Goal: Information Seeking & Learning: Learn about a topic

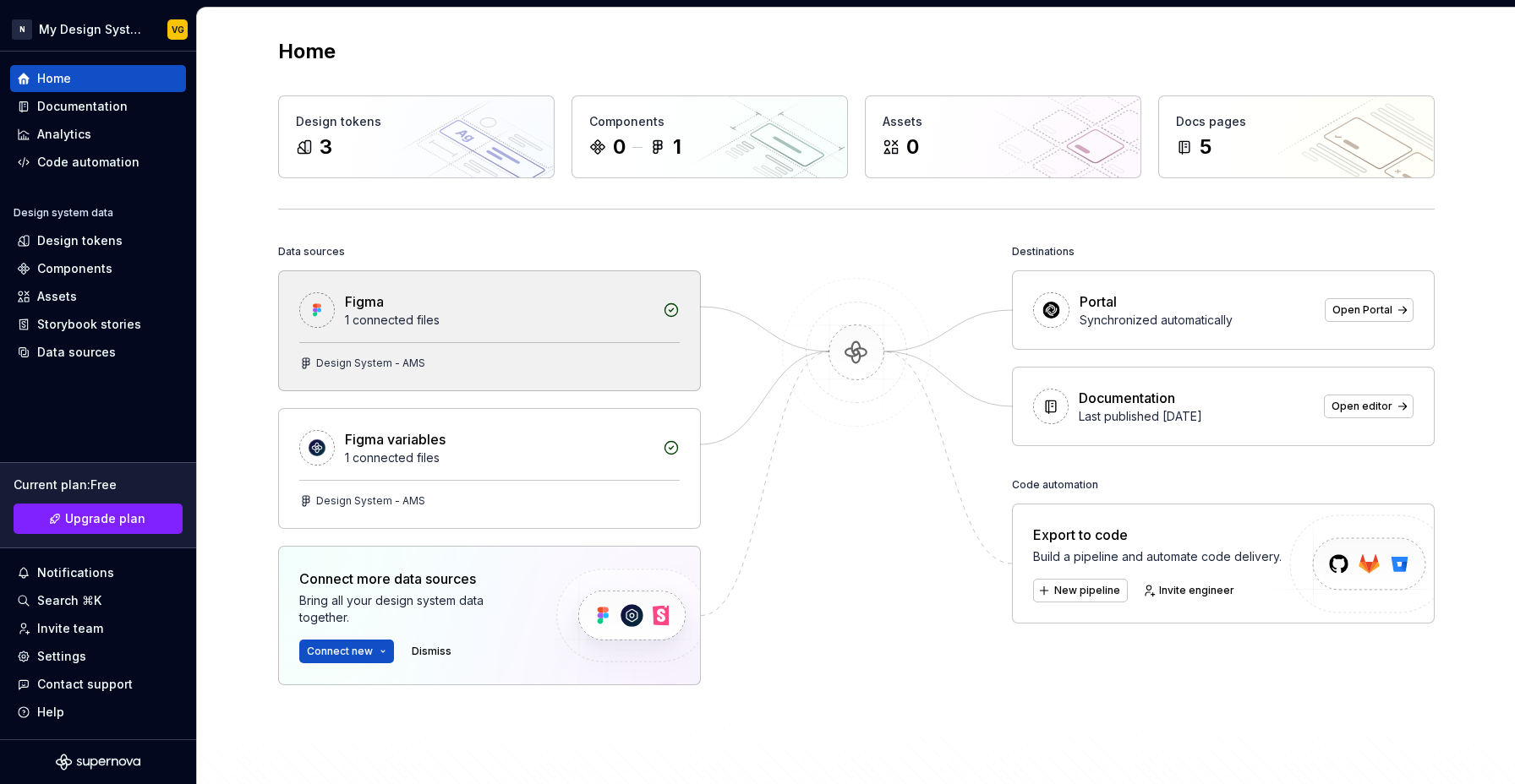
click at [471, 339] on div "Figma 1 connected files" at bounding box center [489, 307] width 421 height 71
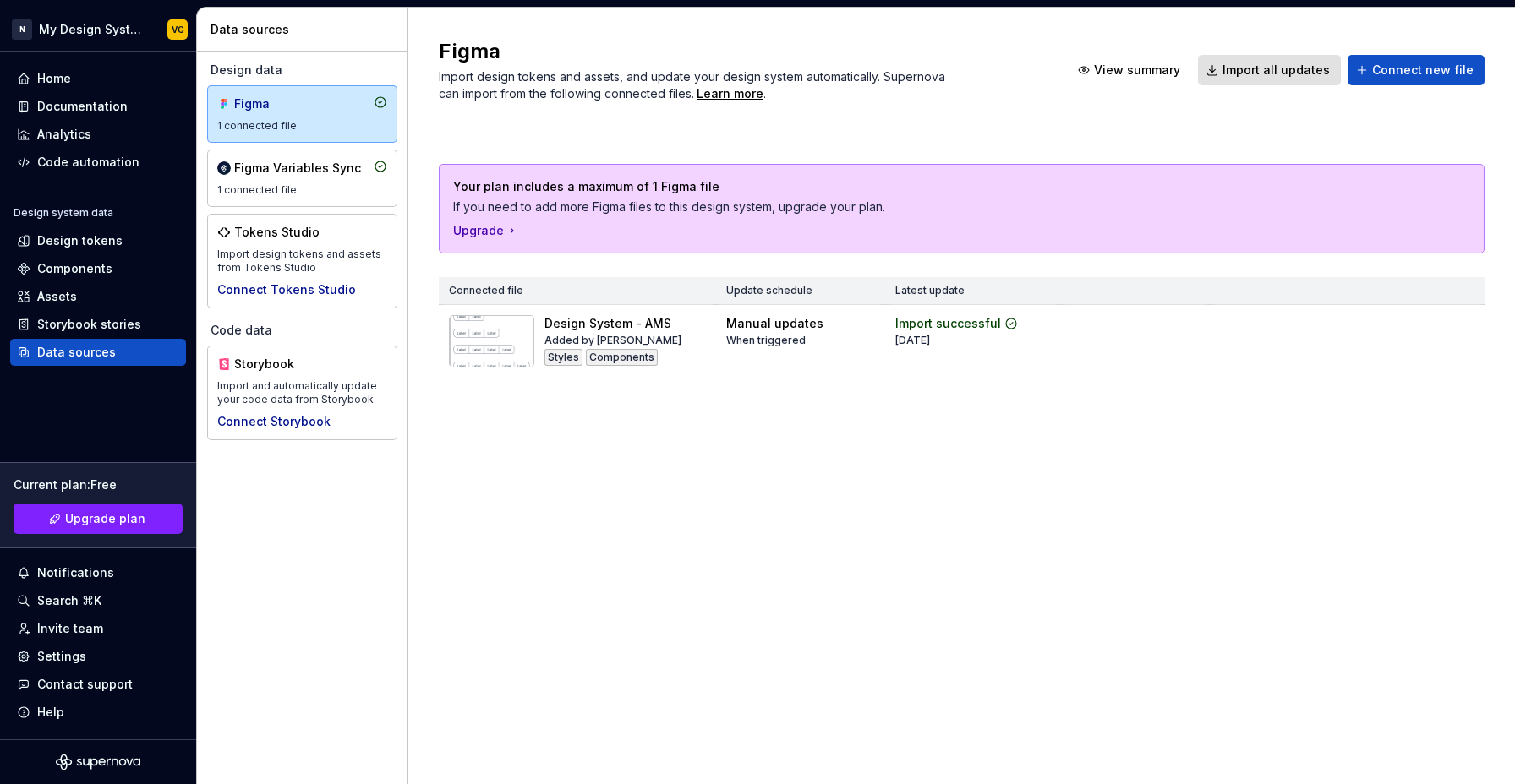
click at [747, 461] on div "Figma Import design tokens and assets, and update your design system automatica…" at bounding box center [961, 396] width 1107 height 776
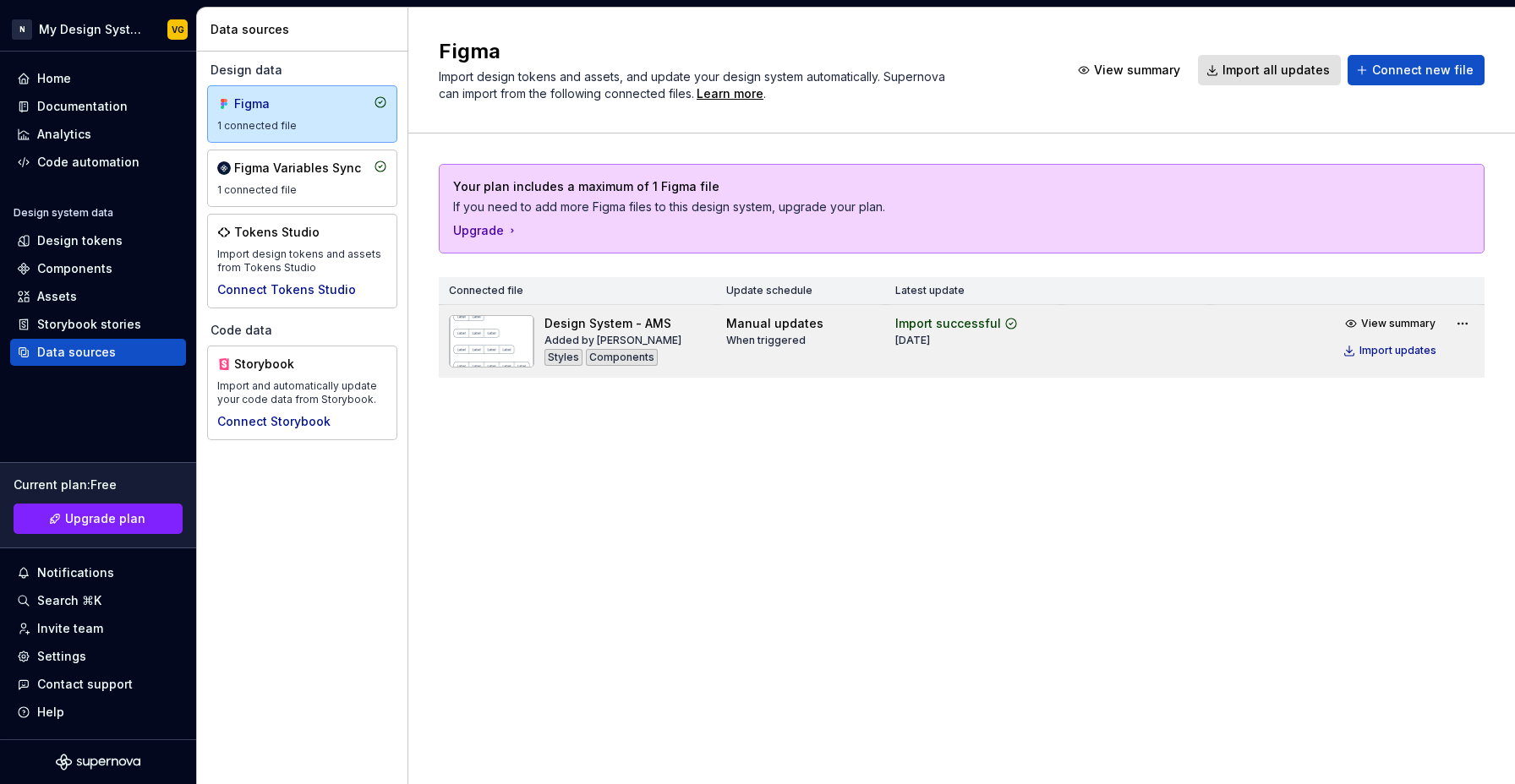
click at [502, 328] on img at bounding box center [491, 342] width 85 height 53
click at [1366, 356] on div "Import updates" at bounding box center [1398, 350] width 77 height 13
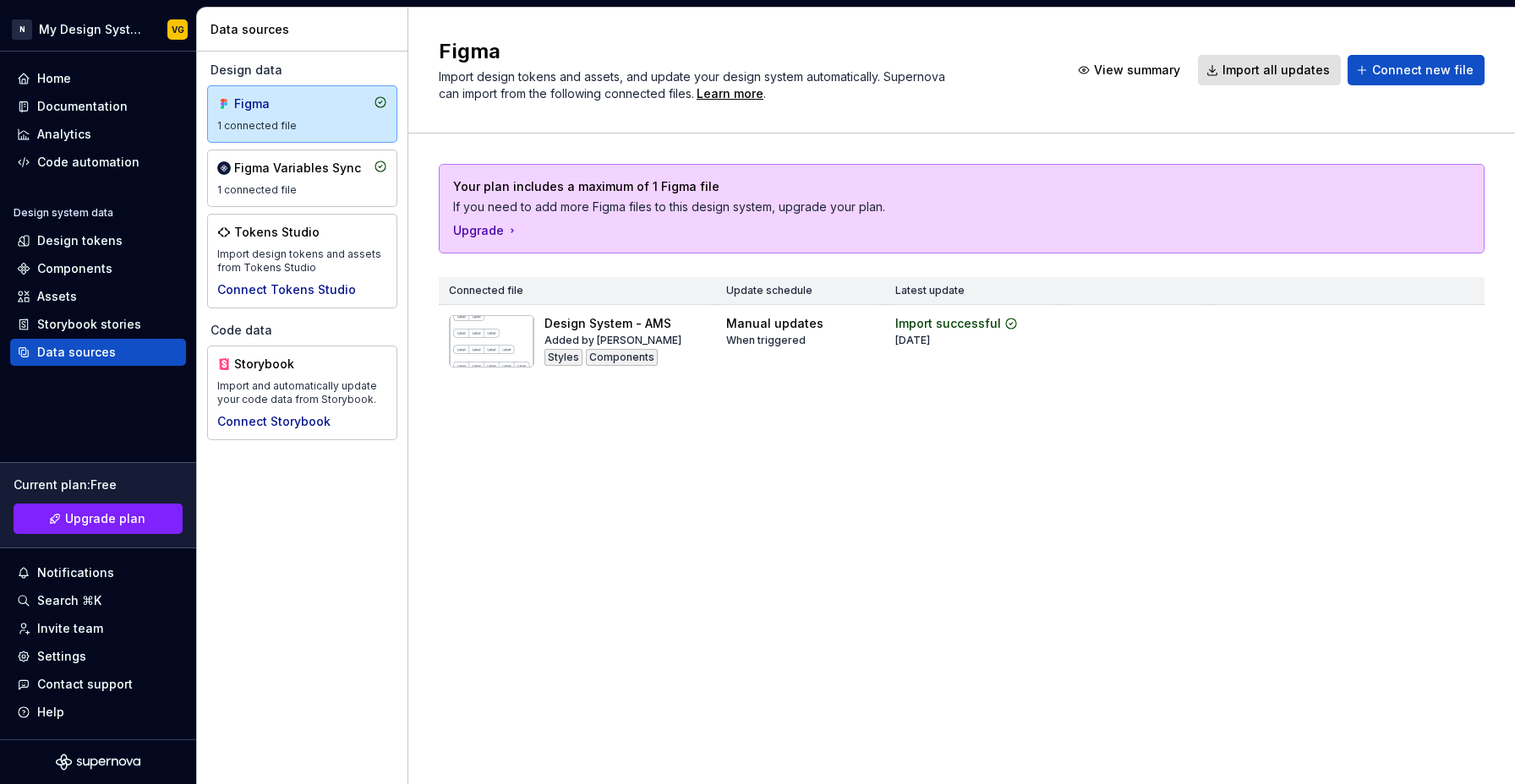
click at [860, 457] on div "Figma Import design tokens and assets, and update your design system automatica…" at bounding box center [961, 396] width 1107 height 776
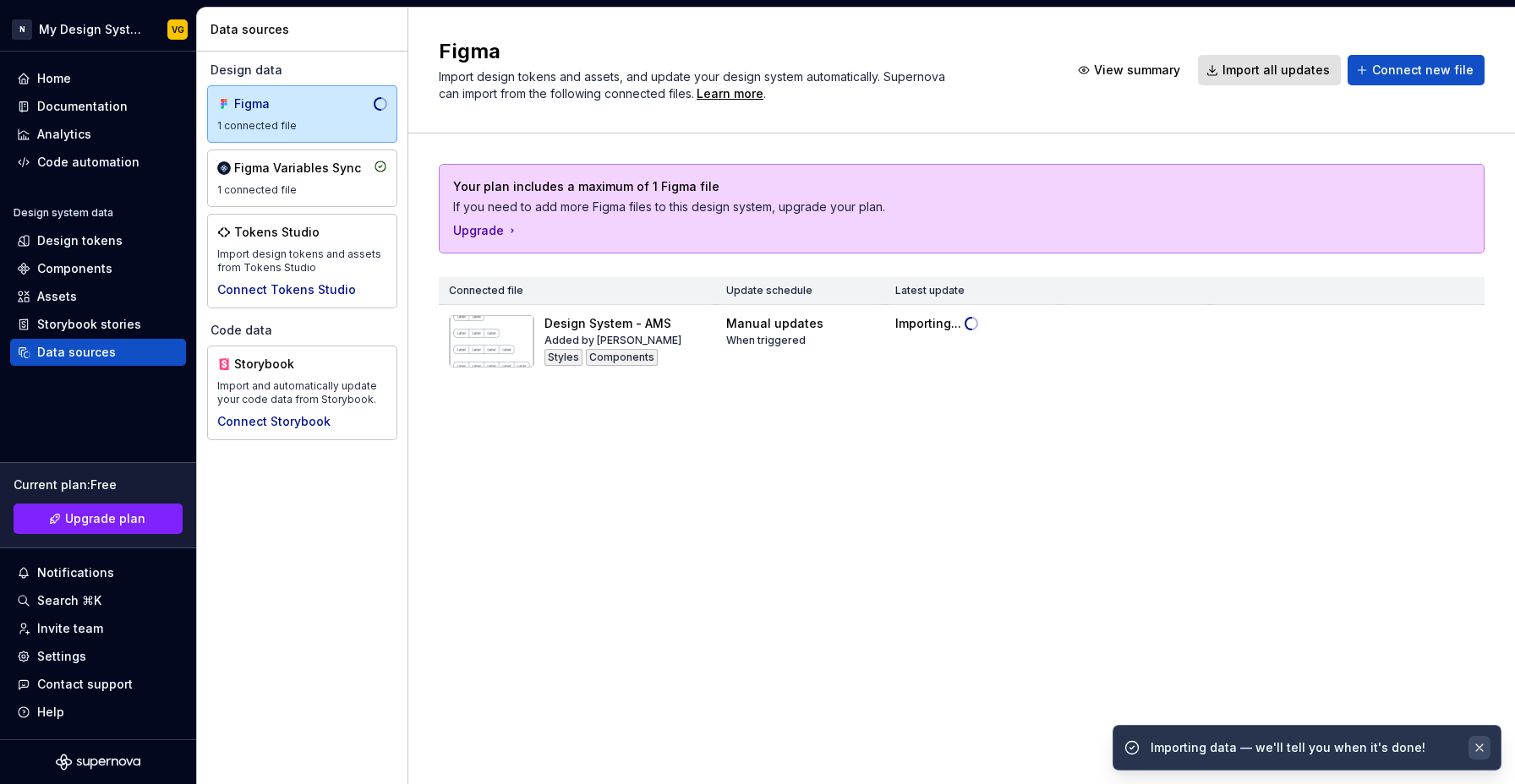
click at [1487, 752] on button "button" at bounding box center [1479, 747] width 22 height 24
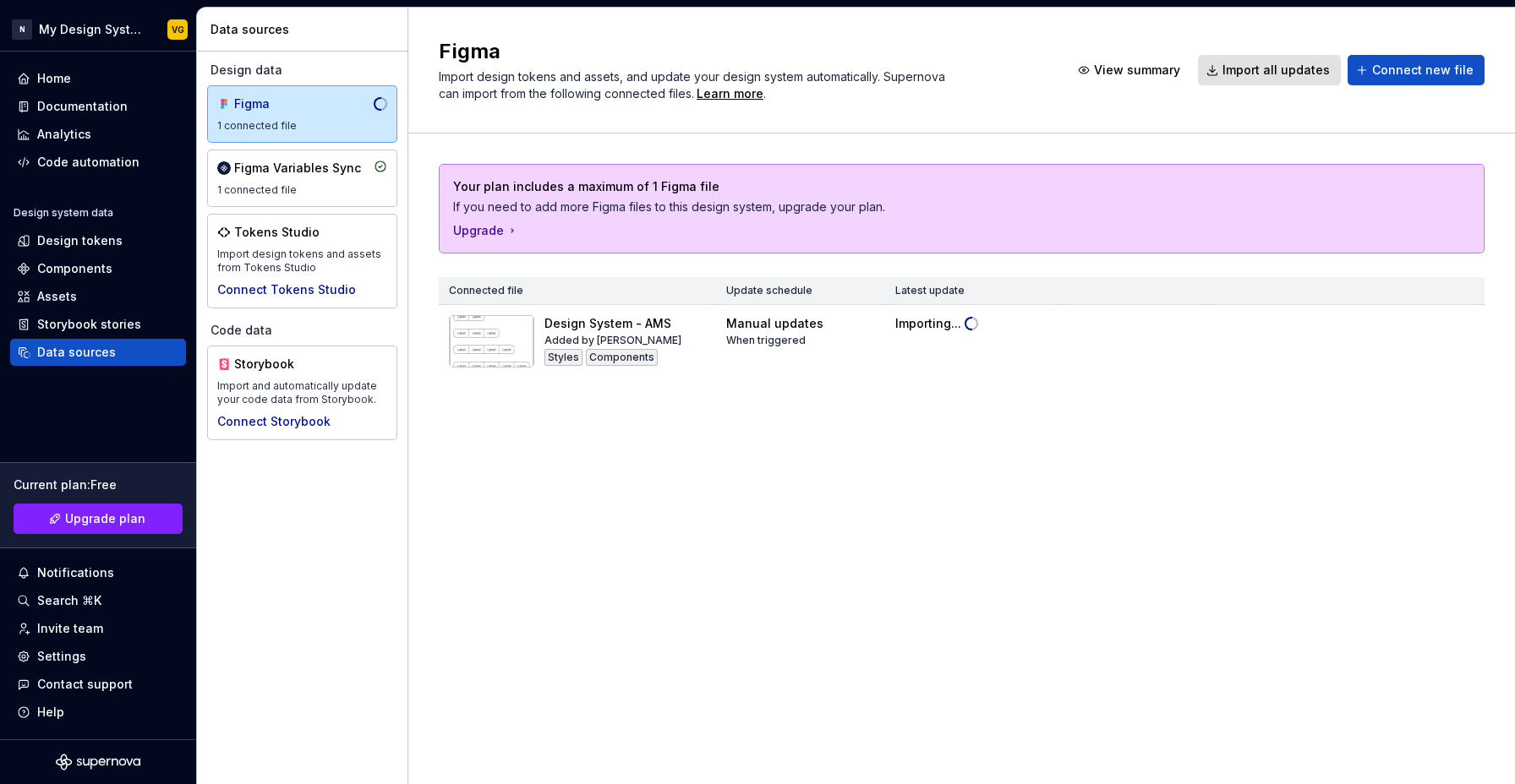
click at [839, 528] on div "Figma Import design tokens and assets, and update your design system automatica…" at bounding box center [961, 396] width 1107 height 776
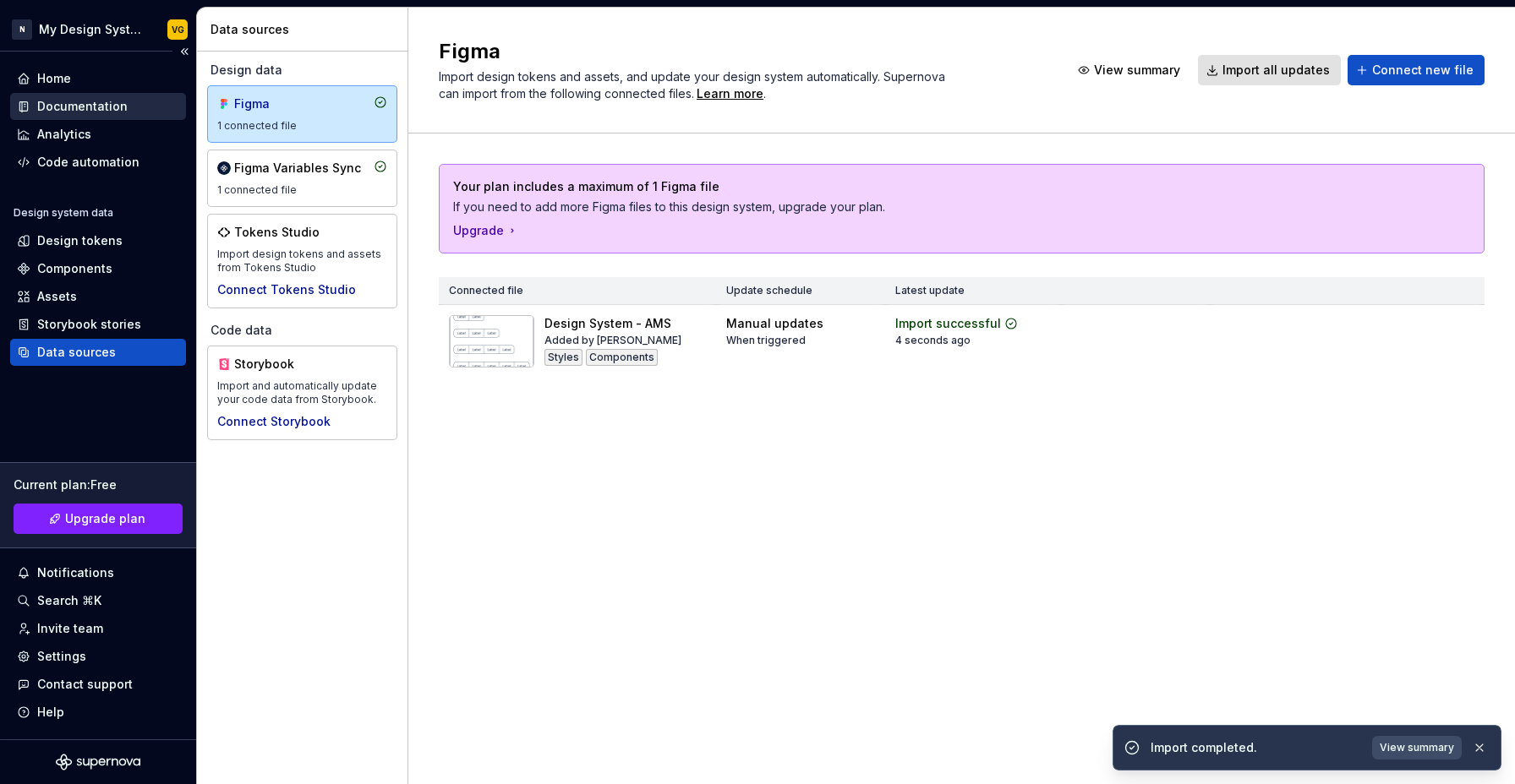
click at [87, 102] on div "Documentation" at bounding box center [81, 106] width 90 height 17
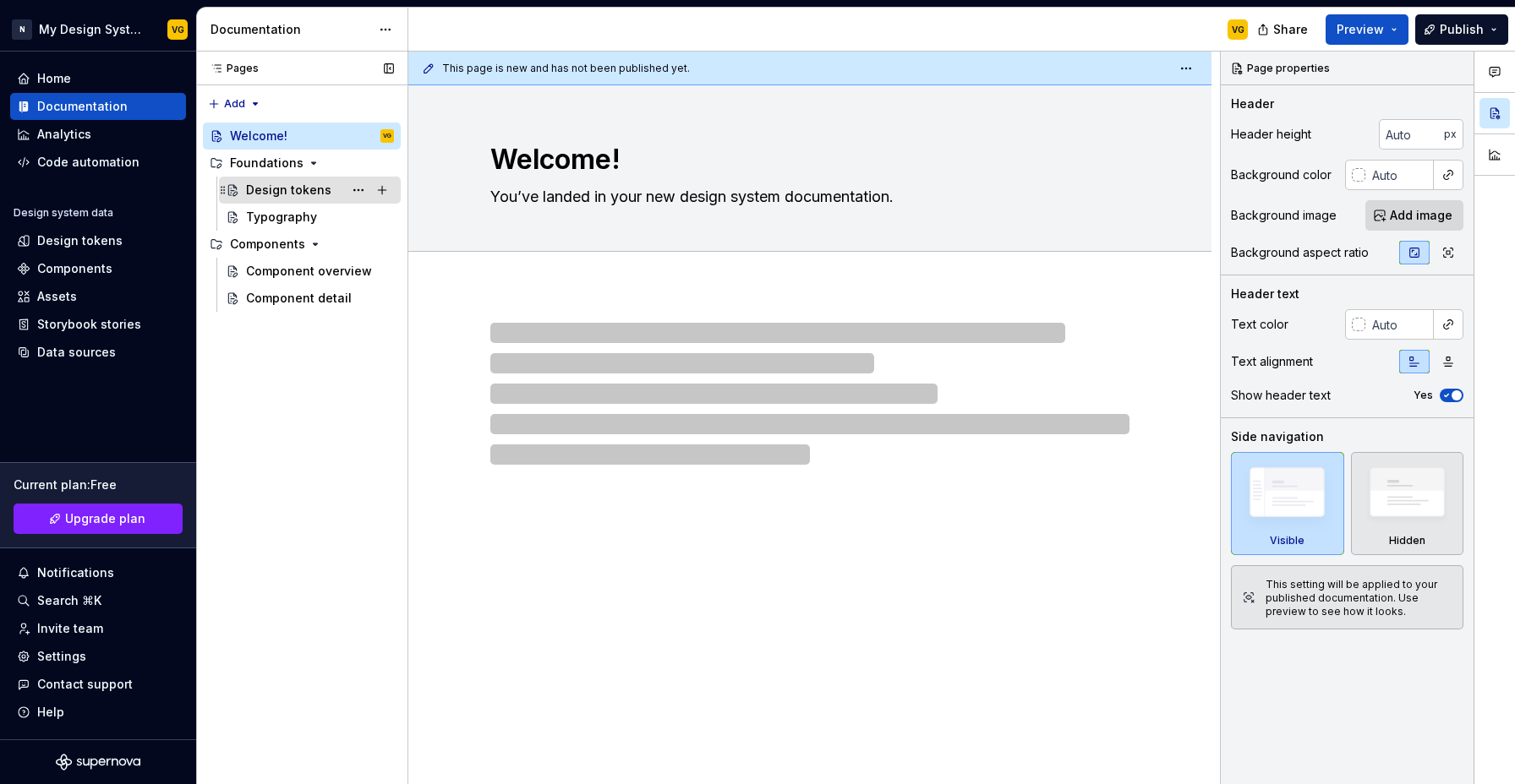
click at [280, 195] on div "Design tokens" at bounding box center [288, 189] width 85 height 17
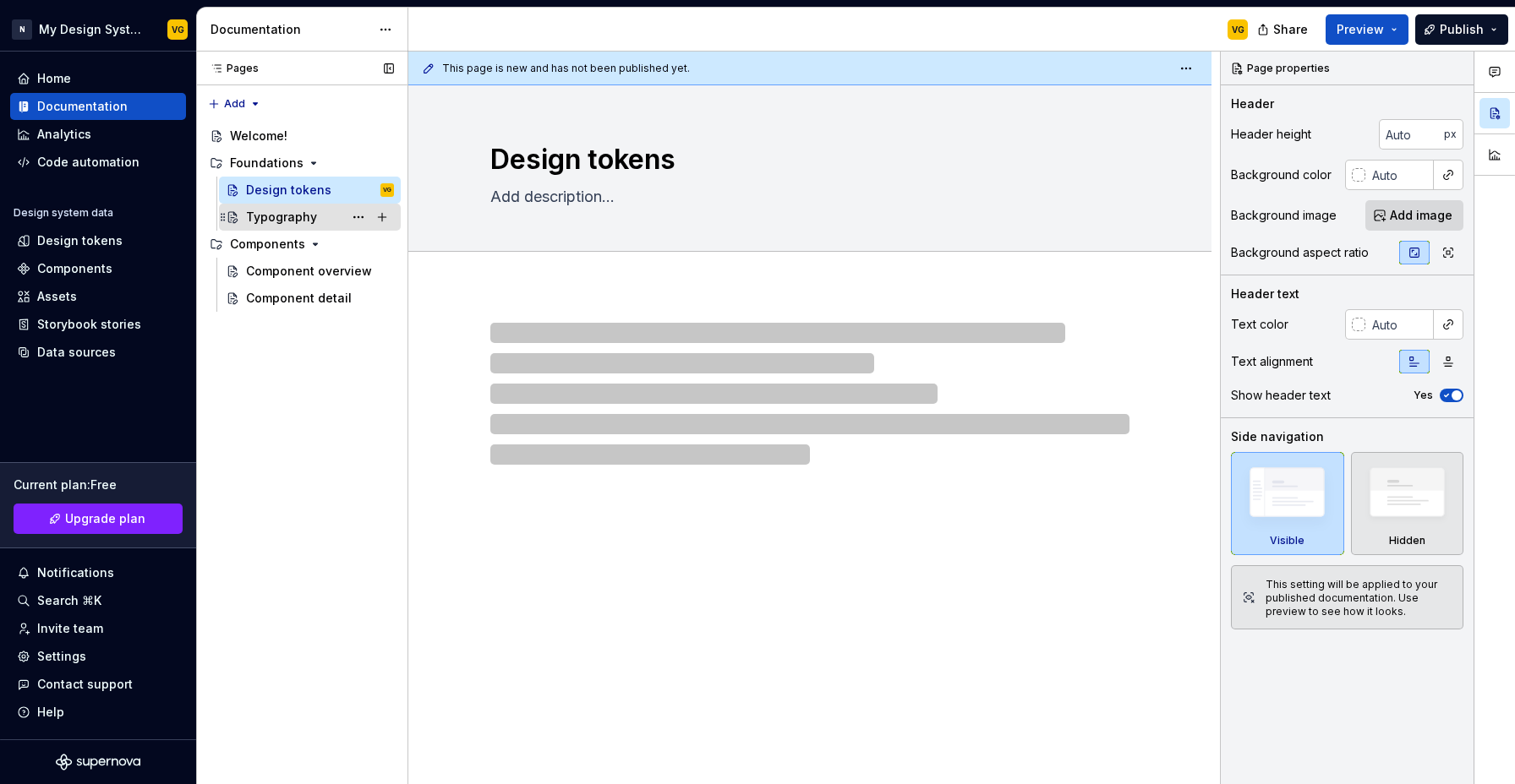
click at [273, 213] on div "Typography" at bounding box center [281, 216] width 71 height 17
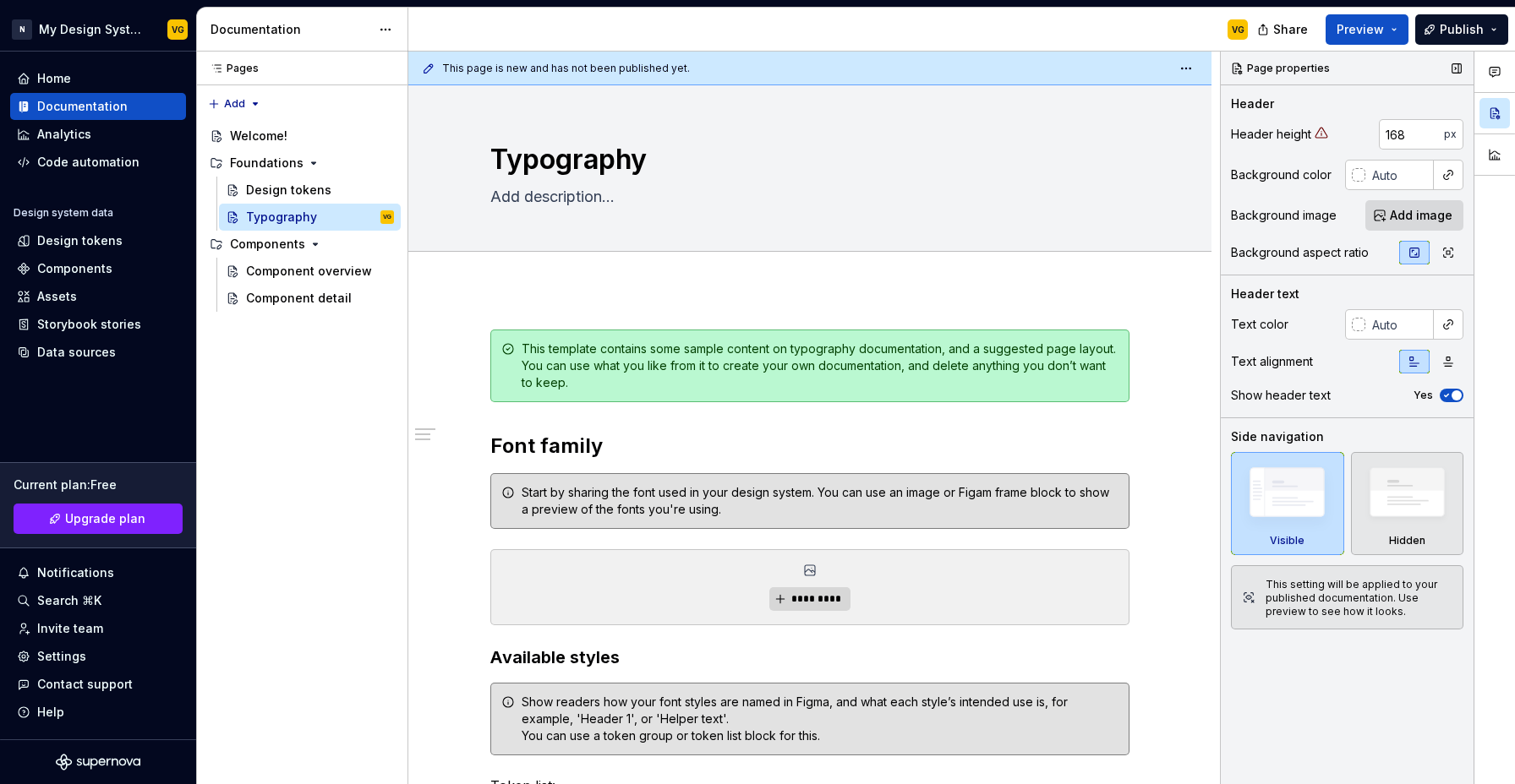
click at [1320, 131] on icon at bounding box center [1320, 132] width 13 height 13
click at [84, 231] on div "Design tokens" at bounding box center [98, 240] width 176 height 27
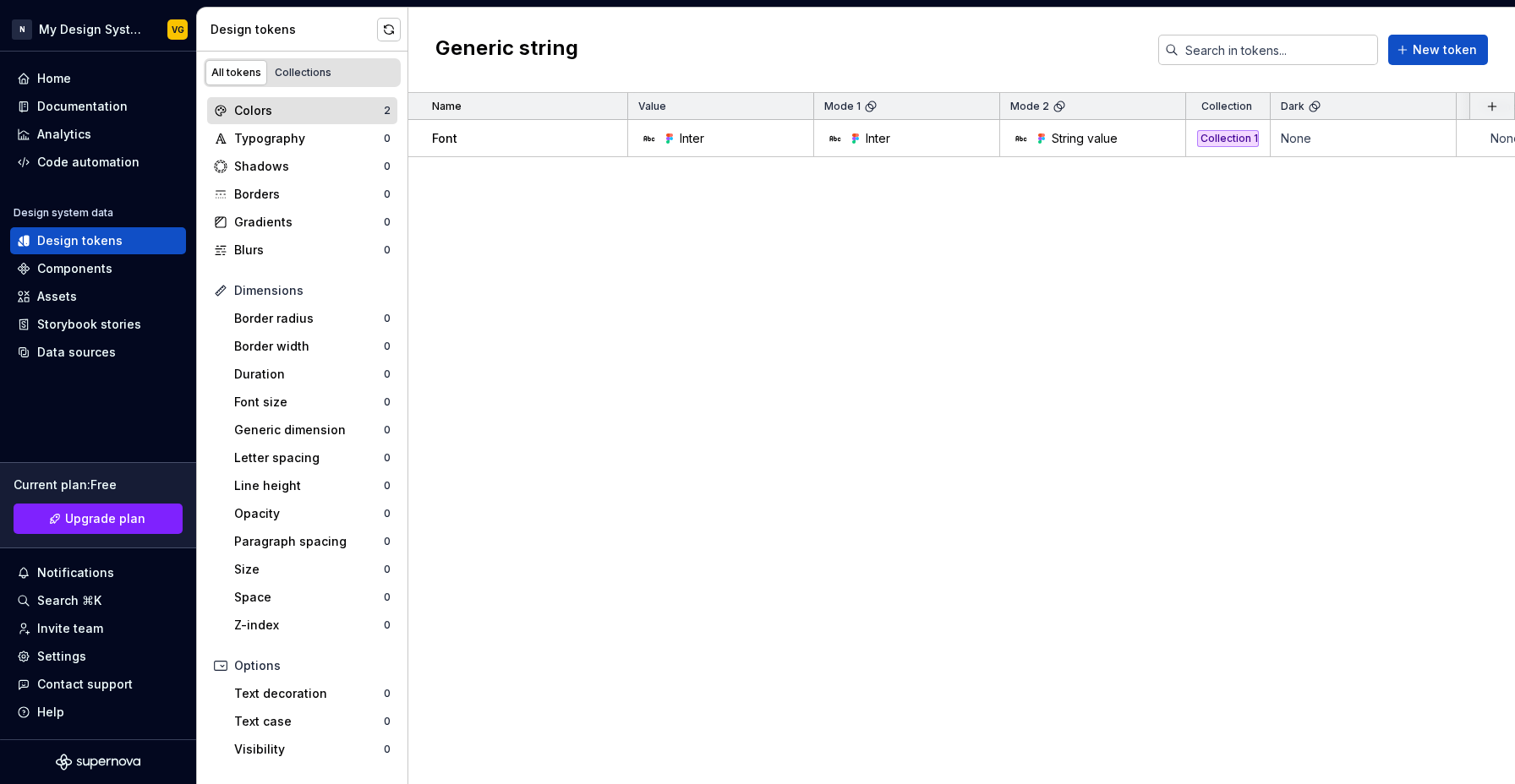
click at [241, 103] on div "Colors" at bounding box center [308, 110] width 150 height 17
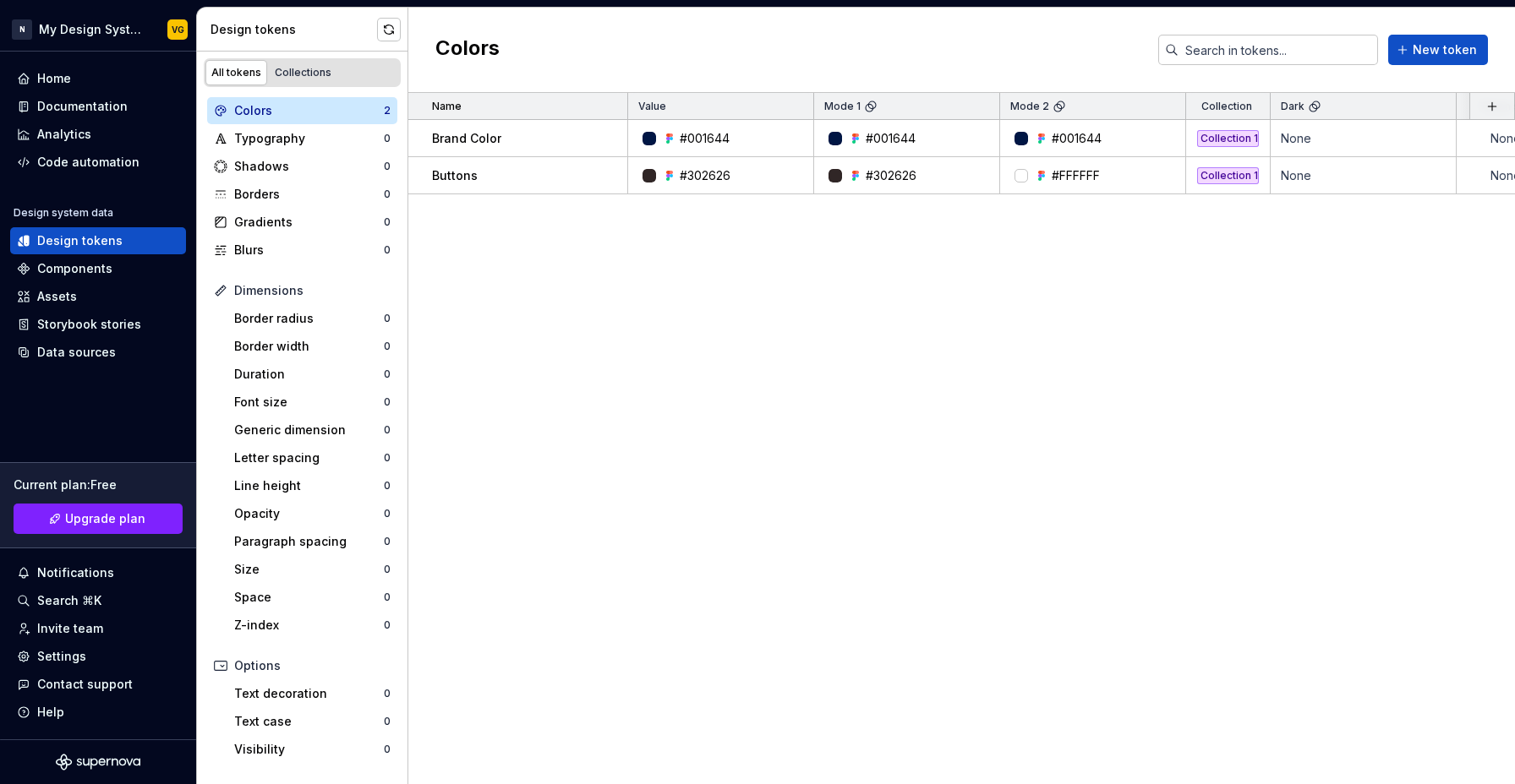
click at [876, 276] on div "Name Value Mode 1 Mode 2 Collection Dark Token set Description Last updated Bra…" at bounding box center [961, 438] width 1107 height 691
click at [74, 265] on div "Components" at bounding box center [74, 268] width 75 height 17
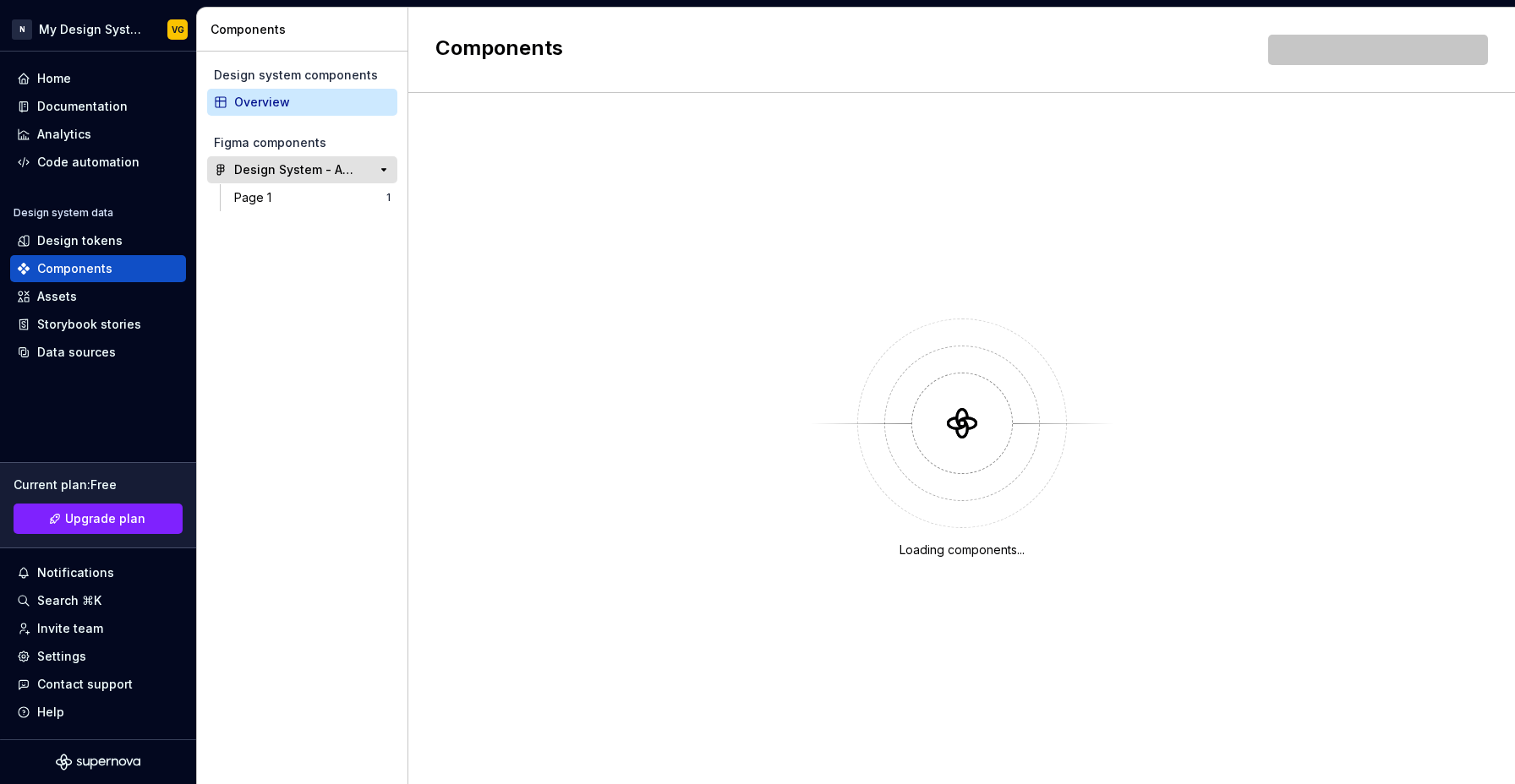
click at [291, 168] on div "Design System - AMS" at bounding box center [297, 169] width 126 height 17
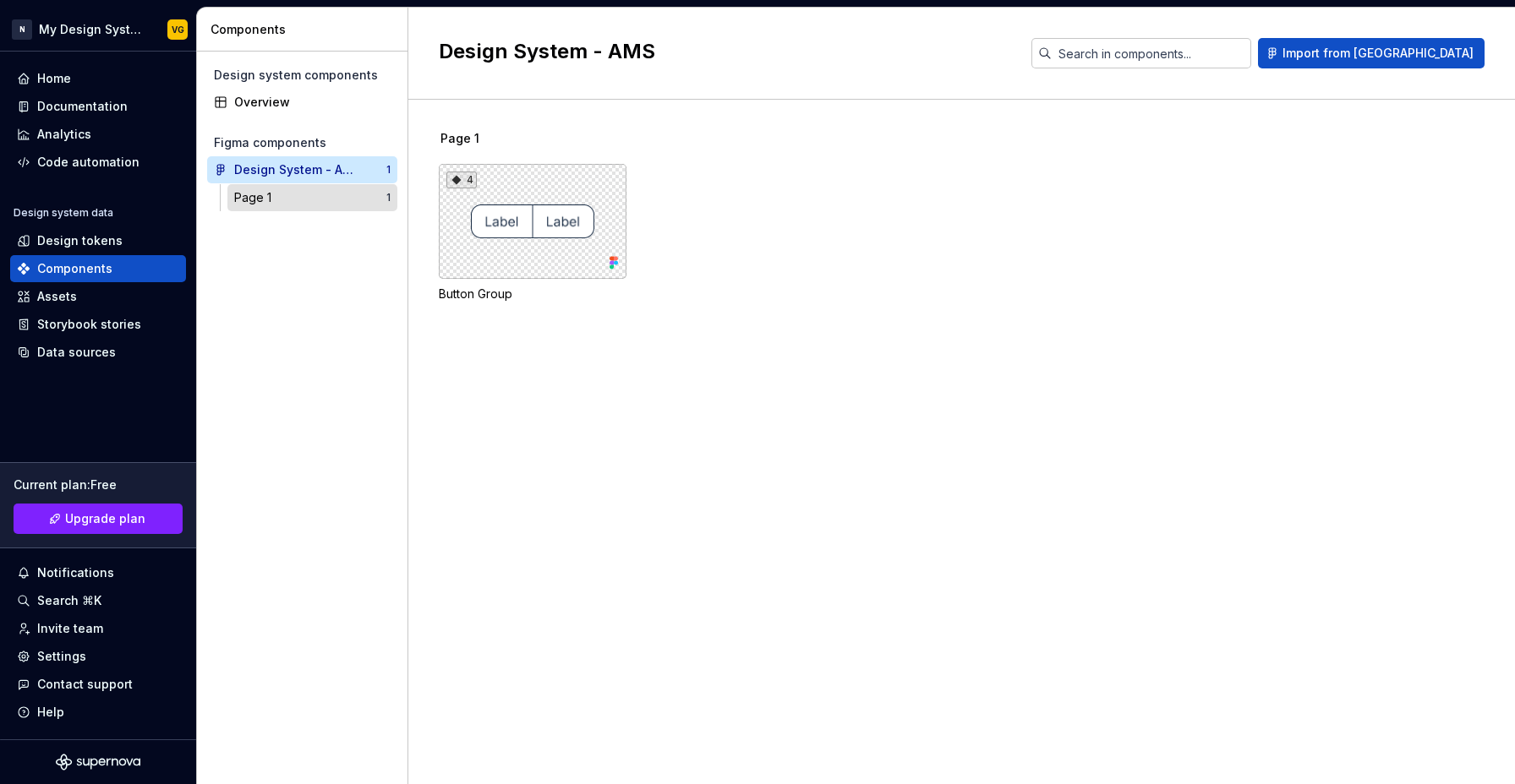
click at [251, 202] on div "Page 1" at bounding box center [256, 197] width 44 height 17
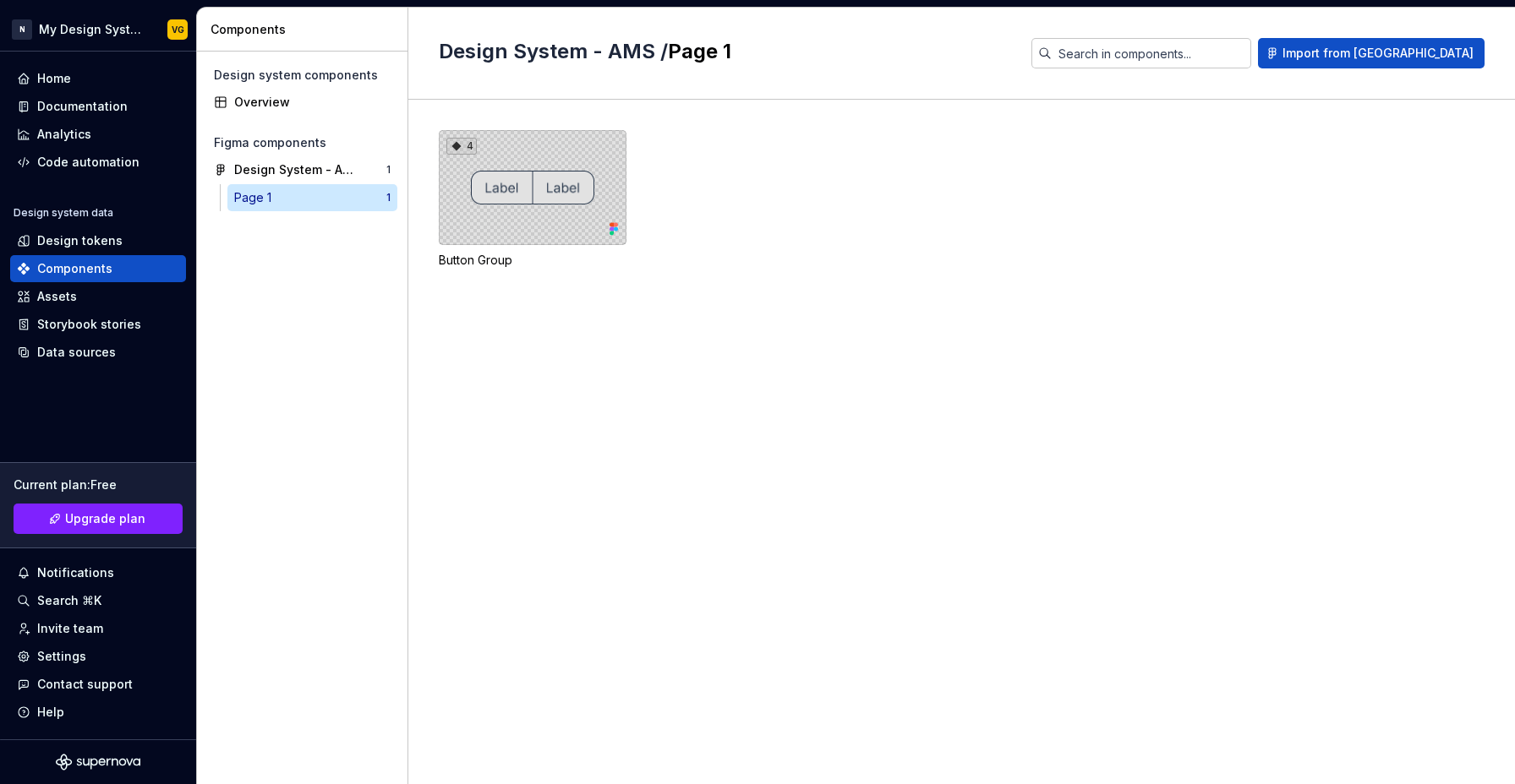
click at [547, 210] on div "4" at bounding box center [533, 187] width 188 height 115
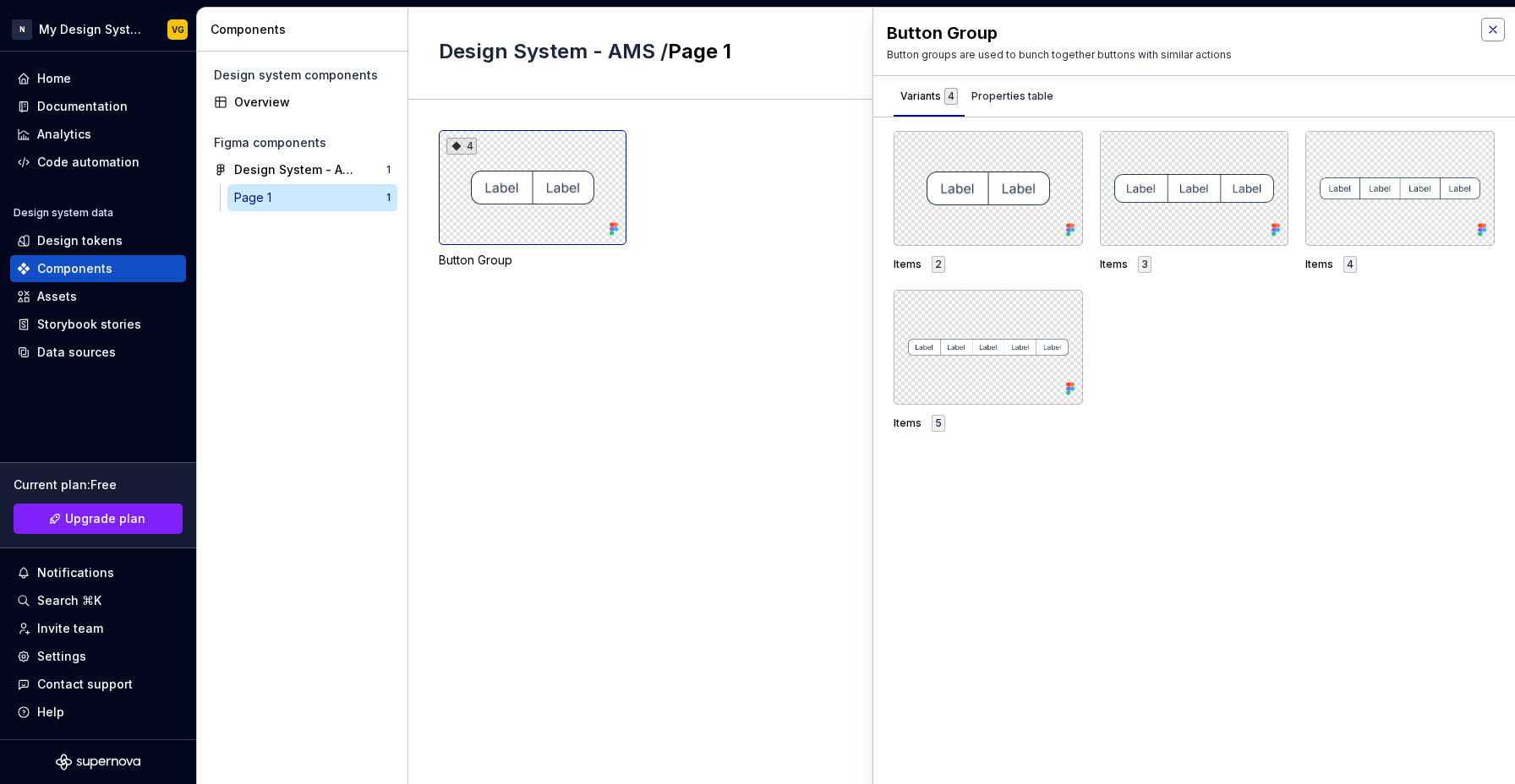
click at [1501, 32] on button "button" at bounding box center [1492, 29] width 24 height 24
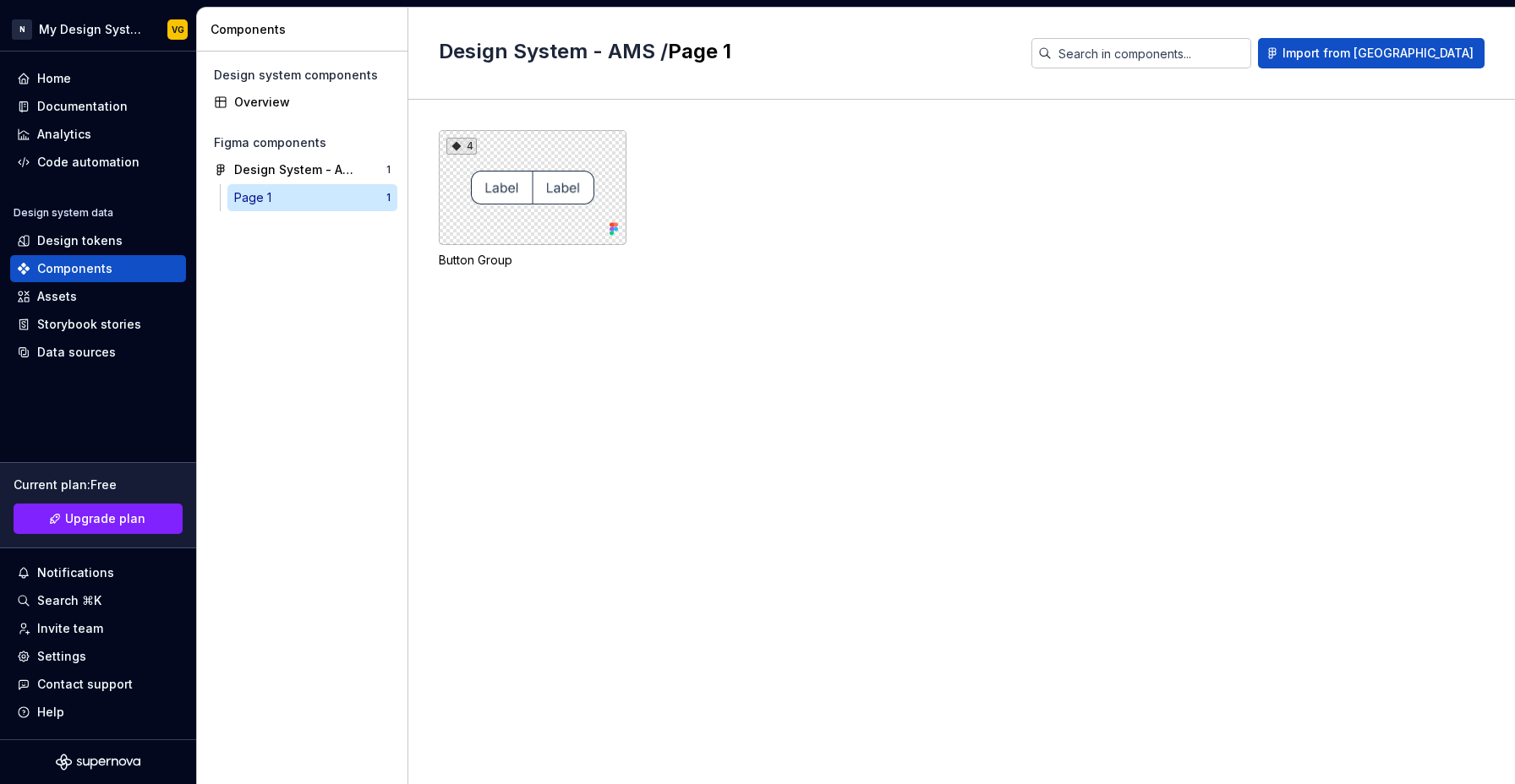
click at [780, 308] on div "4 Button Group" at bounding box center [977, 220] width 1076 height 179
click at [258, 95] on div "Overview" at bounding box center [312, 102] width 156 height 17
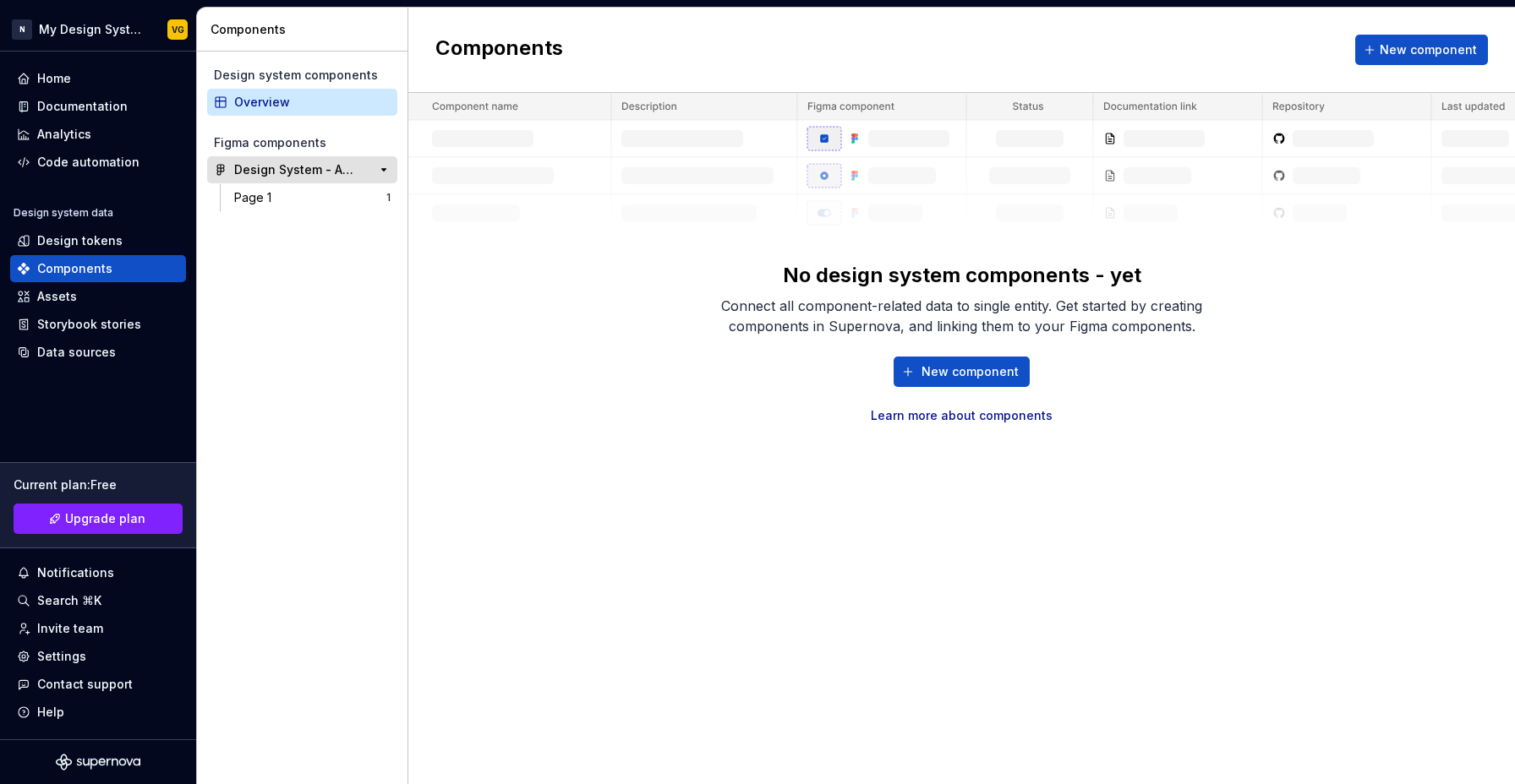
click at [259, 173] on div "Design System - AMS" at bounding box center [297, 169] width 126 height 17
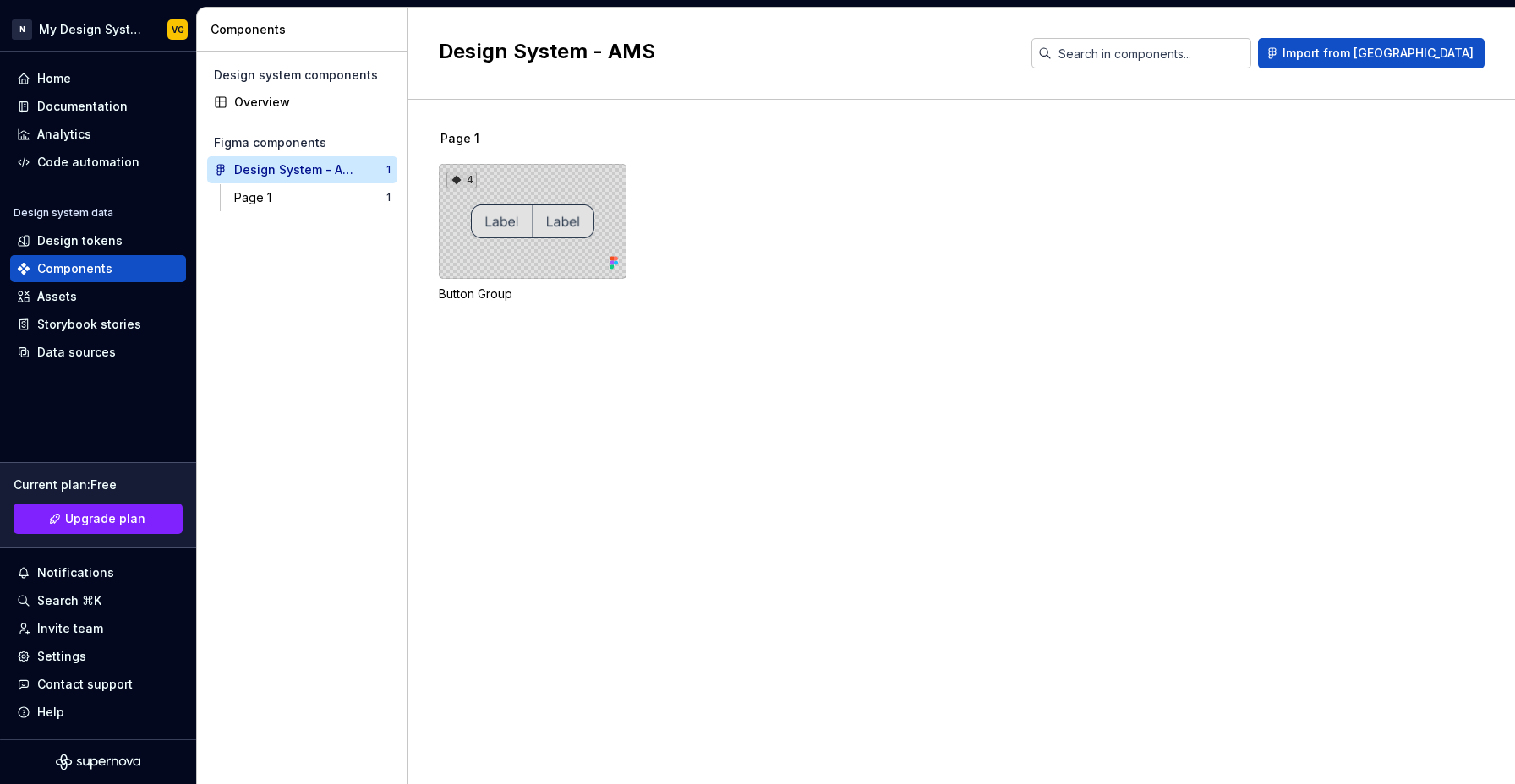
click at [529, 240] on div "4" at bounding box center [533, 221] width 188 height 115
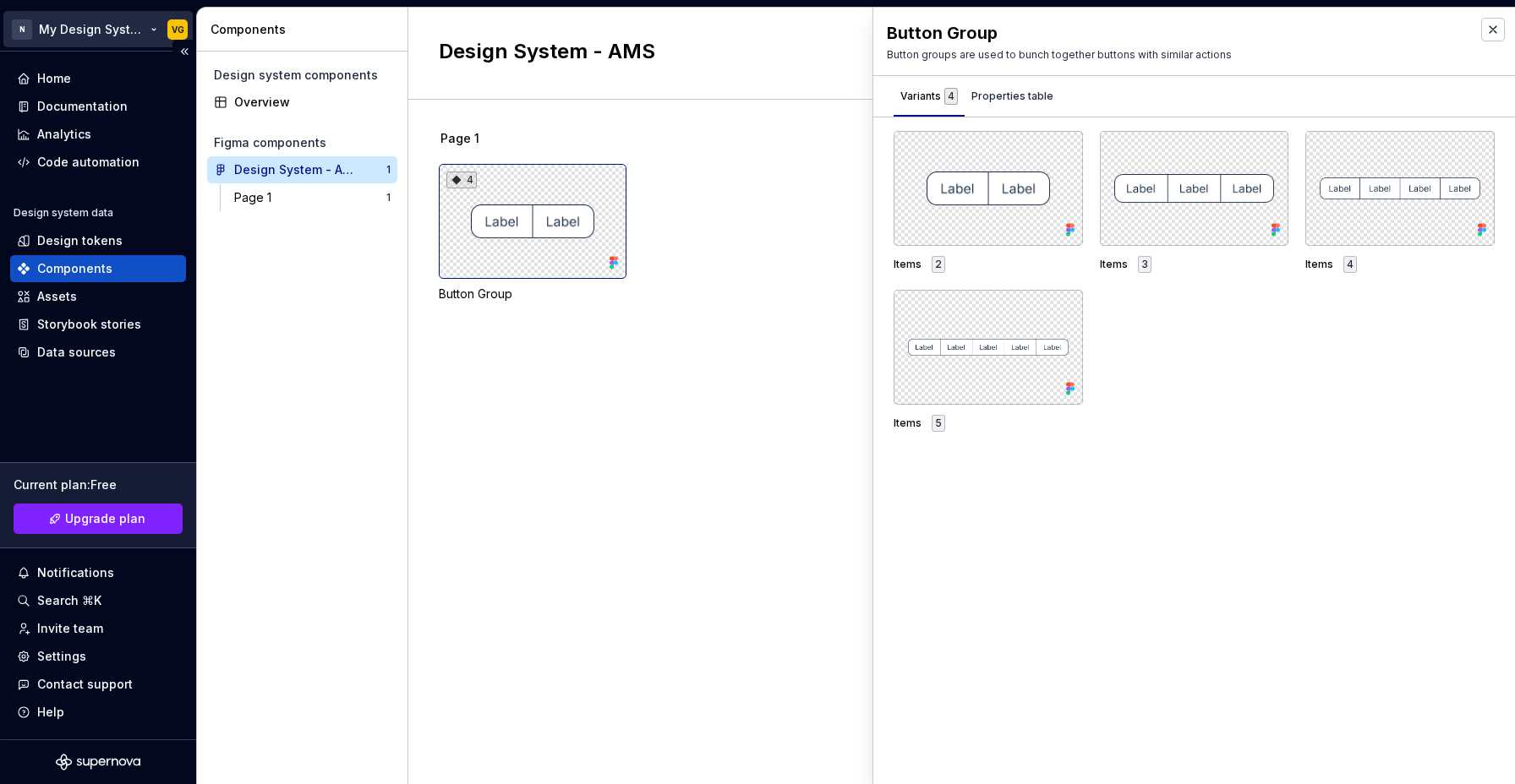
click at [84, 27] on html "N My Design System VG Home Documentation Analytics Code automation Design syste…" at bounding box center [757, 392] width 1515 height 784
click at [612, 429] on html "N My Design System VG Home Documentation Analytics Code automation Design syste…" at bounding box center [757, 392] width 1515 height 784
click at [1026, 105] on div "Properties table" at bounding box center [1012, 96] width 96 height 27
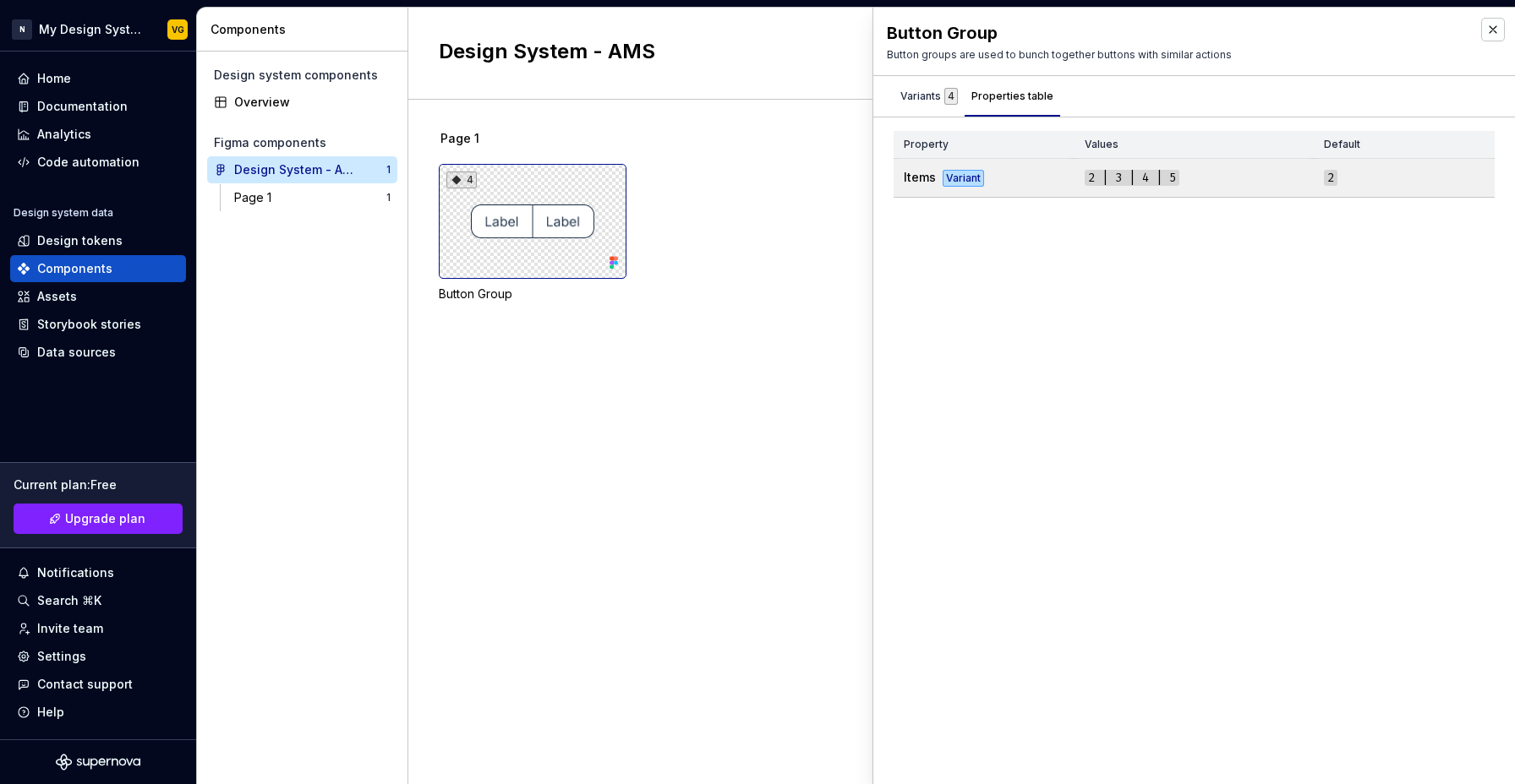
click at [1056, 182] on td "Items Variant" at bounding box center [984, 178] width 181 height 39
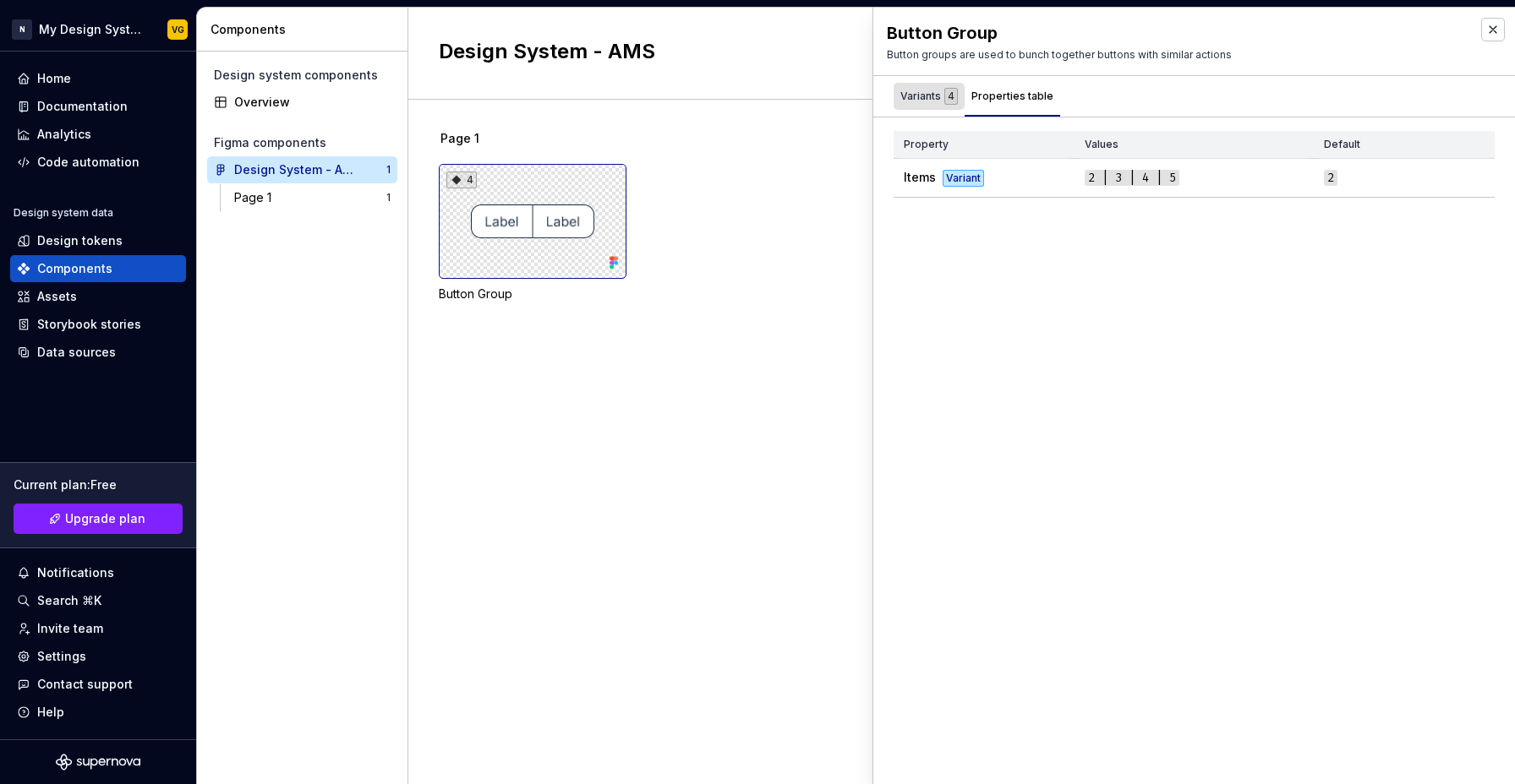
click at [946, 108] on div "Variants 4" at bounding box center [929, 96] width 71 height 27
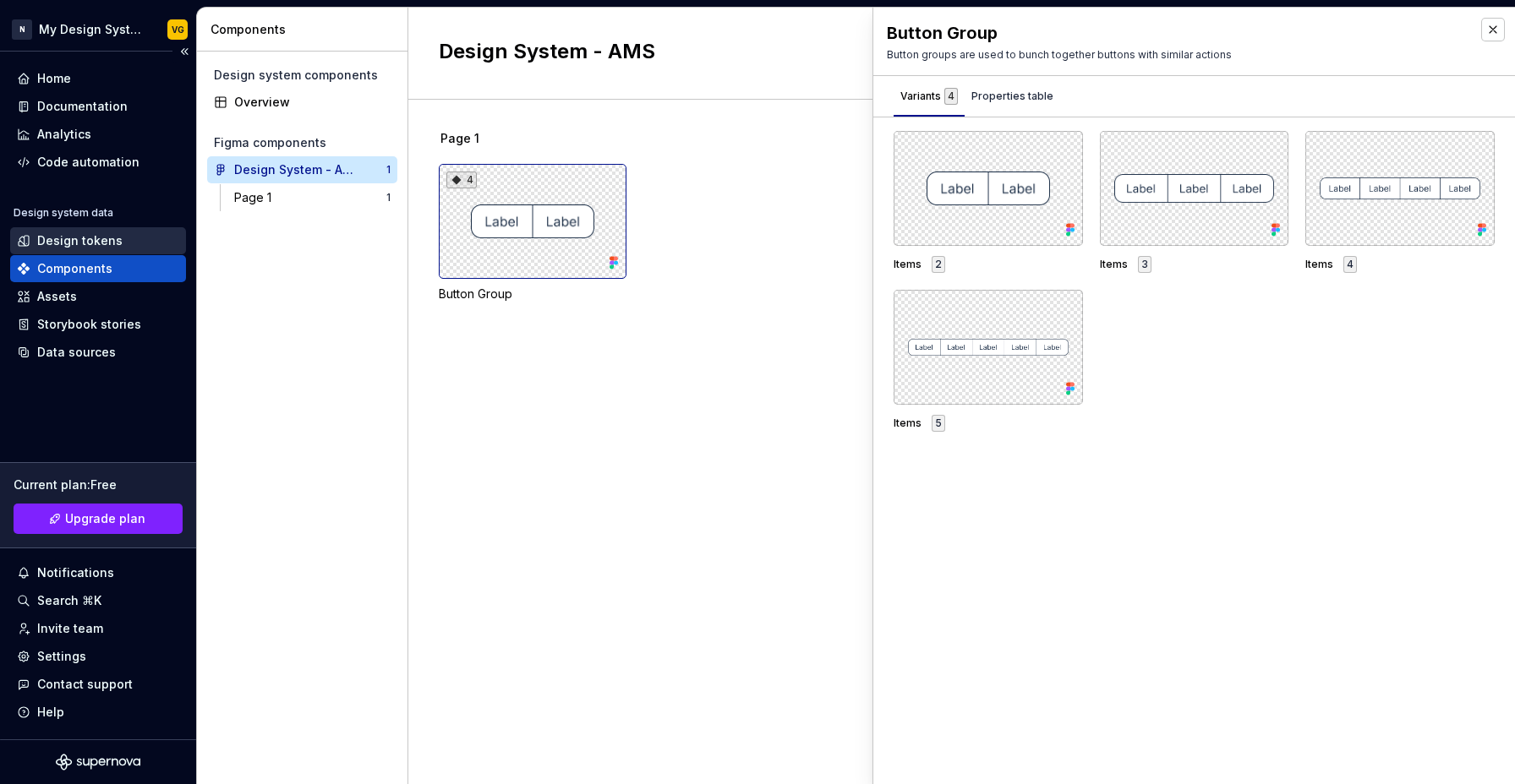
click at [113, 236] on div "Design tokens" at bounding box center [79, 240] width 85 height 17
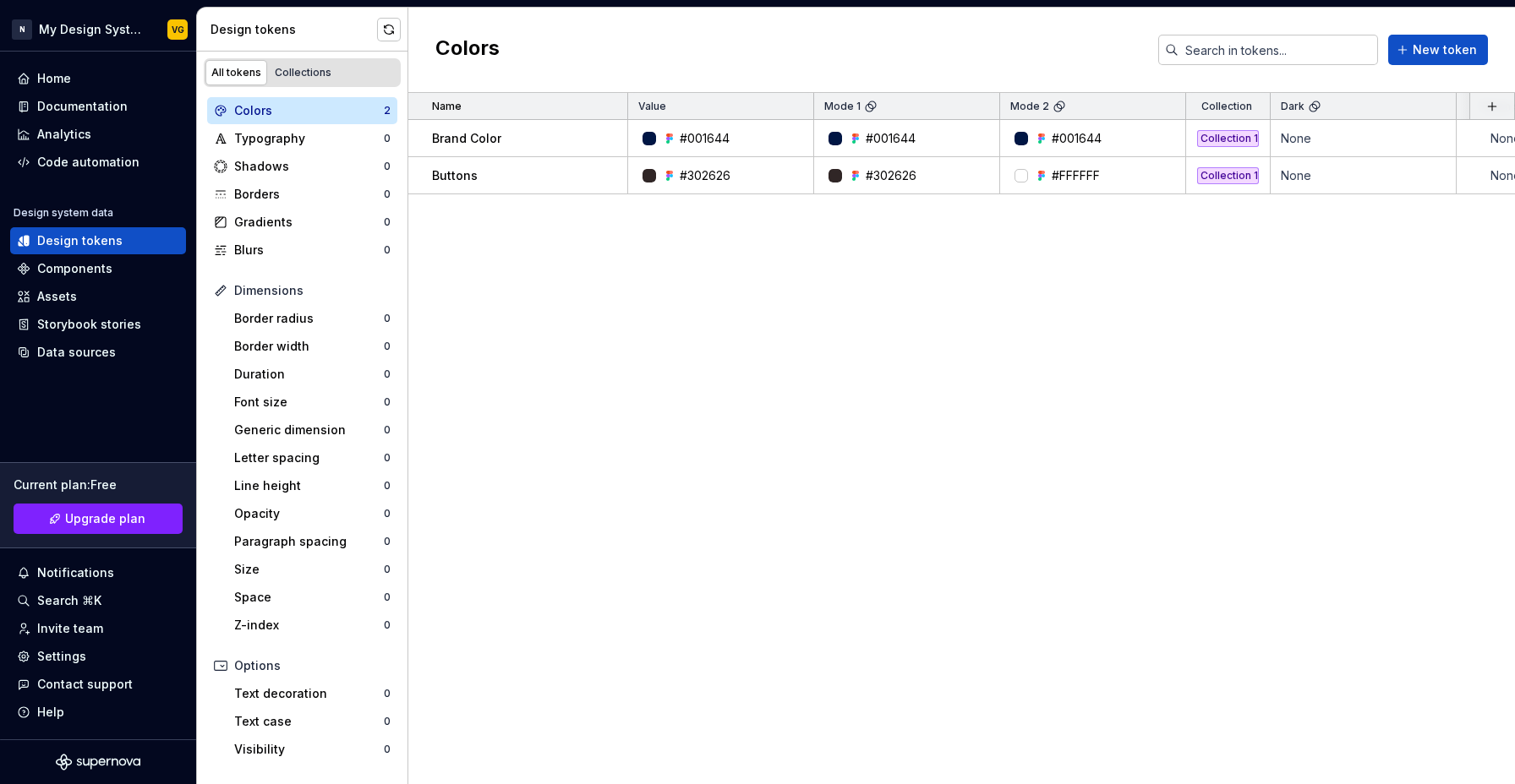
click at [813, 280] on div "Name Value Mode 1 Mode 2 Collection Dark Token set Description Last updated Bra…" at bounding box center [961, 438] width 1107 height 691
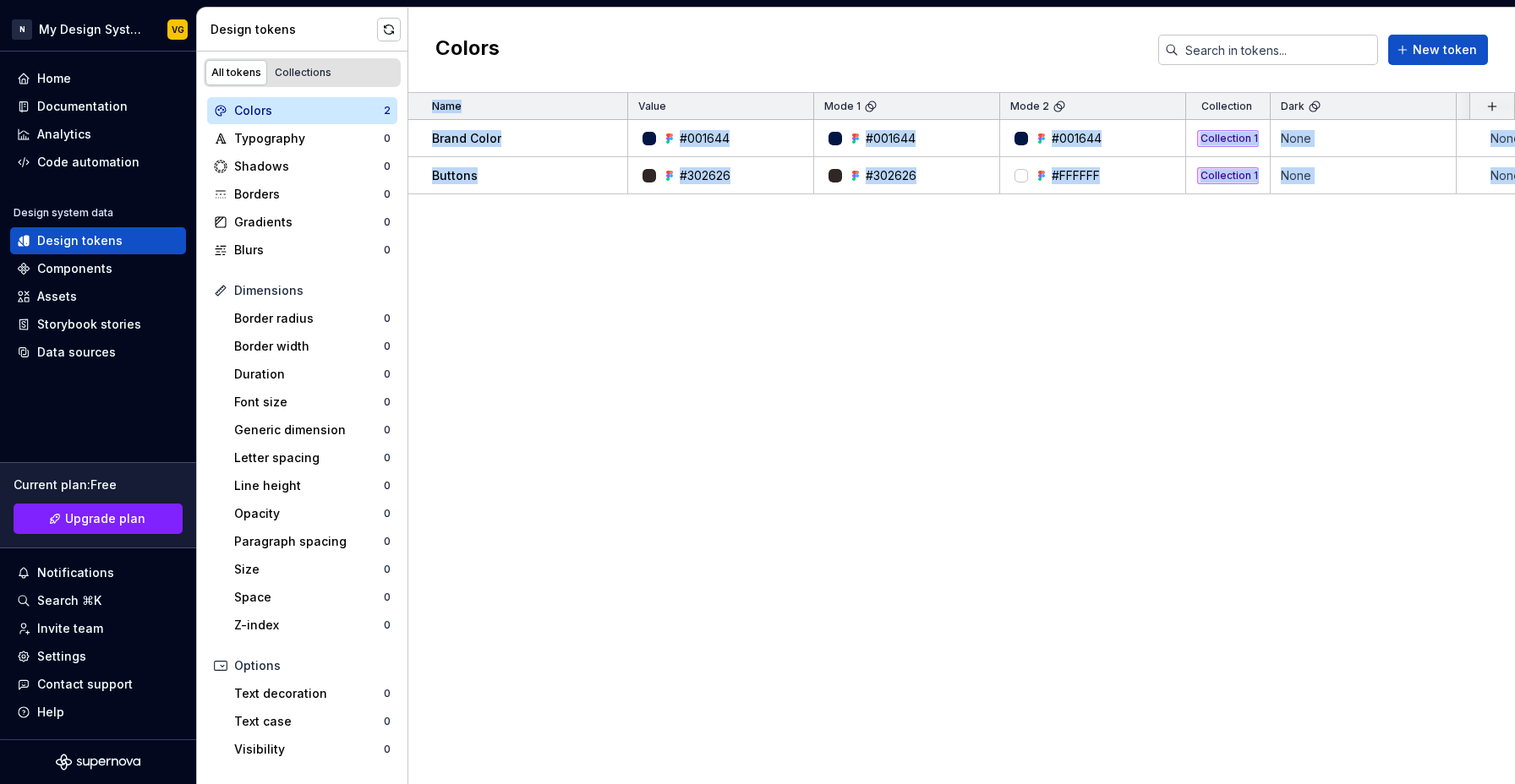
click at [813, 280] on div "Name Value Mode 1 Mode 2 Collection Dark Token set Description Last updated Bra…" at bounding box center [961, 438] width 1107 height 691
click at [697, 390] on div "Name Value Mode 1 Mode 2 Collection Dark Token set Description Last updated Bra…" at bounding box center [961, 438] width 1107 height 691
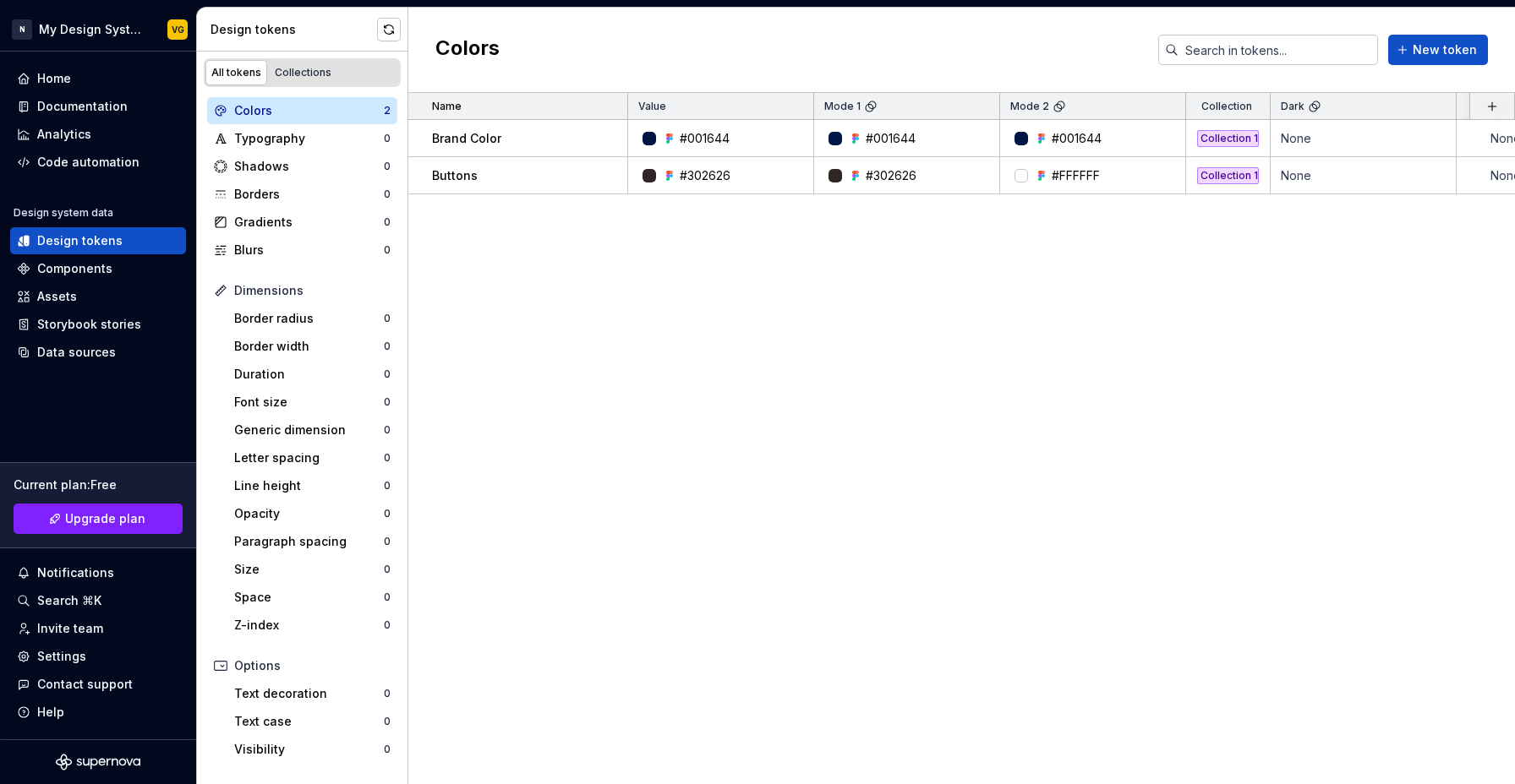
click at [286, 117] on div "Colors" at bounding box center [308, 110] width 150 height 17
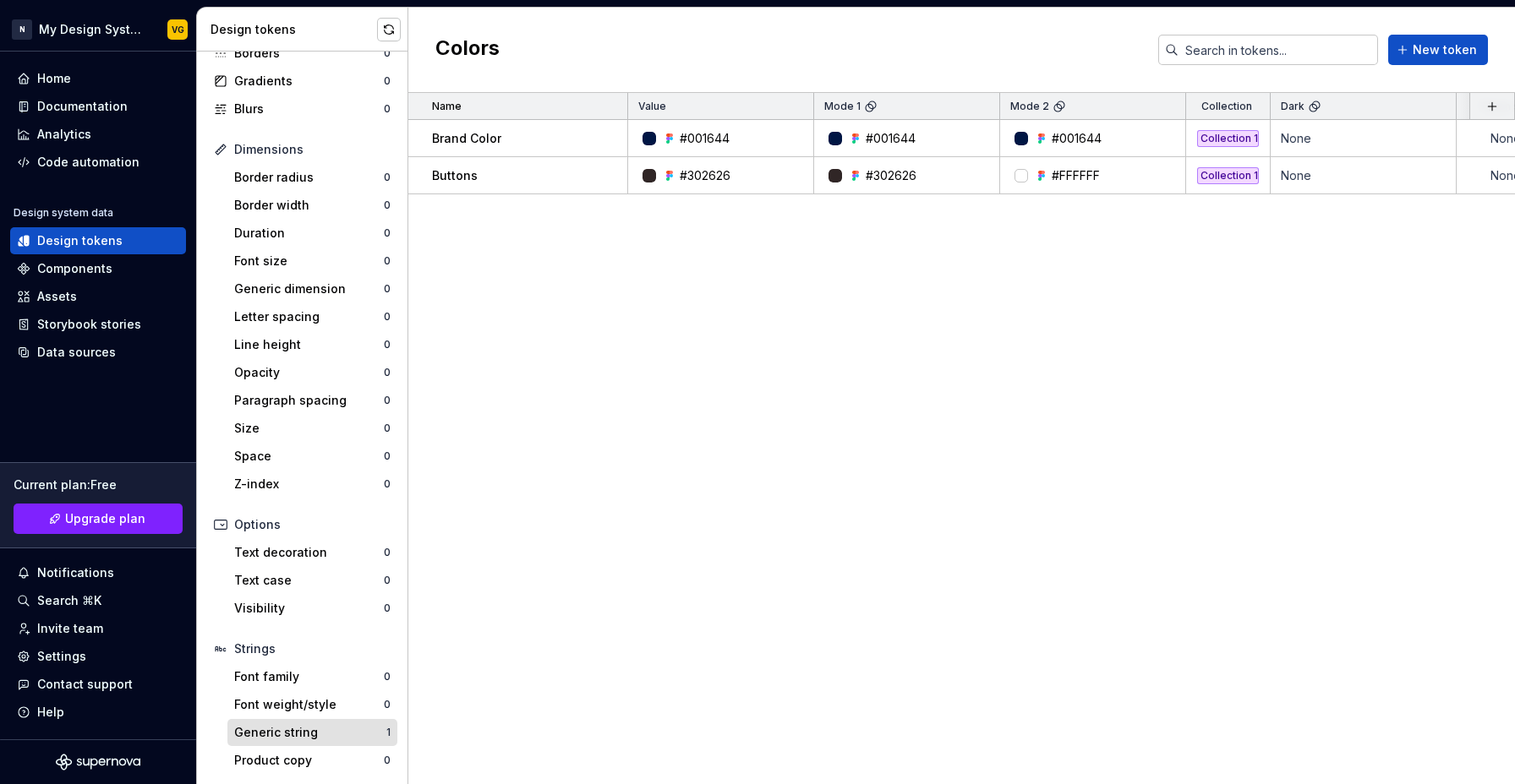
click at [304, 732] on div "Generic string" at bounding box center [310, 732] width 152 height 17
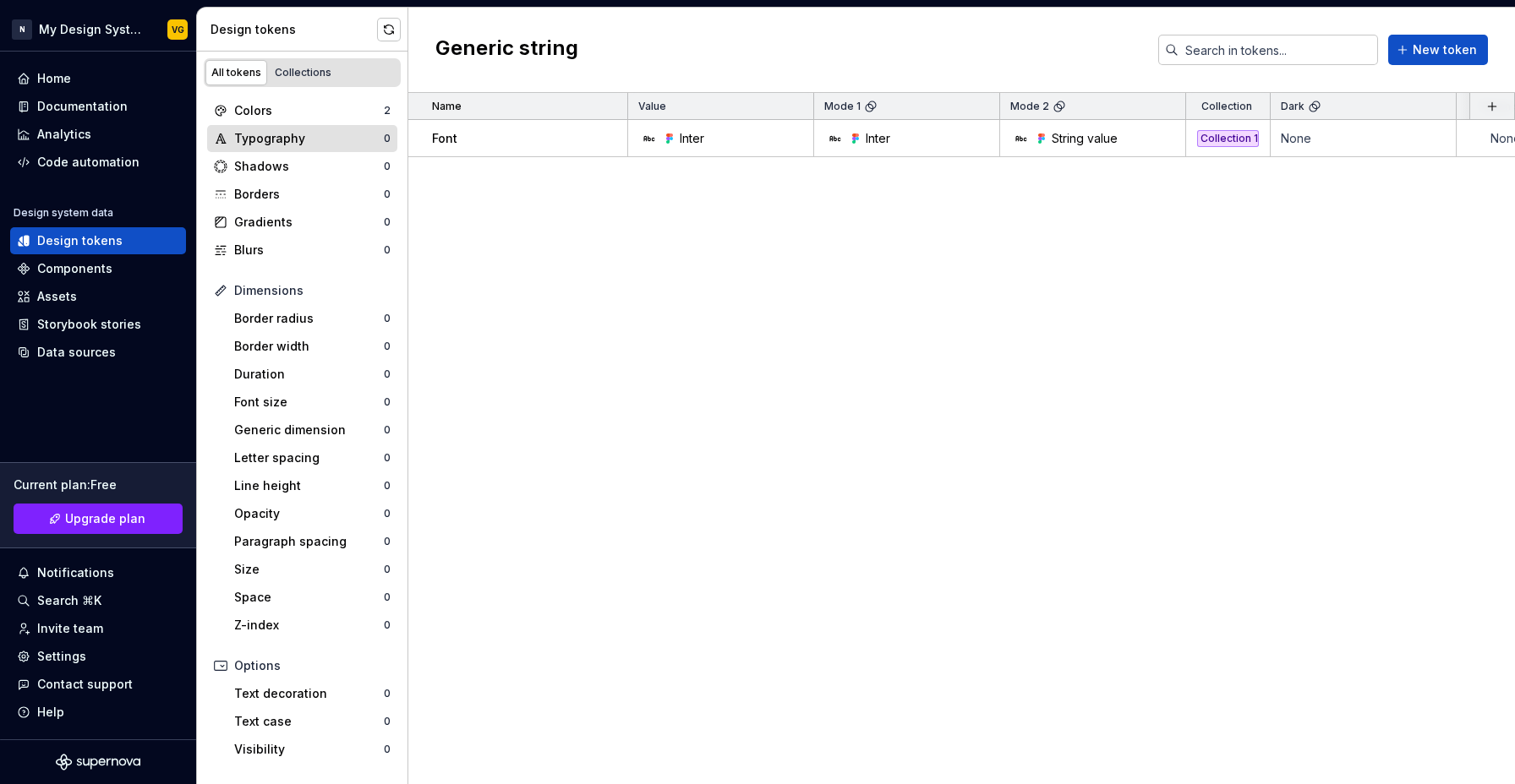
click at [268, 142] on div "Typography" at bounding box center [308, 138] width 150 height 17
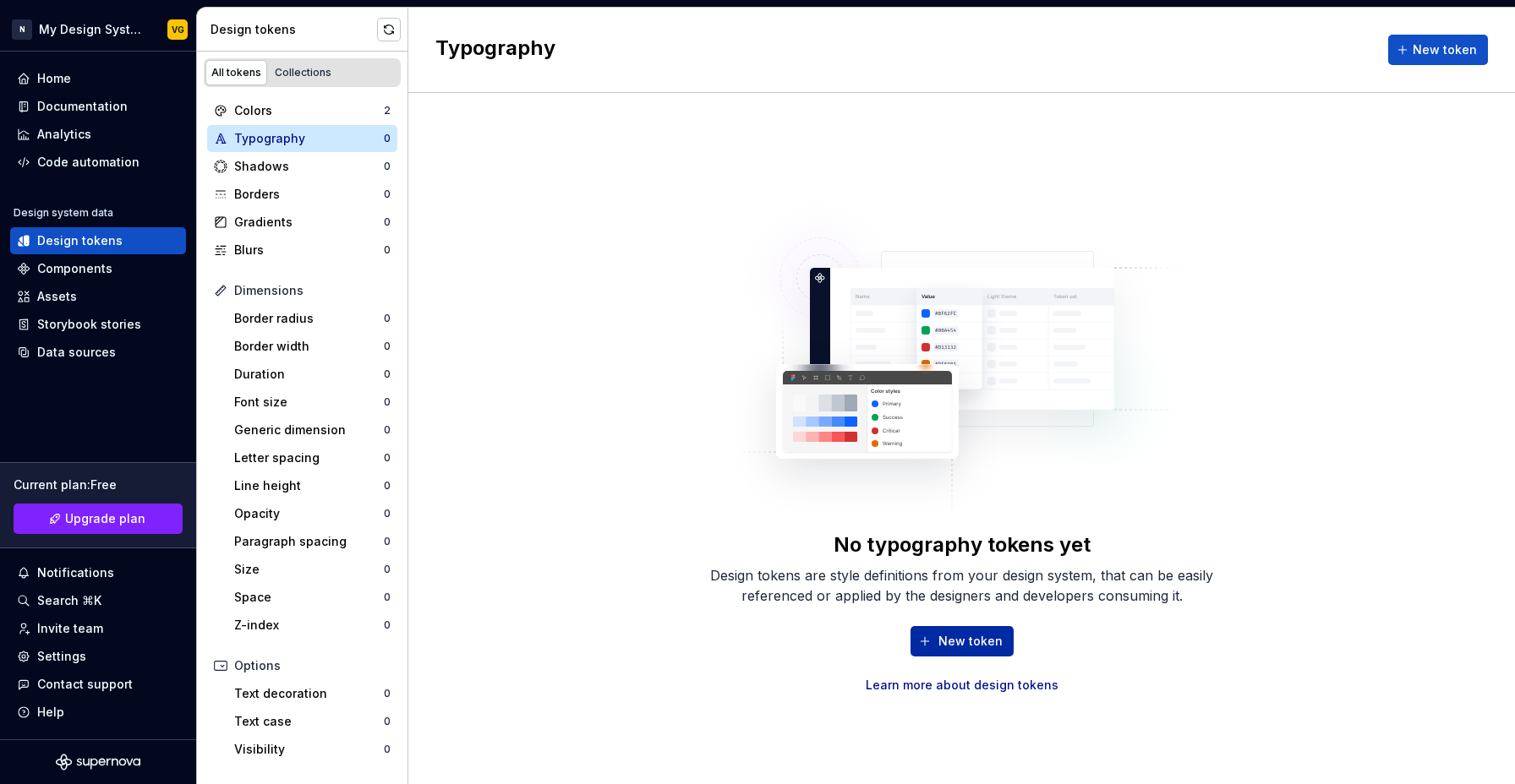
click at [959, 646] on span "New token" at bounding box center [970, 640] width 64 height 17
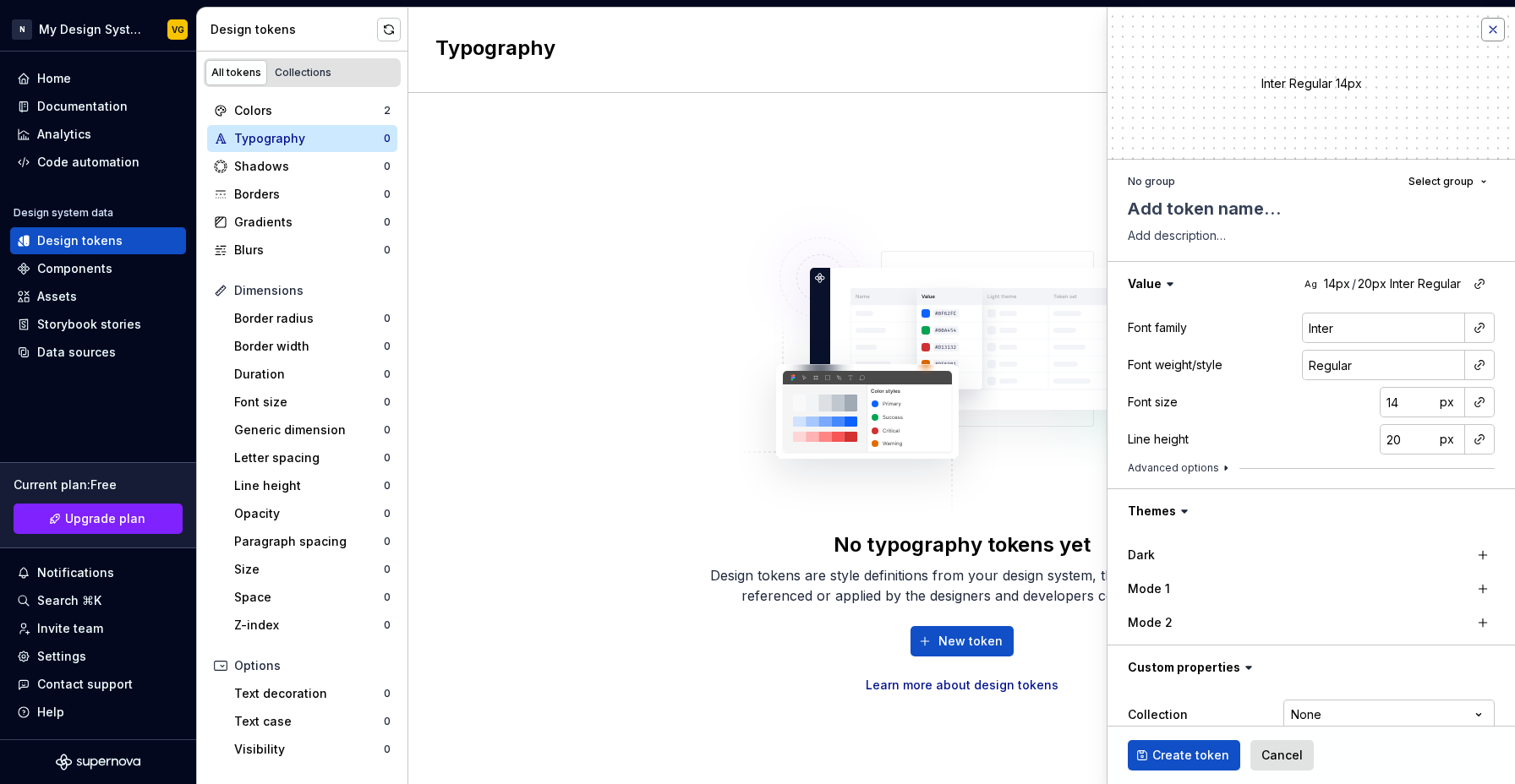
click at [1481, 27] on button "button" at bounding box center [1492, 29] width 24 height 24
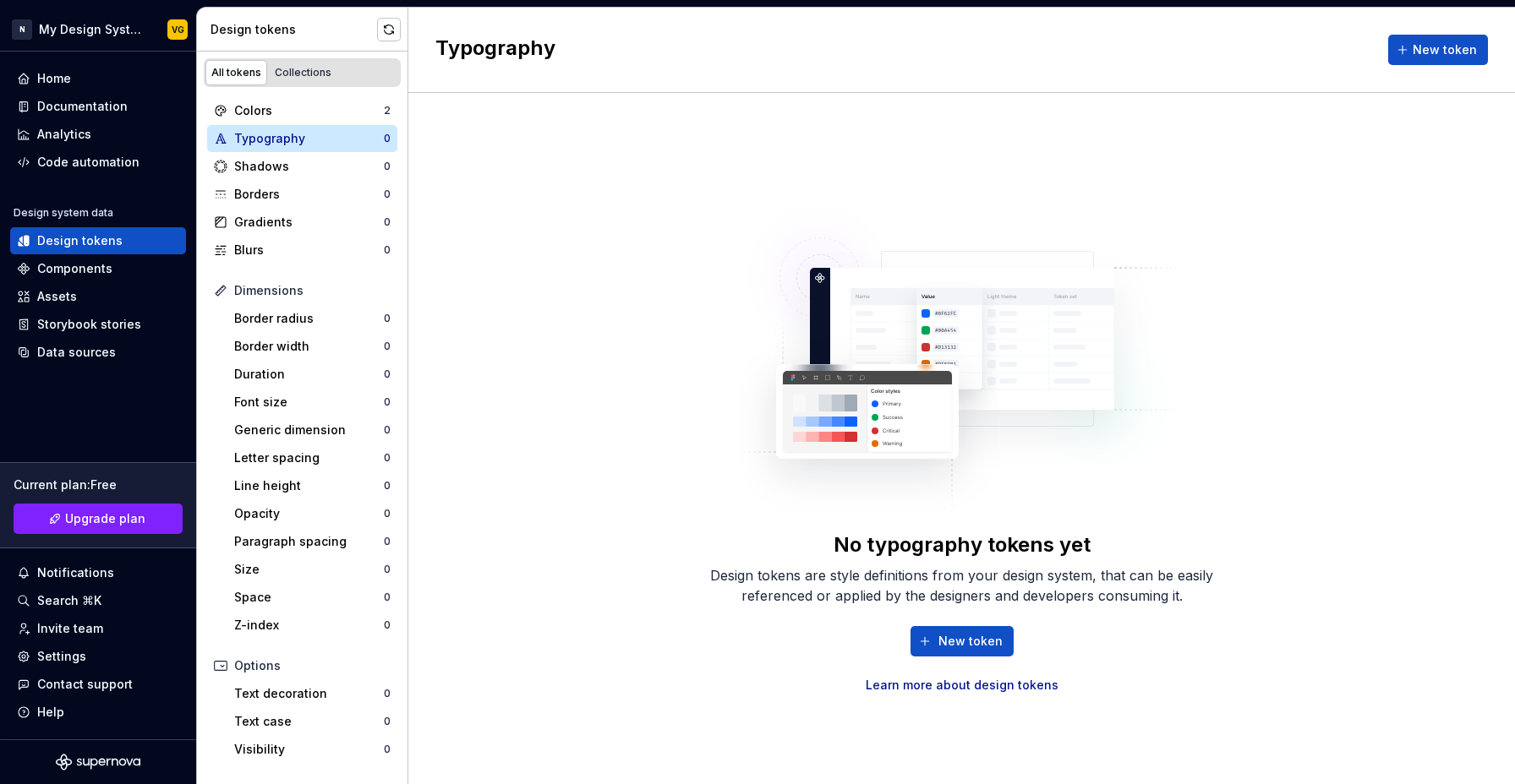
click at [598, 336] on div "No typography tokens yet Design tokens are style definitions from your design s…" at bounding box center [961, 438] width 1107 height 691
click at [271, 174] on div "Shadows" at bounding box center [308, 166] width 150 height 17
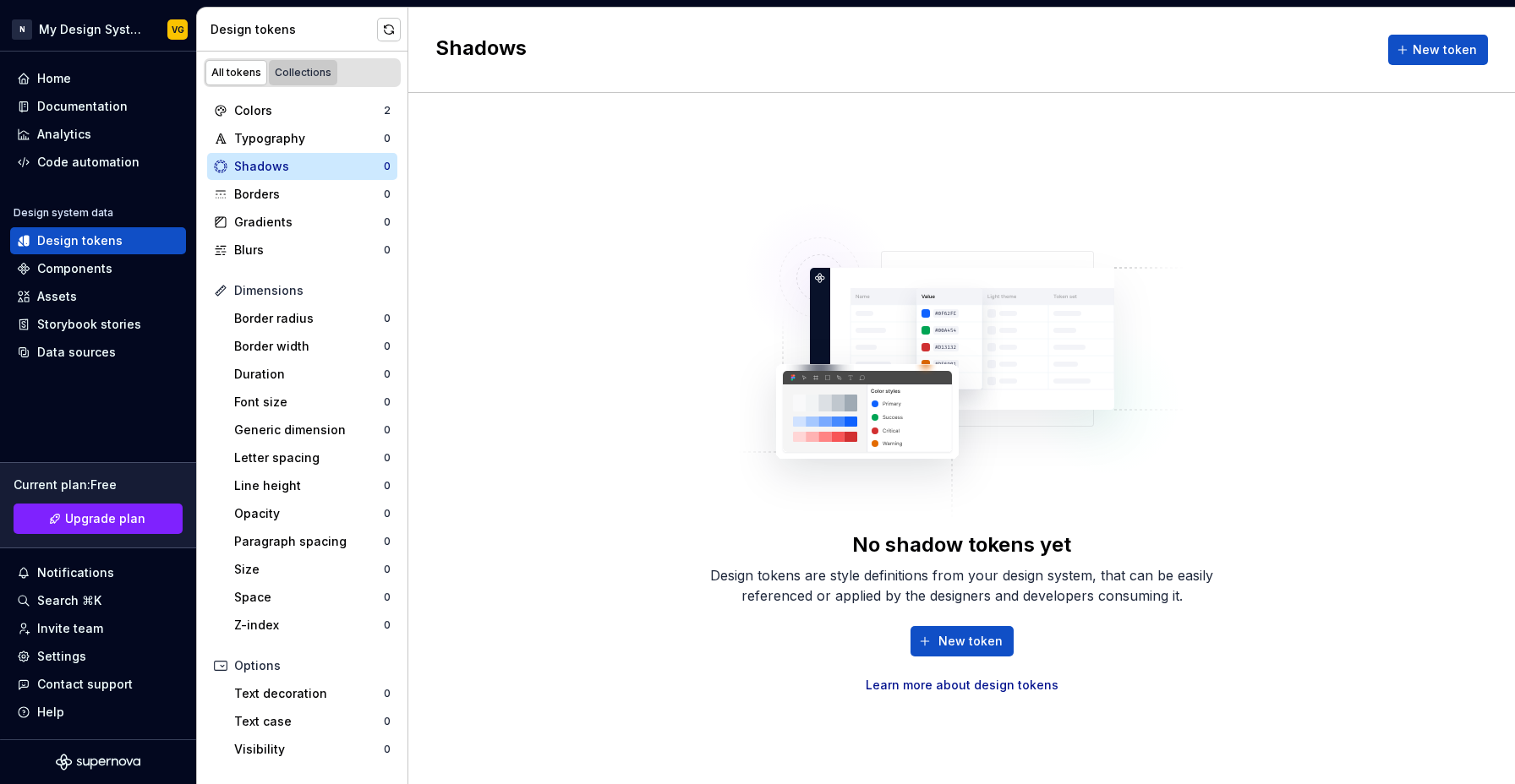
click at [303, 76] on div "Collections" at bounding box center [302, 72] width 57 height 13
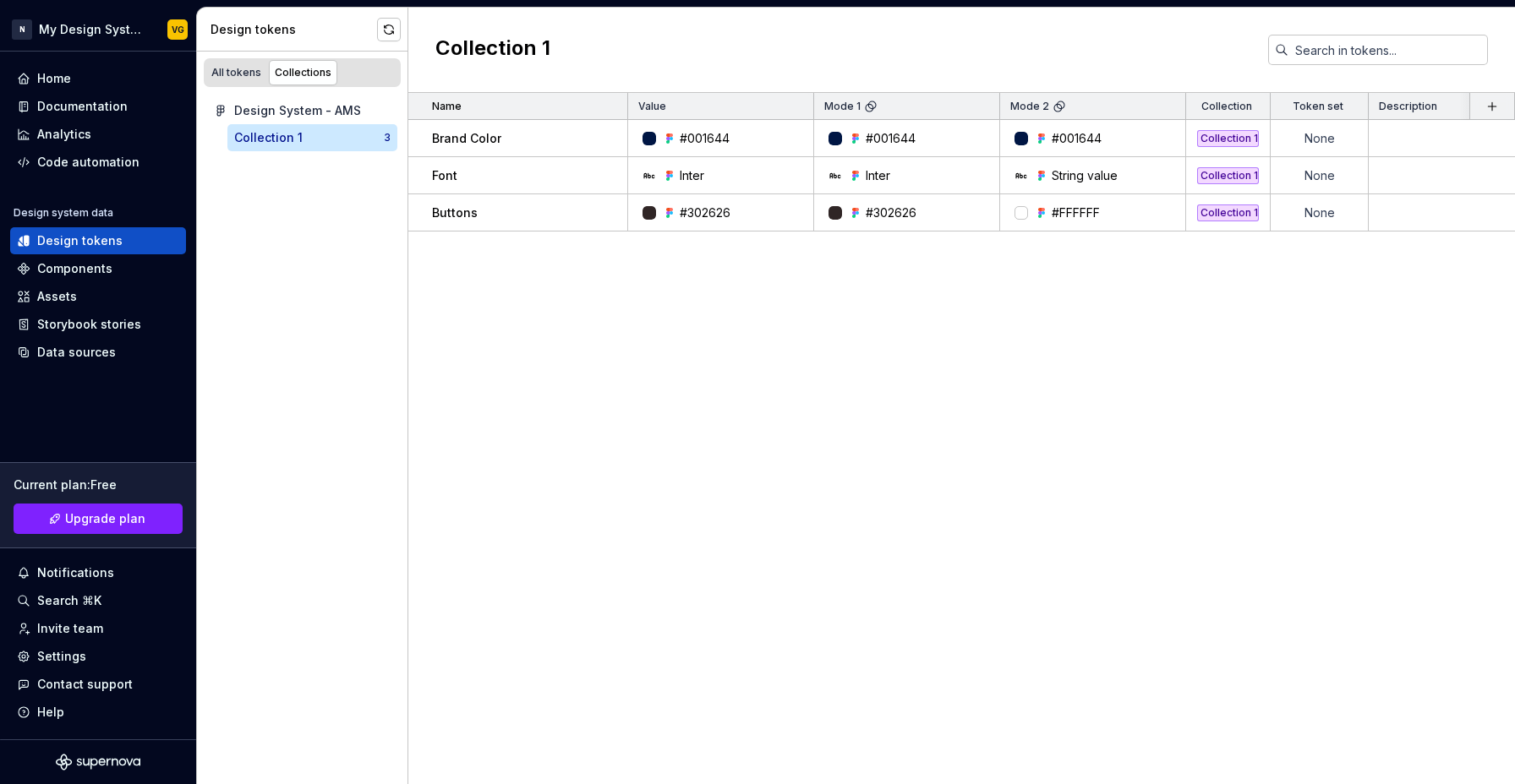
click at [286, 143] on div "Collection 1" at bounding box center [268, 138] width 68 height 17
click at [90, 246] on div "Design tokens" at bounding box center [79, 240] width 85 height 17
click at [245, 66] on div "All tokens" at bounding box center [236, 72] width 50 height 13
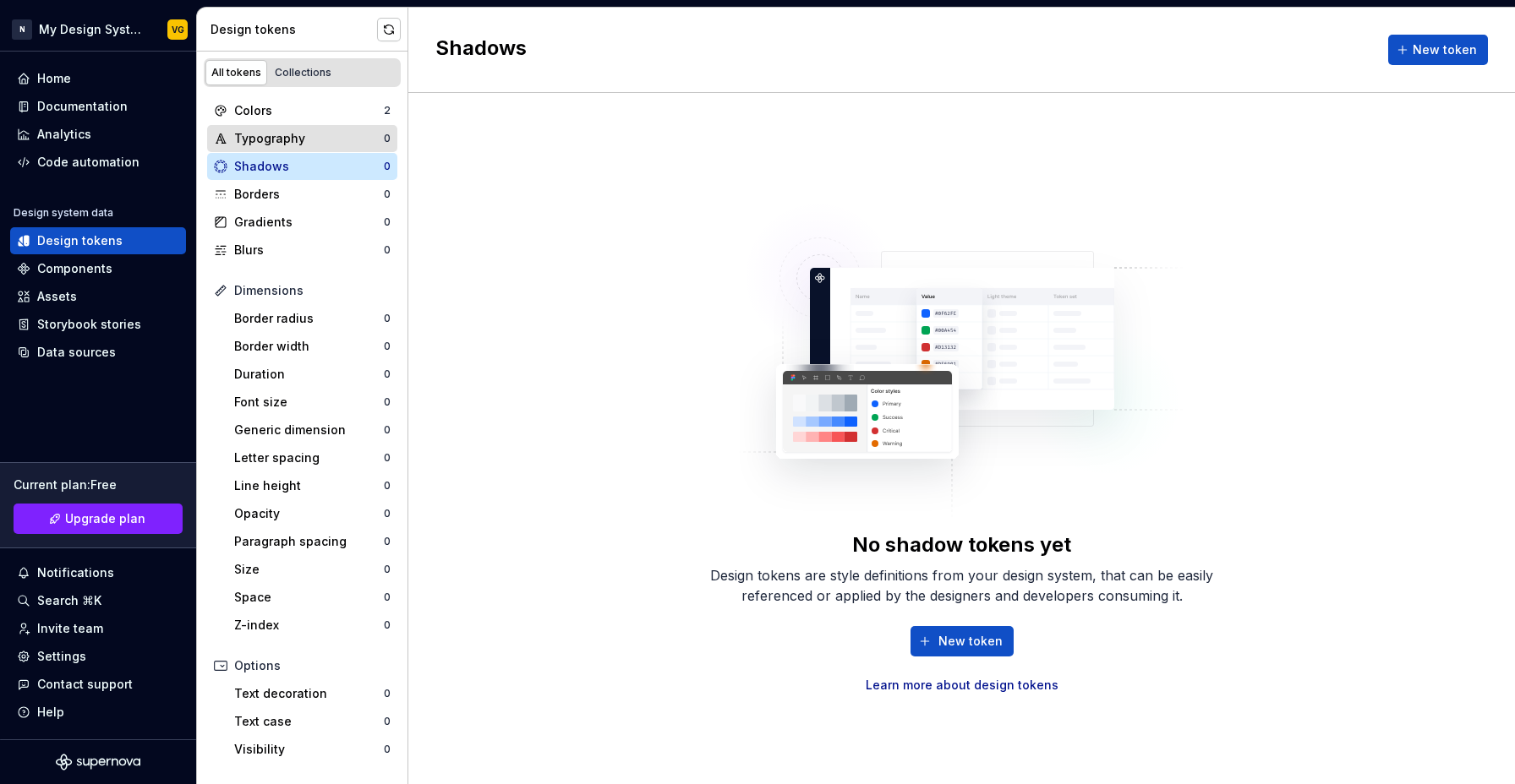
click at [270, 150] on div "Typography 0" at bounding box center [301, 138] width 190 height 27
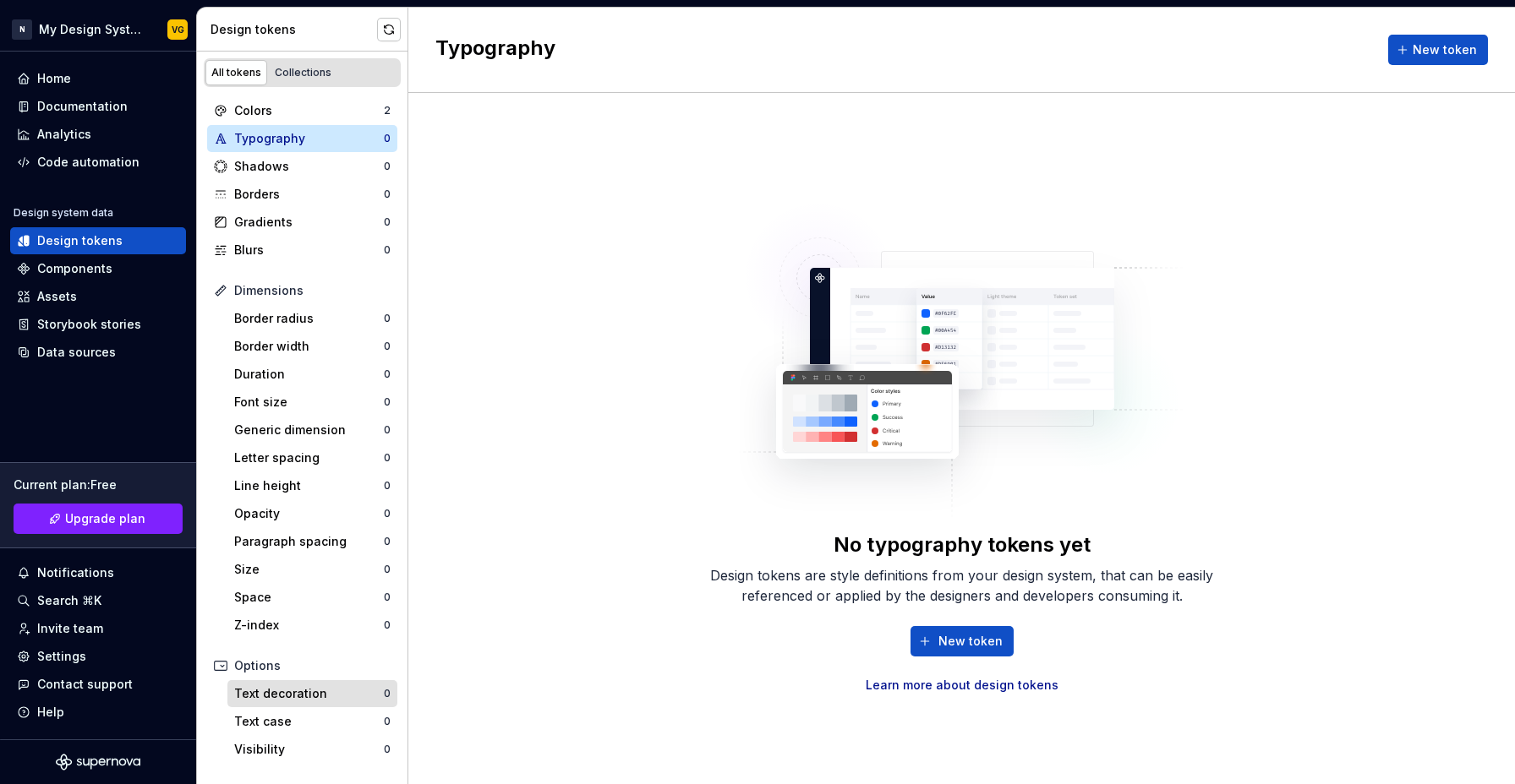
scroll to position [141, 0]
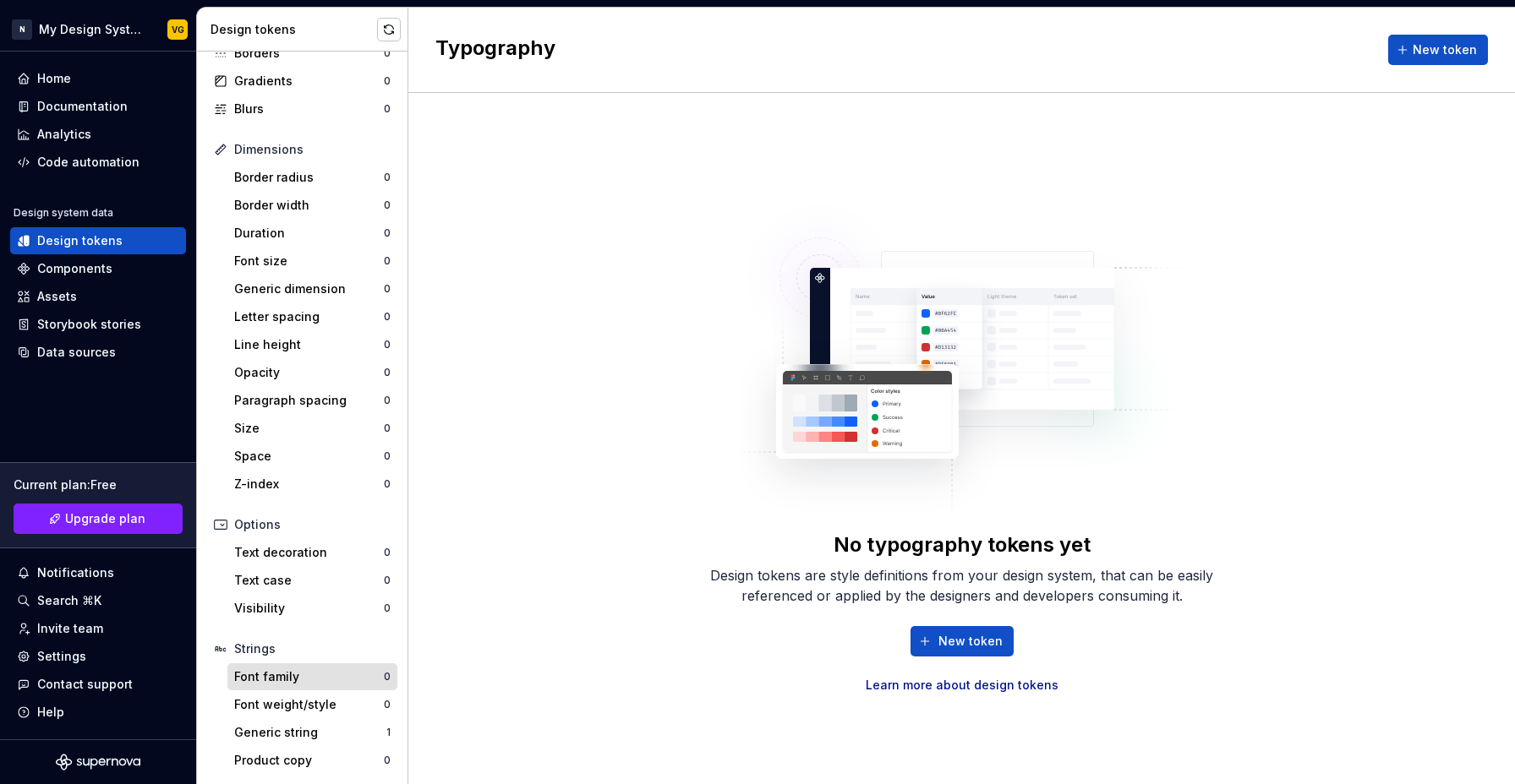
click at [266, 686] on div "Font family 0" at bounding box center [312, 676] width 170 height 27
click at [280, 730] on div "Generic string" at bounding box center [310, 732] width 152 height 17
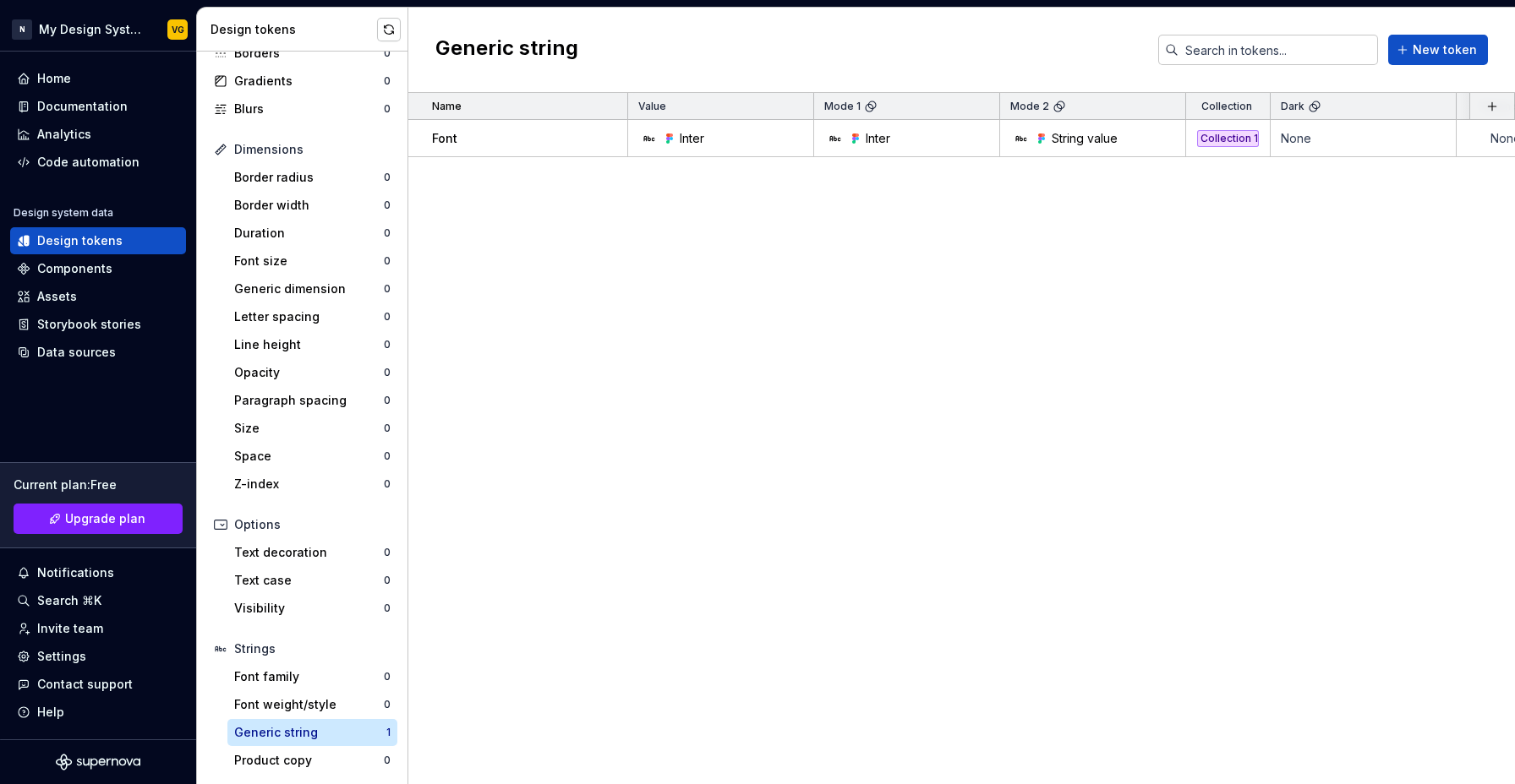
click at [865, 431] on div "Name Value Mode 1 Mode 2 Collection Dark Token set Description Last updated Fon…" at bounding box center [961, 438] width 1107 height 691
click at [80, 292] on div "Assets" at bounding box center [97, 296] width 162 height 17
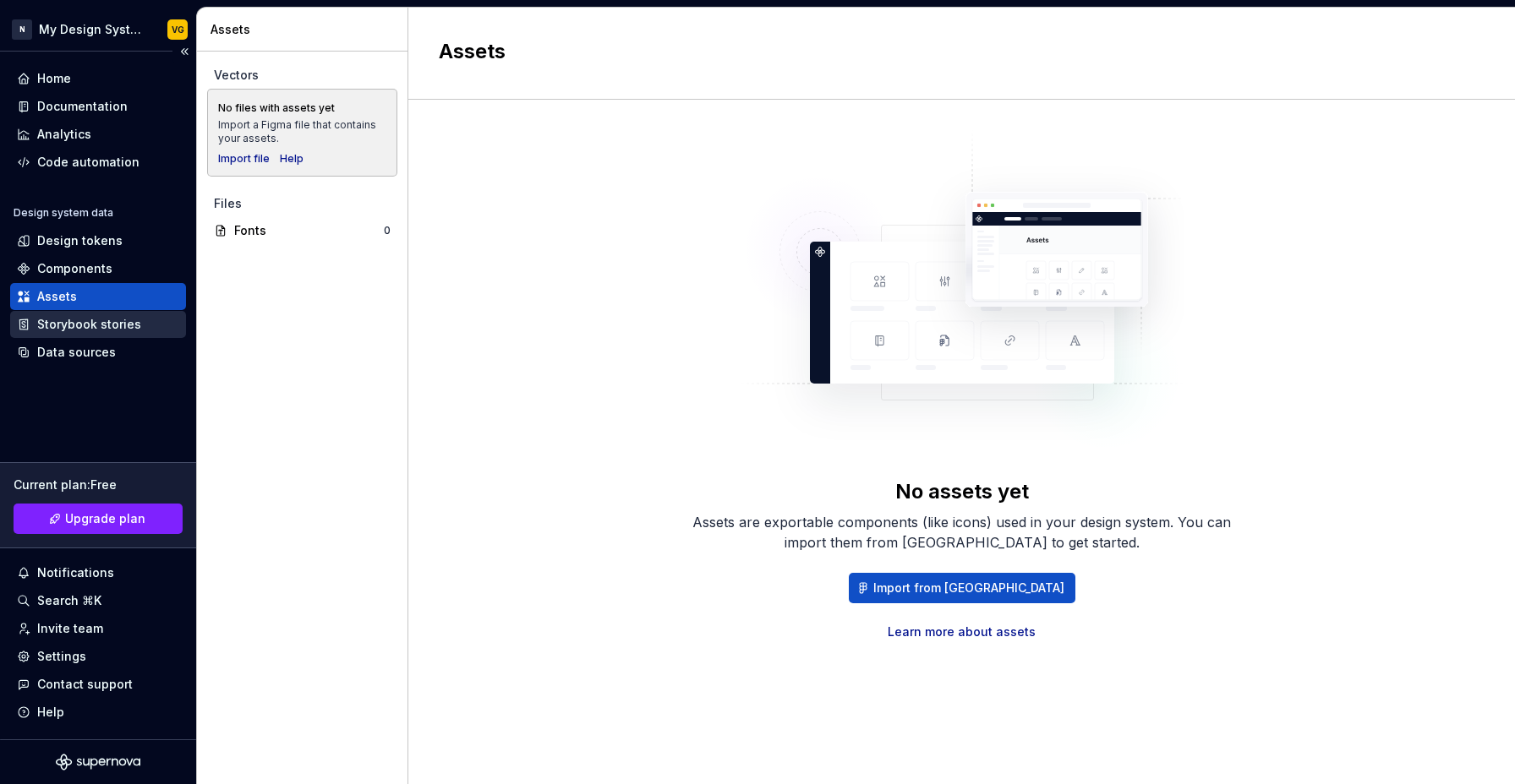
click at [74, 323] on div "Storybook stories" at bounding box center [88, 324] width 104 height 17
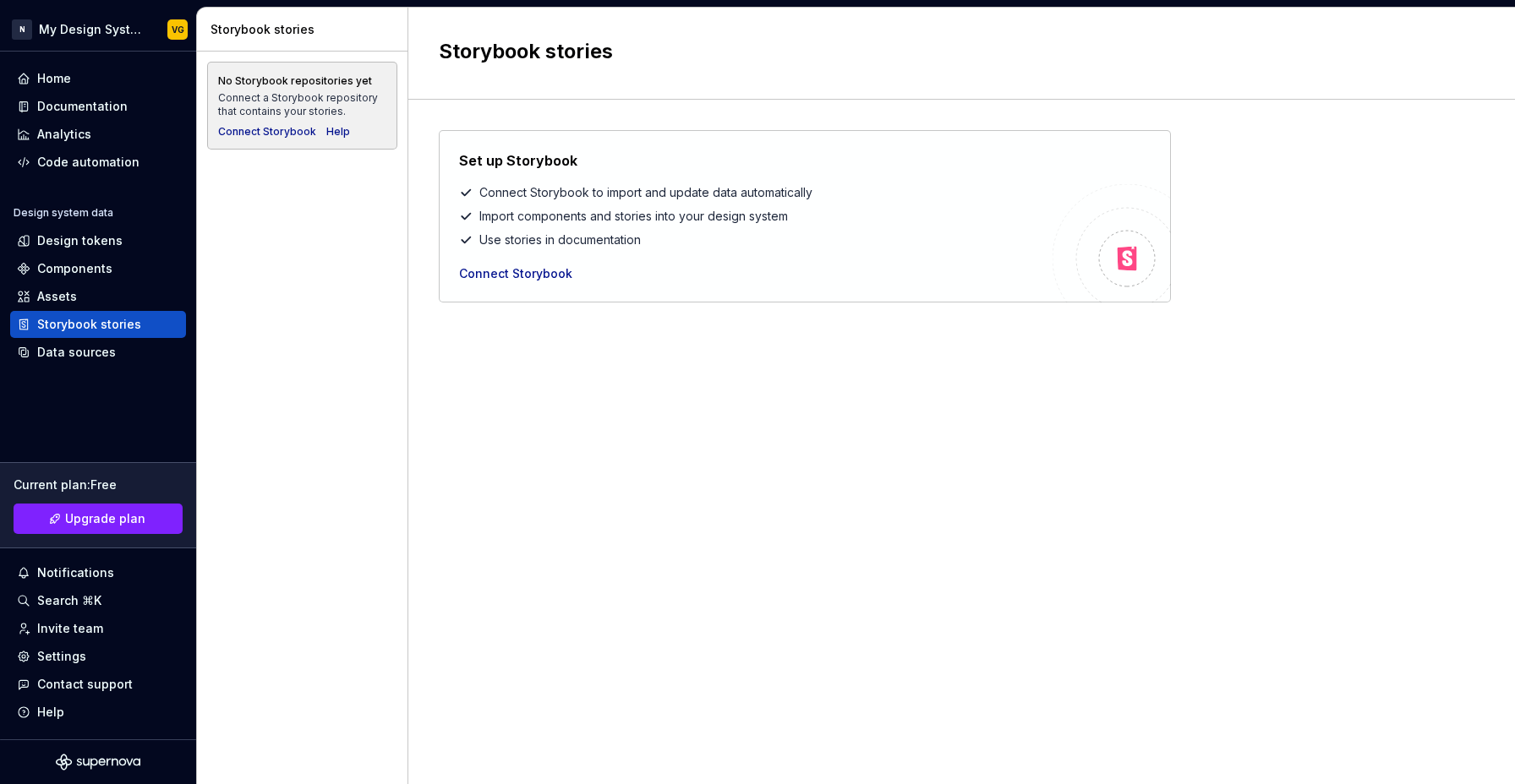
click at [563, 357] on div "Set up Storybook Connect Storybook to import and update data automatically Impo…" at bounding box center [961, 425] width 1045 height 590
click at [524, 274] on div "Connect Storybook" at bounding box center [515, 273] width 113 height 17
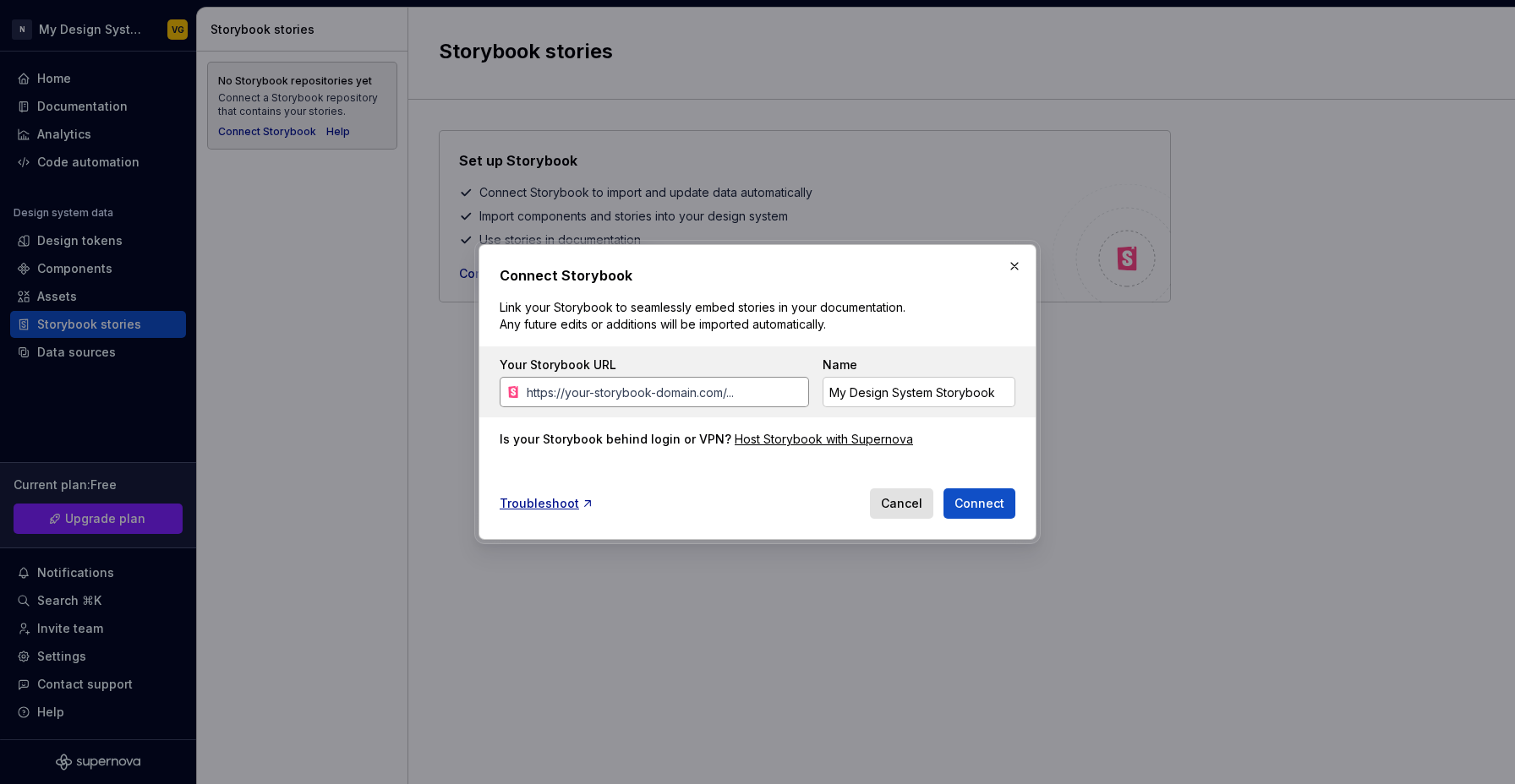
click at [588, 396] on input "Your Storybook URL" at bounding box center [664, 392] width 289 height 31
click at [771, 441] on div "Host Storybook with Supernova" at bounding box center [824, 439] width 179 height 17
click at [901, 512] on button "Cancel" at bounding box center [902, 504] width 63 height 31
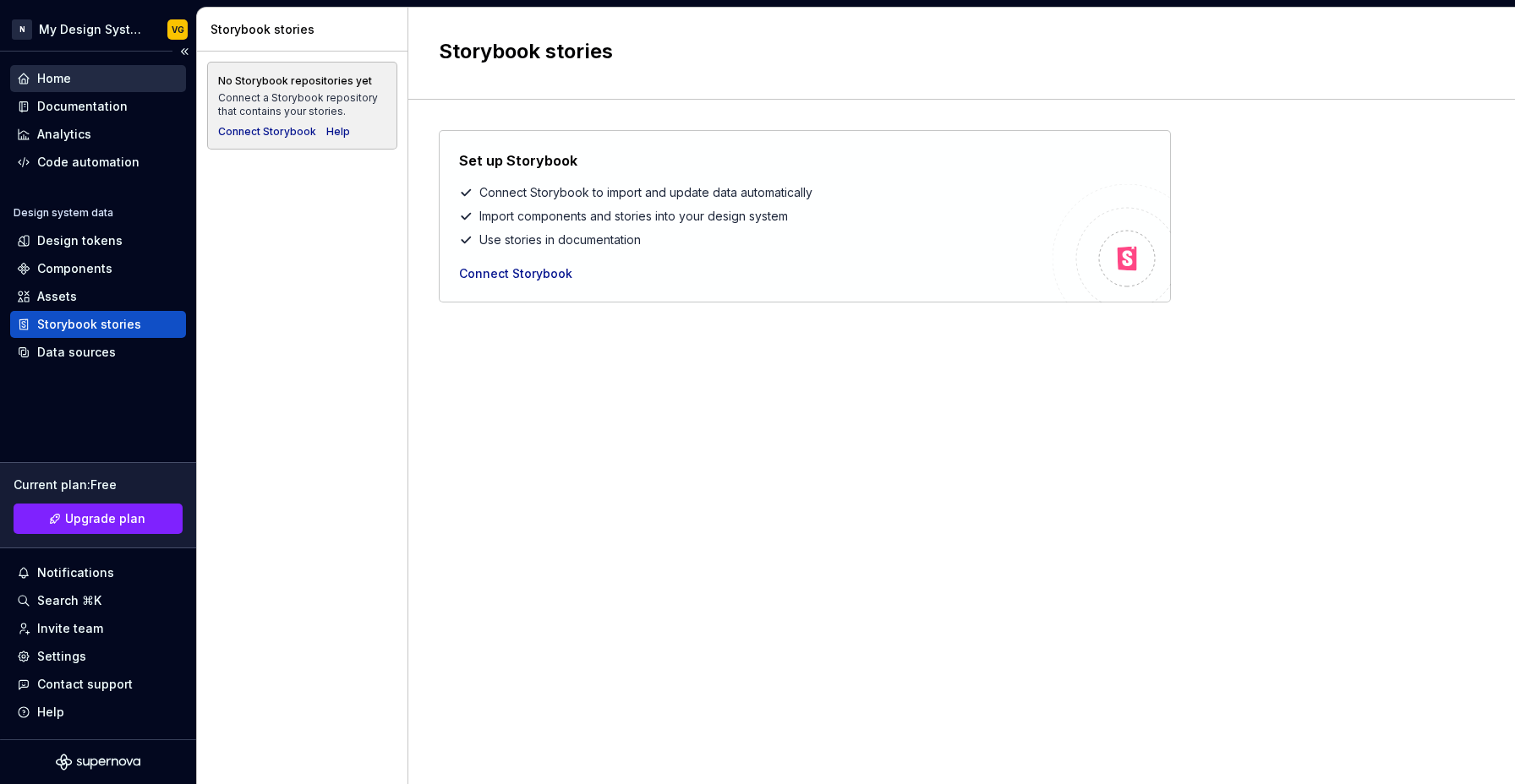
click at [59, 81] on div "Home" at bounding box center [53, 78] width 34 height 17
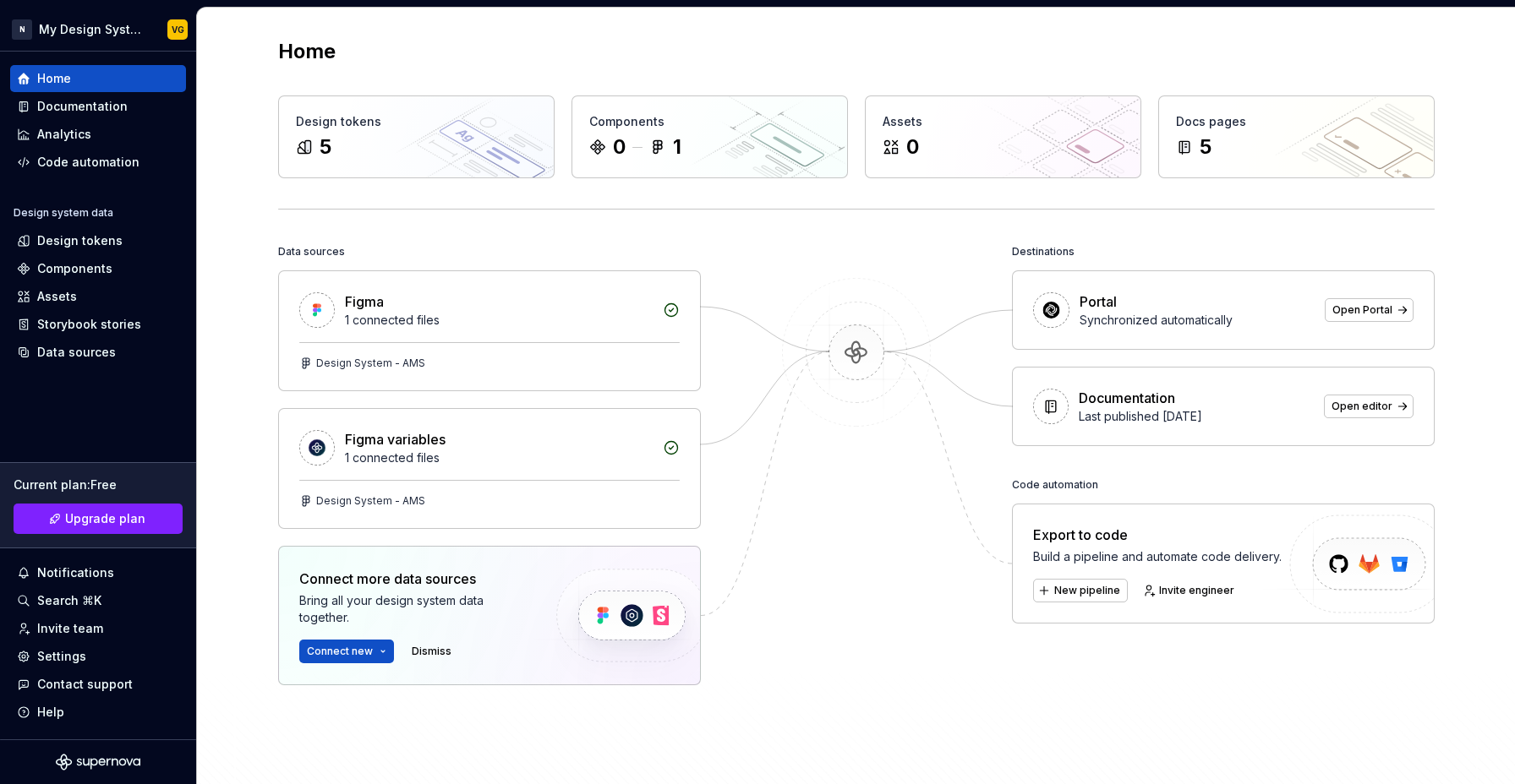
click at [278, 208] on div at bounding box center [856, 208] width 1157 height 1
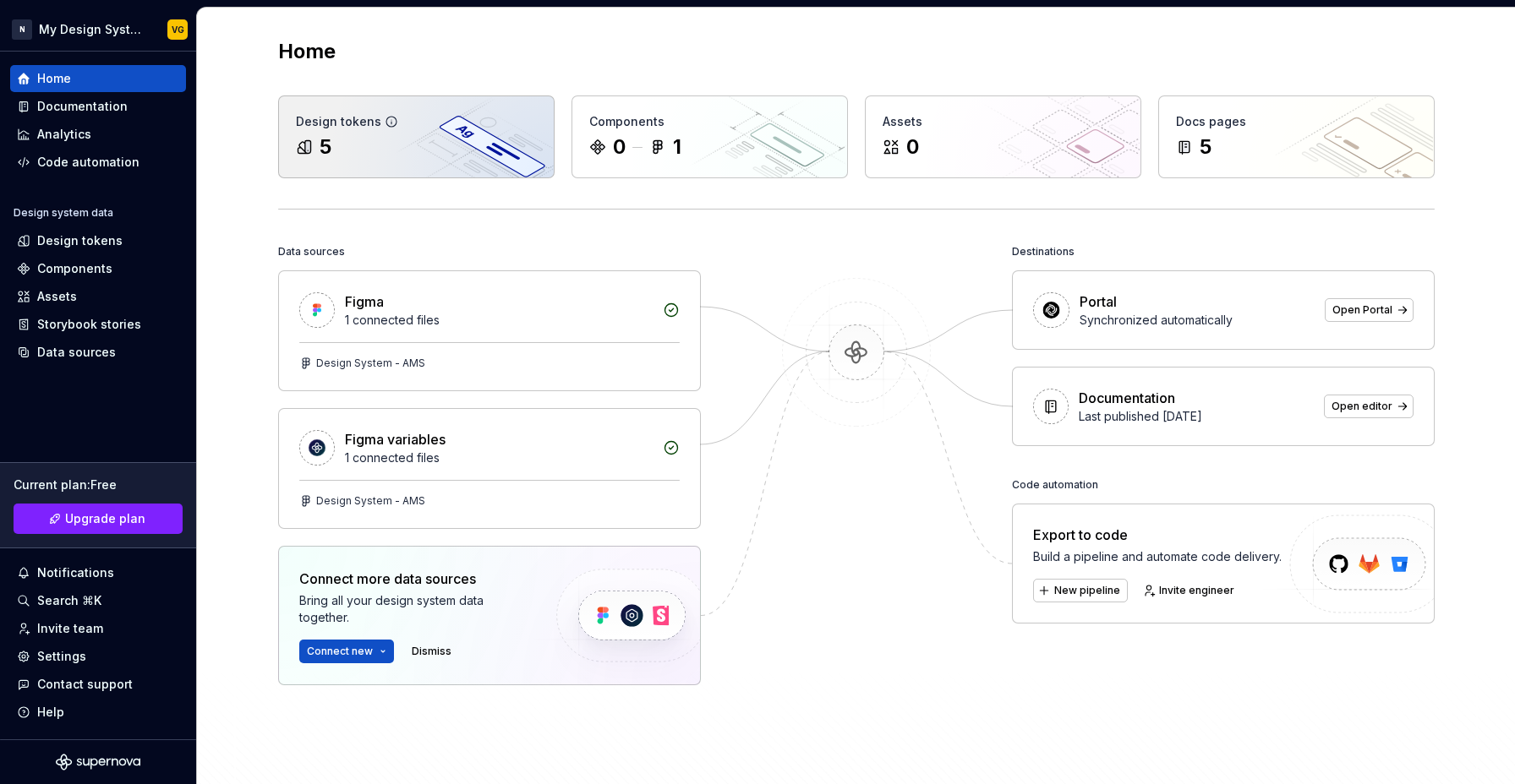
click at [337, 150] on div "5" at bounding box center [416, 146] width 241 height 27
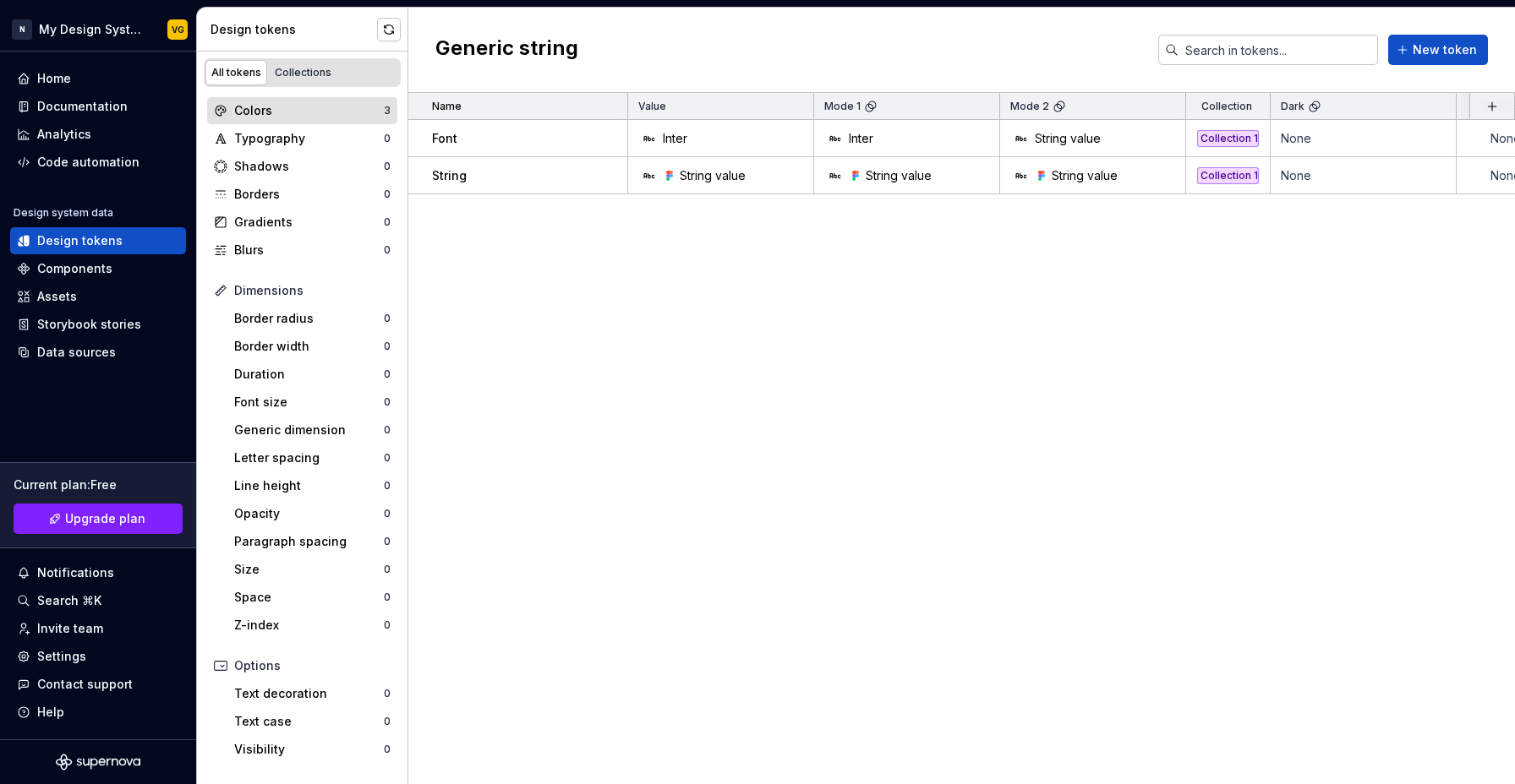
click at [256, 117] on div "Colors" at bounding box center [308, 110] width 150 height 17
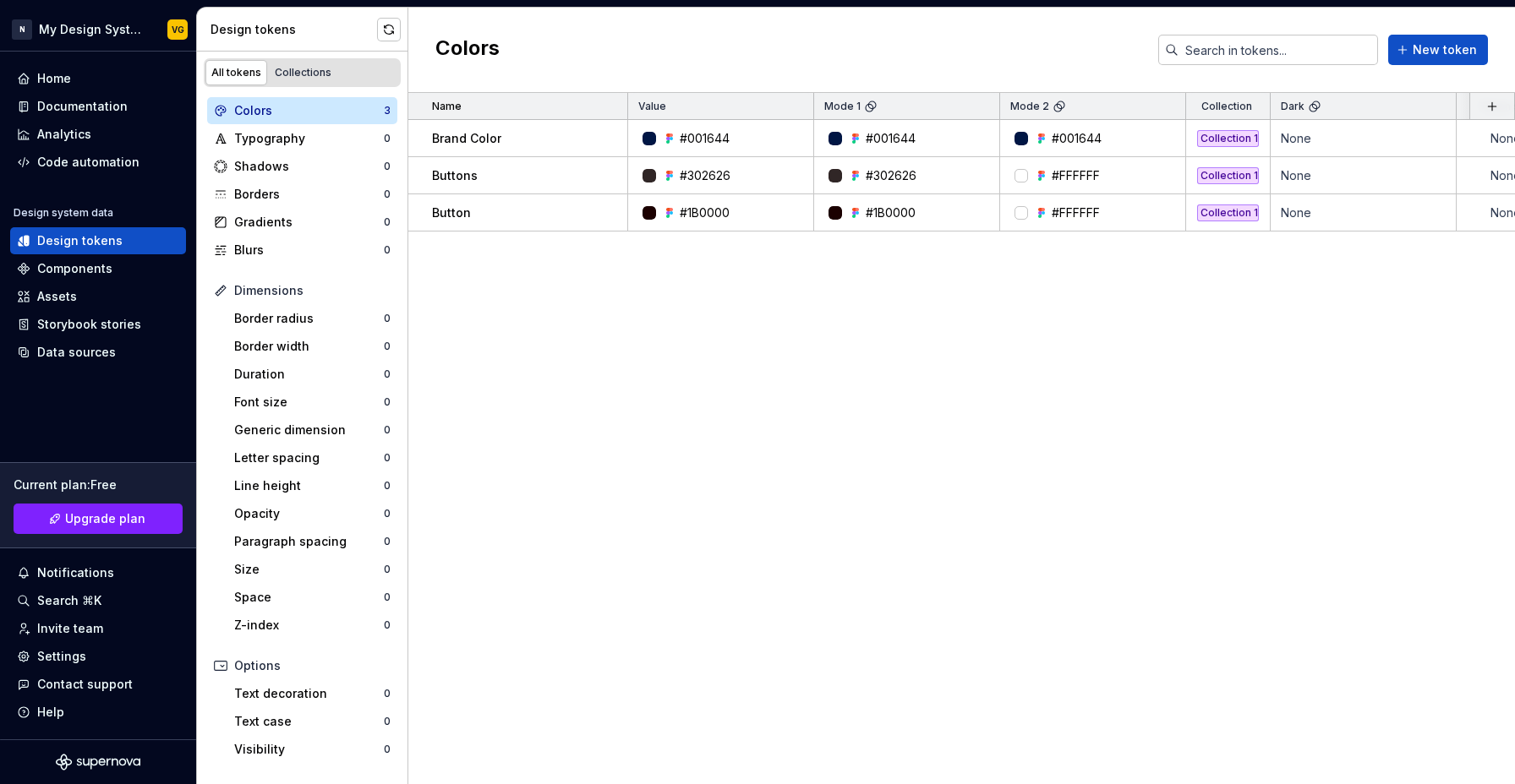
click at [634, 364] on div "Name Value Mode 1 Mode 2 Collection Dark Token set Description Last updated Bra…" at bounding box center [961, 438] width 1107 height 691
click at [45, 86] on div "Home" at bounding box center [53, 78] width 34 height 17
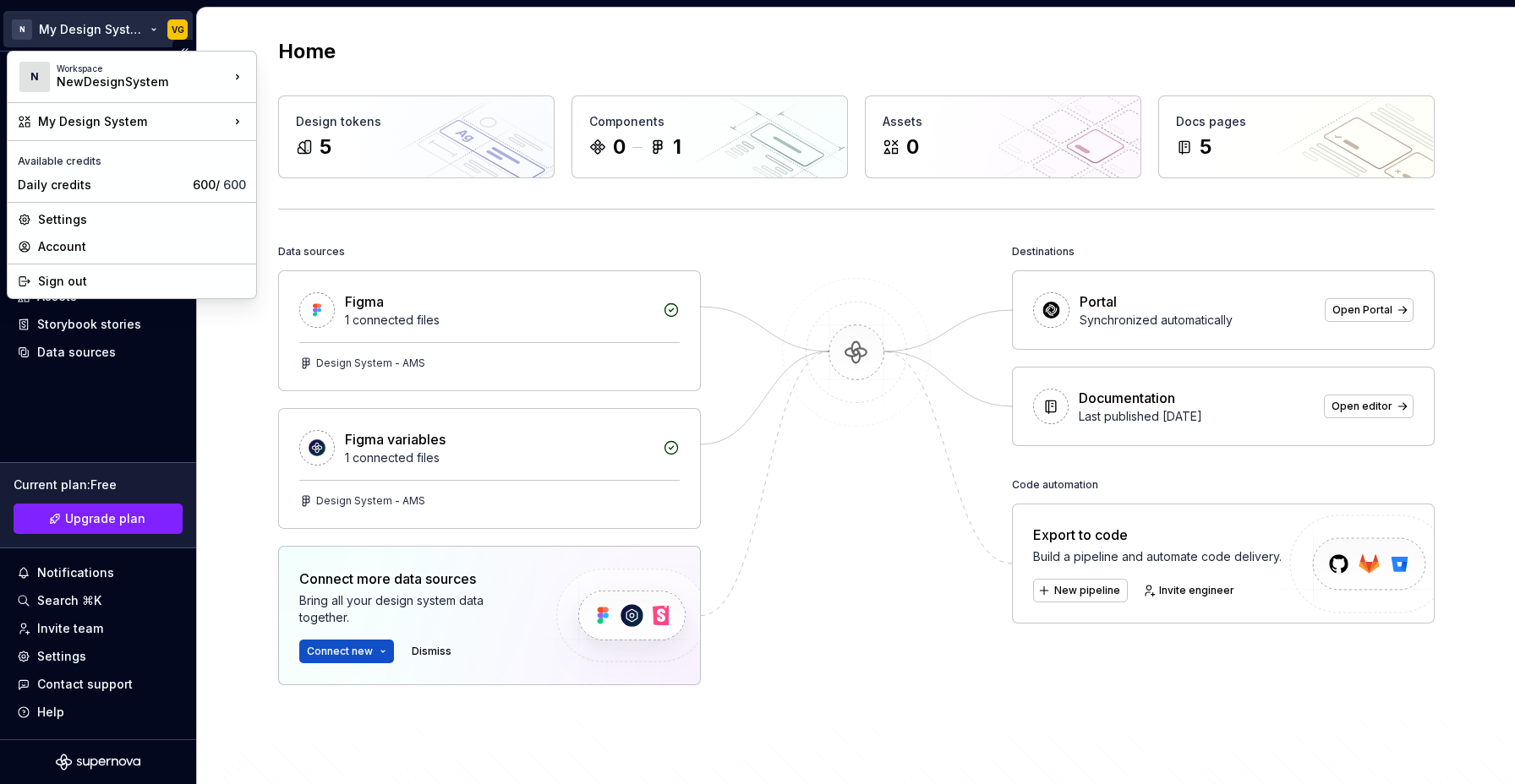
click at [99, 25] on html "N My Design System VG Home Documentation Analytics Code automation Design syste…" at bounding box center [757, 392] width 1515 height 784
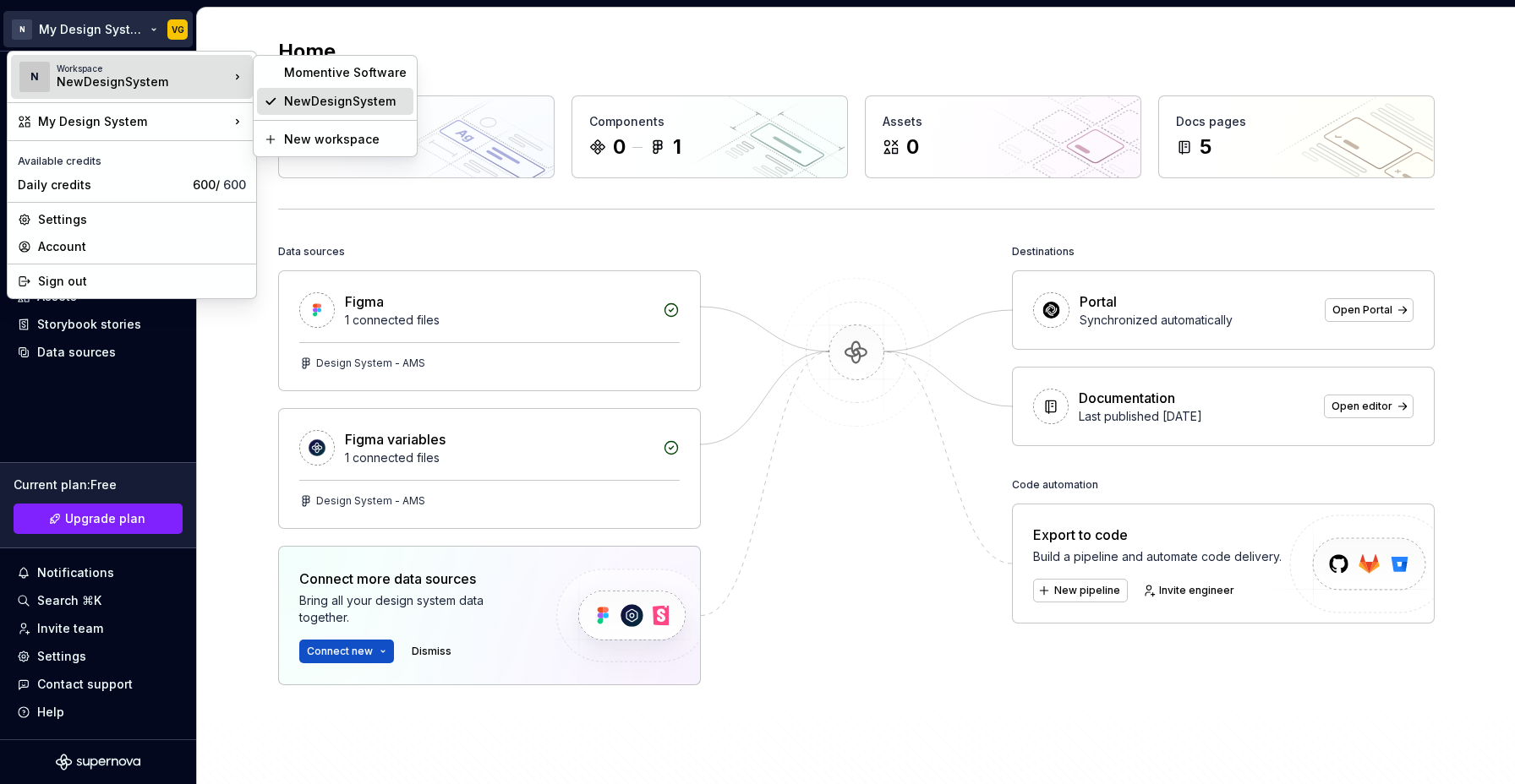
click at [327, 97] on div "NewDesignSystem" at bounding box center [345, 101] width 123 height 17
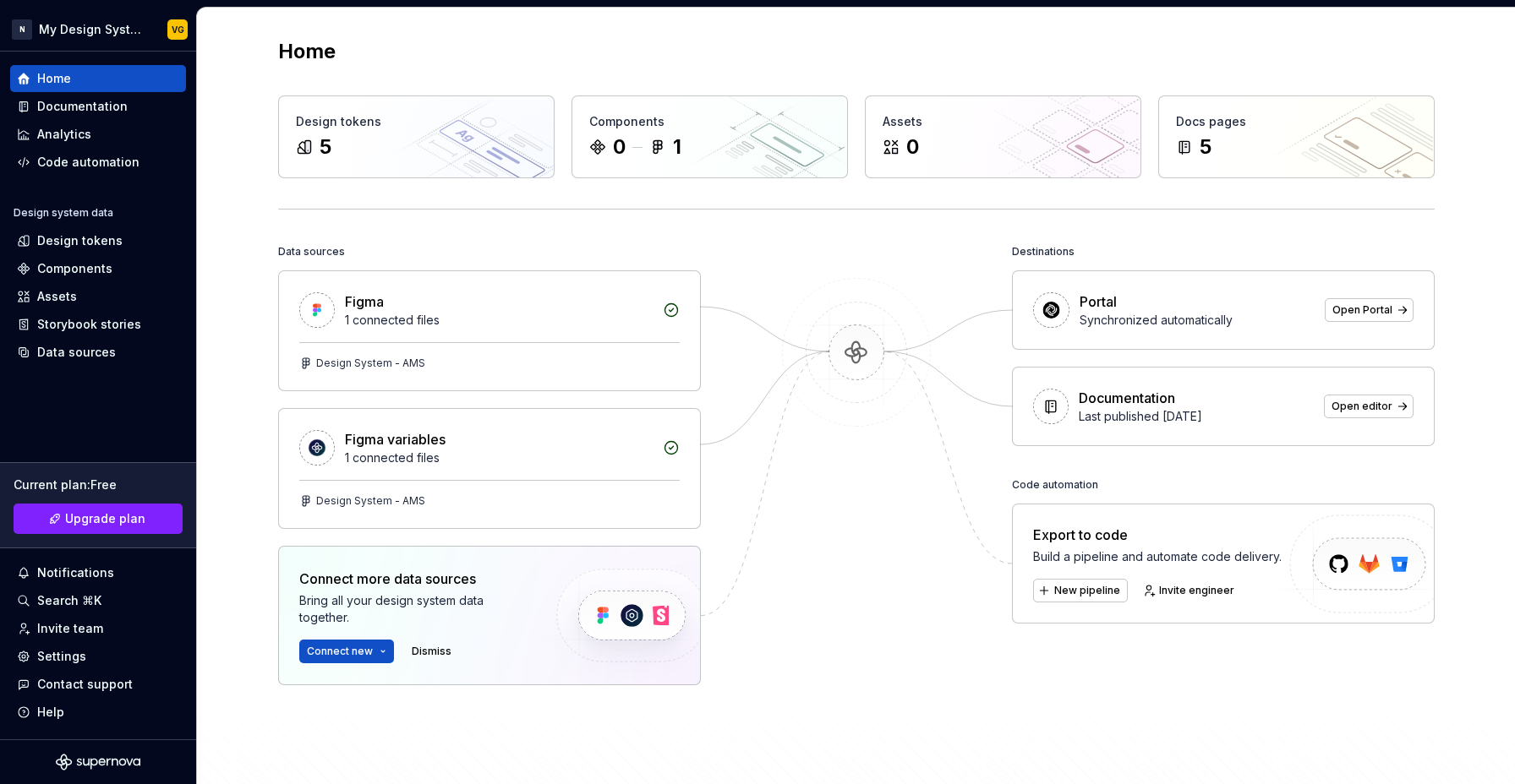
click at [804, 251] on div at bounding box center [856, 505] width 169 height 530
click at [89, 114] on div "Documentation" at bounding box center [81, 106] width 90 height 17
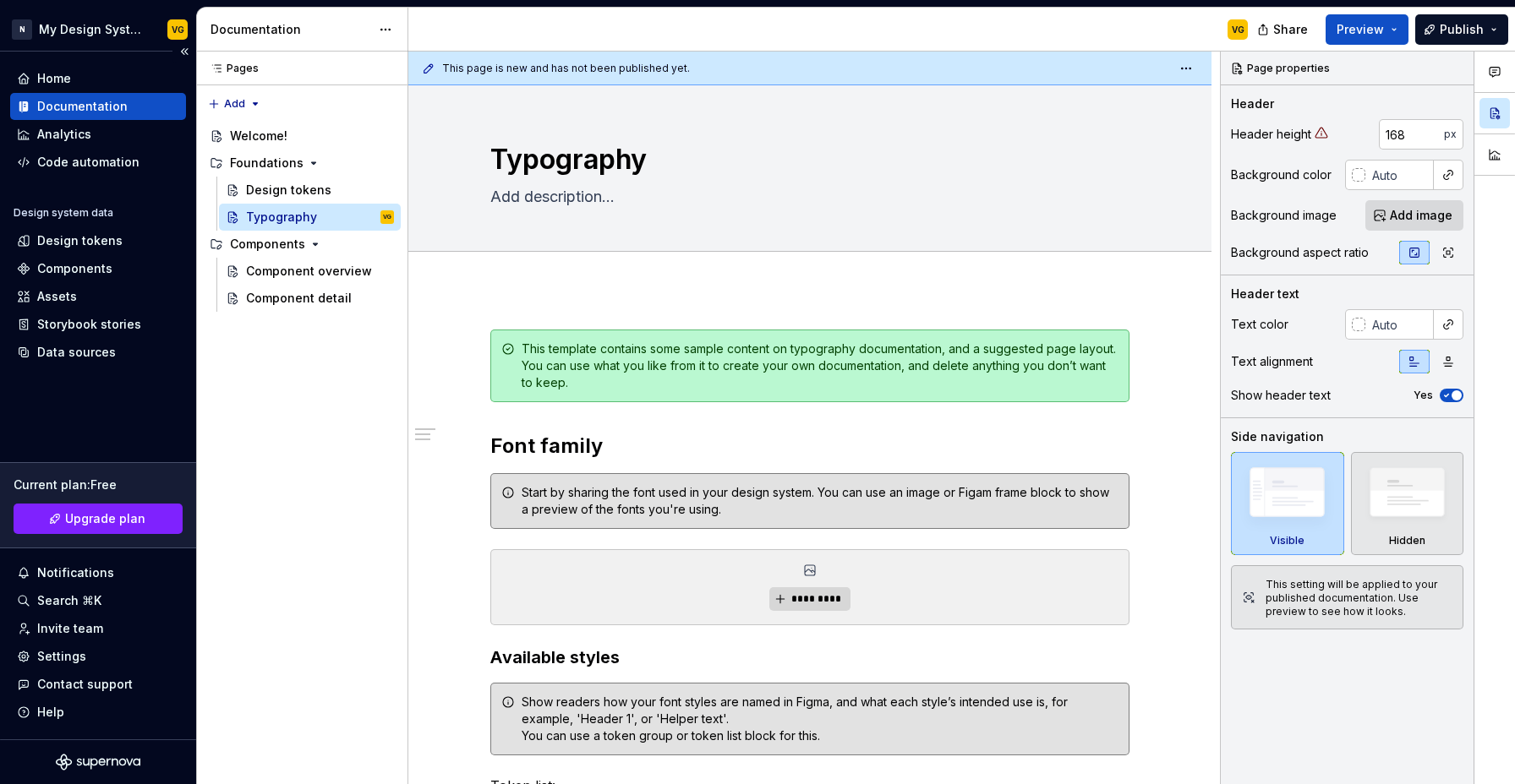
type textarea "*"
click at [81, 241] on div "Design tokens" at bounding box center [79, 240] width 85 height 17
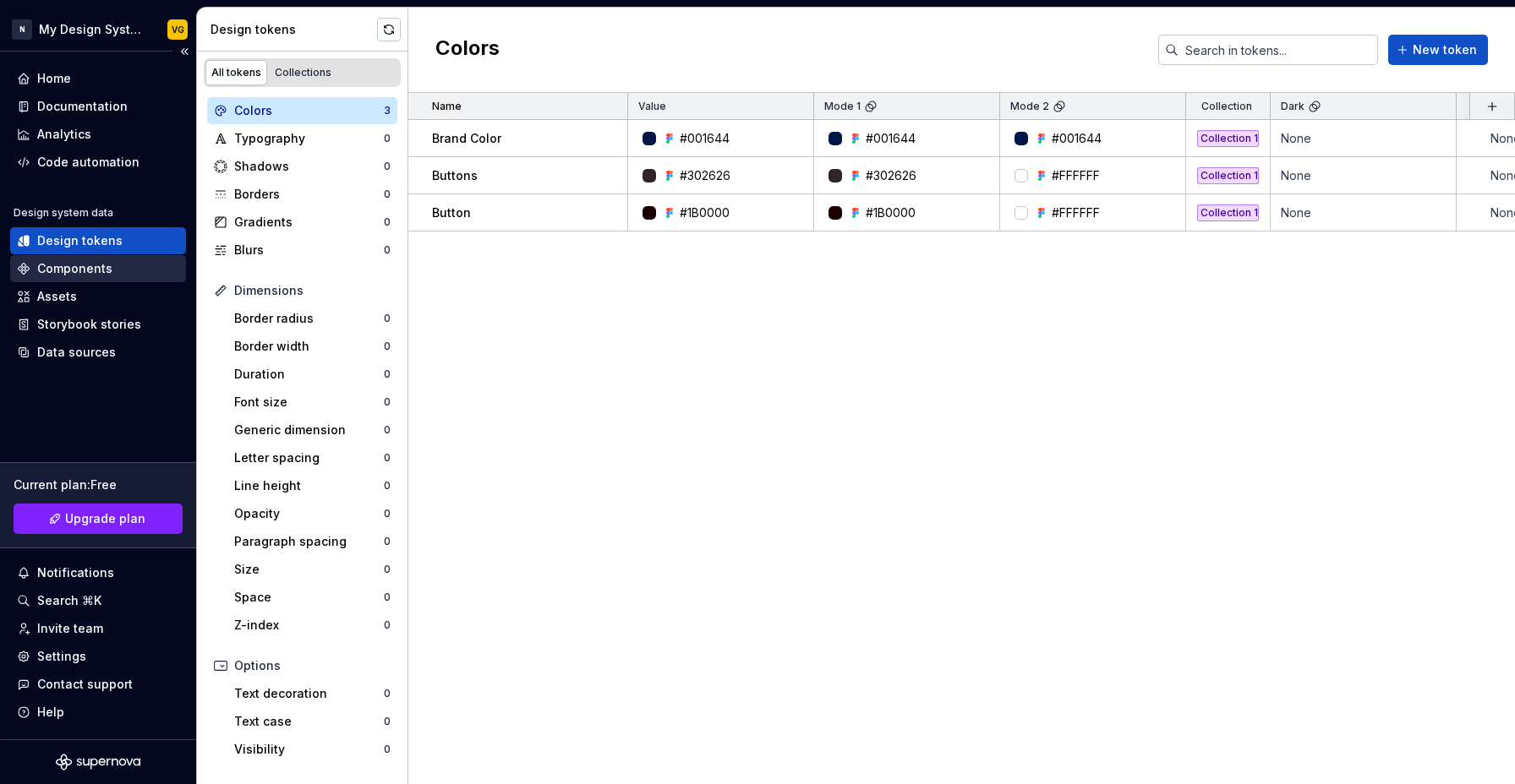
click at [88, 272] on div "Components" at bounding box center [74, 268] width 75 height 17
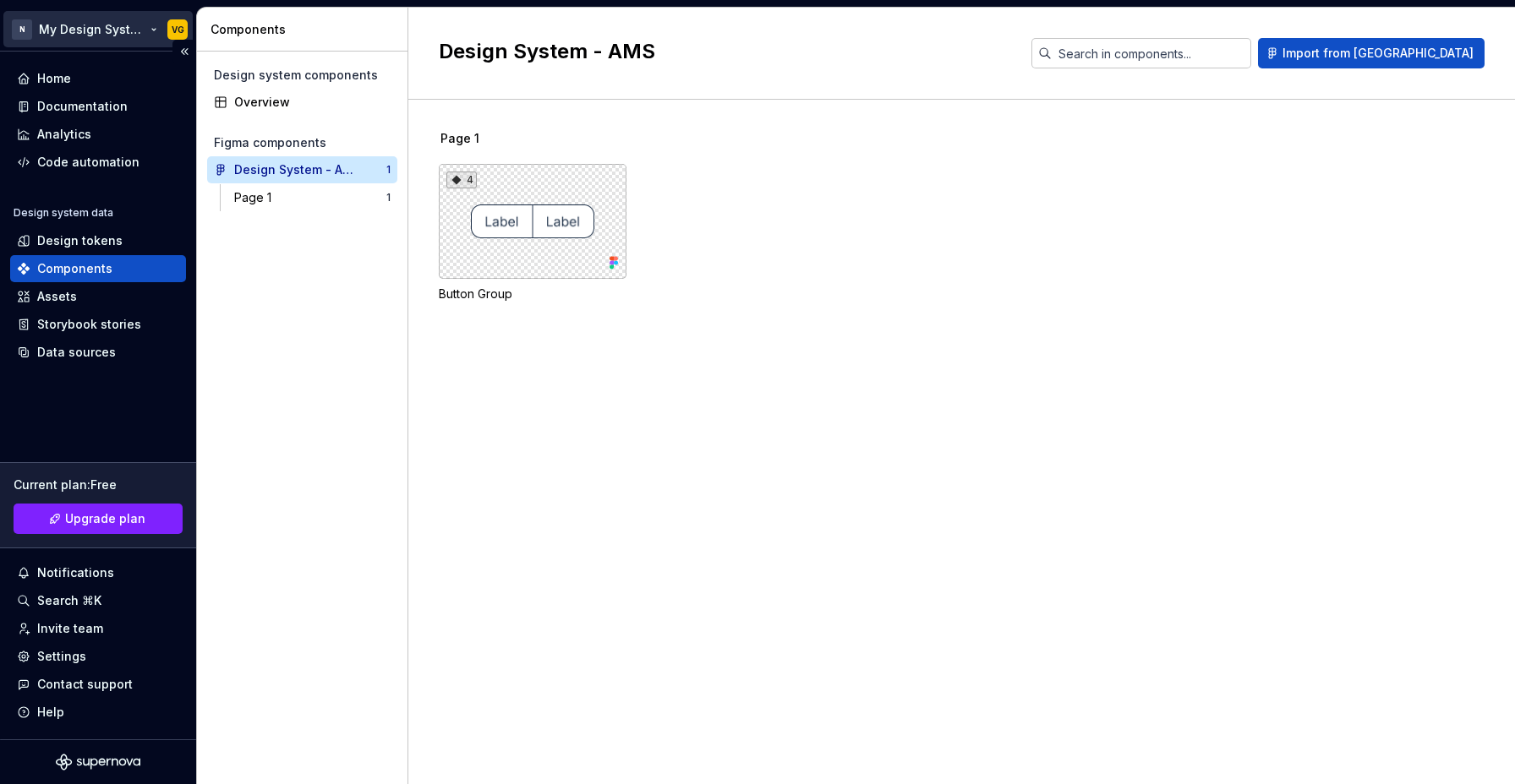
click at [117, 37] on html "N My Design System VG Home Documentation Analytics Code automation Design syste…" at bounding box center [757, 392] width 1515 height 784
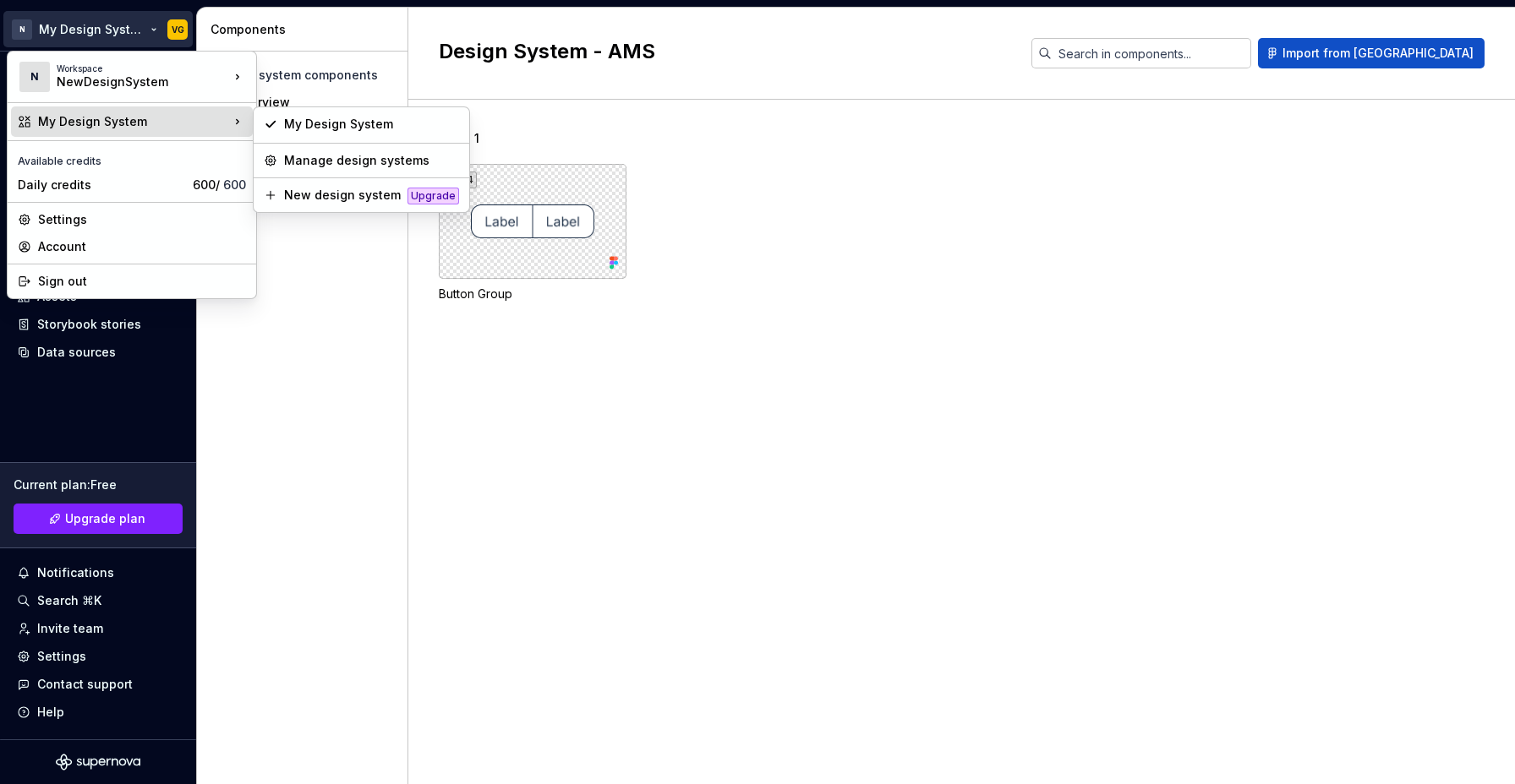
click at [130, 123] on div "My Design System" at bounding box center [133, 121] width 191 height 17
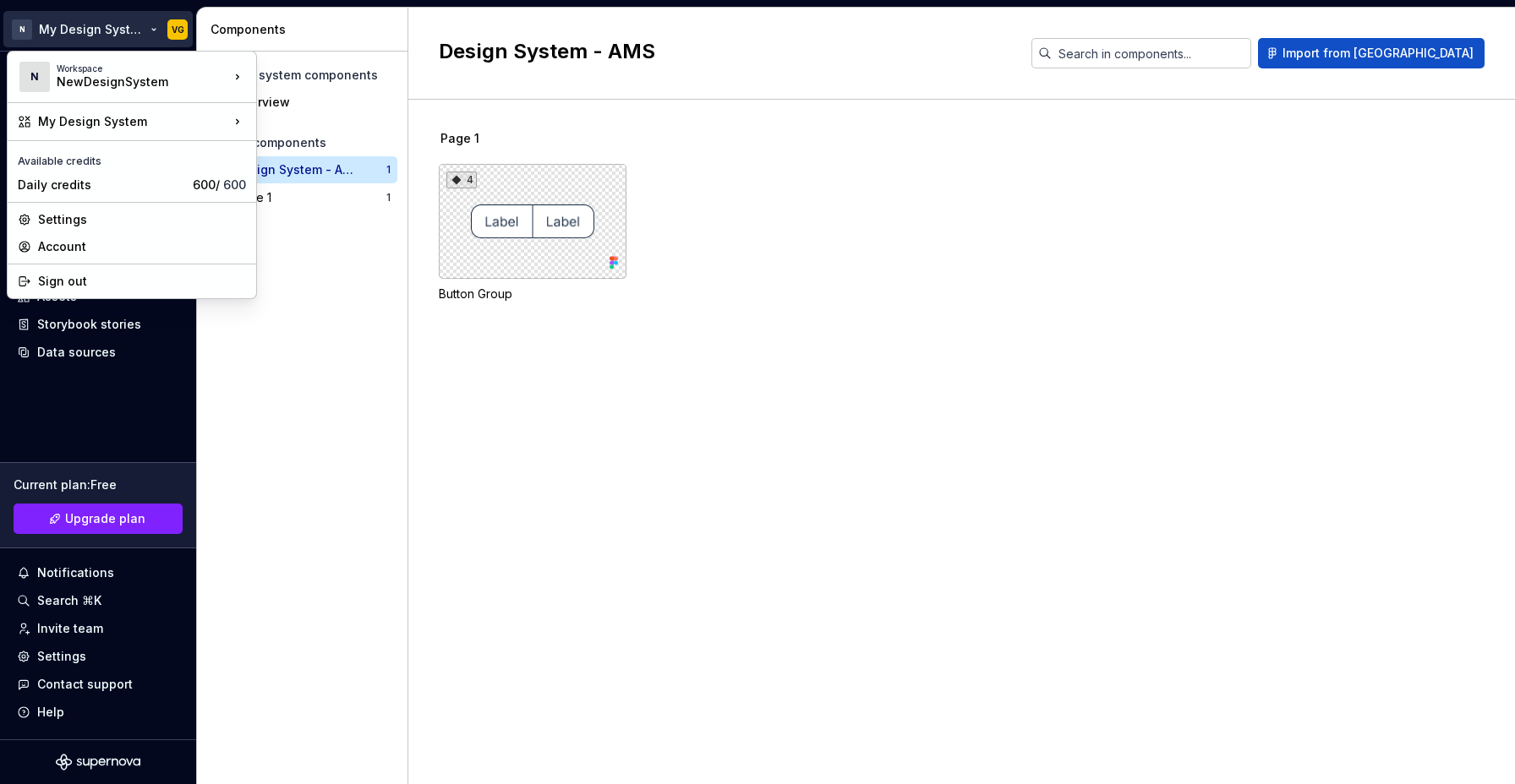
click at [323, 445] on html "N My Design System VG Home Documentation Analytics Code automation Design syste…" at bounding box center [757, 392] width 1515 height 784
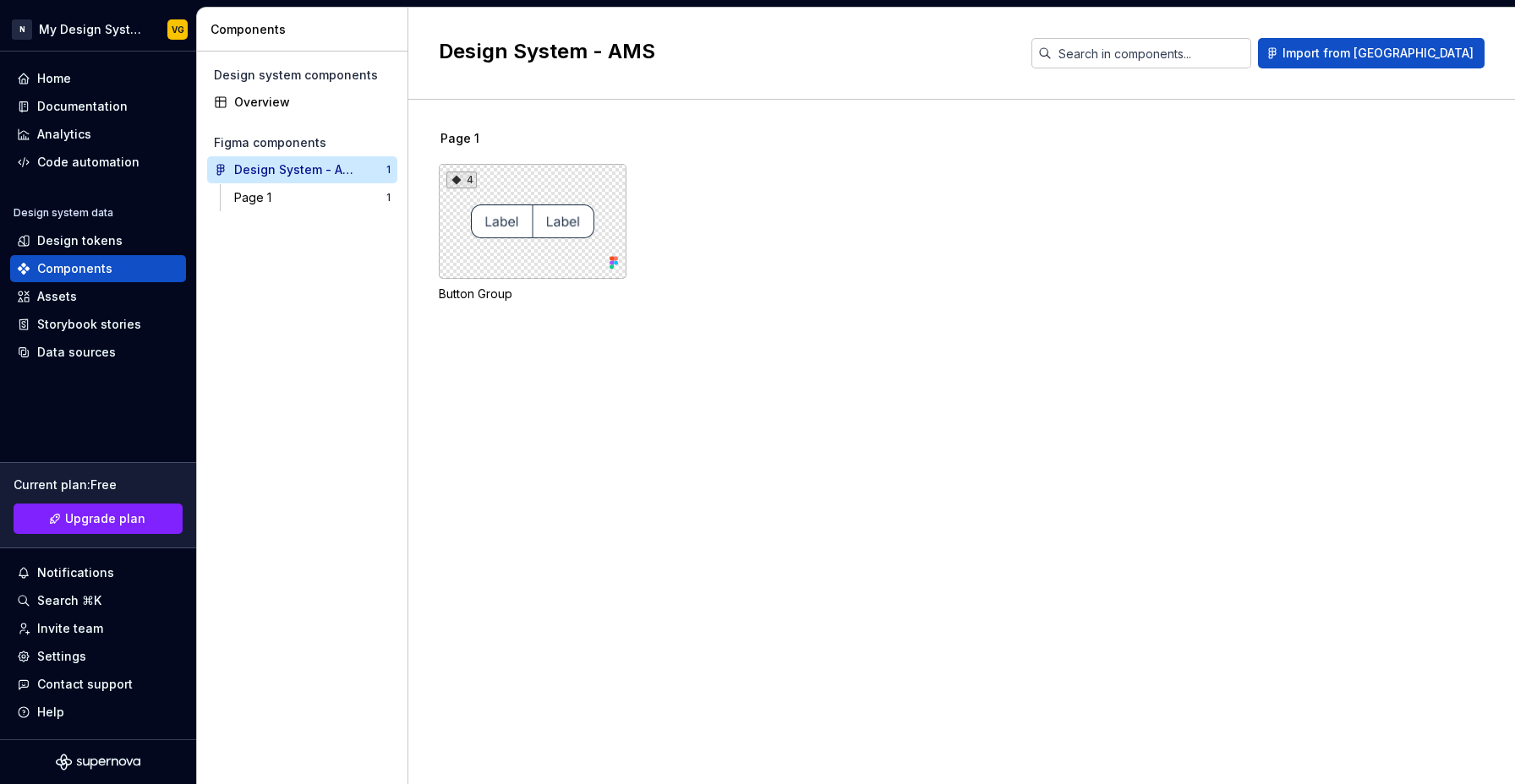
click at [582, 491] on div "Page 1 4 Button Group" at bounding box center [977, 441] width 1076 height 684
click at [102, 238] on div "Design tokens" at bounding box center [79, 240] width 85 height 17
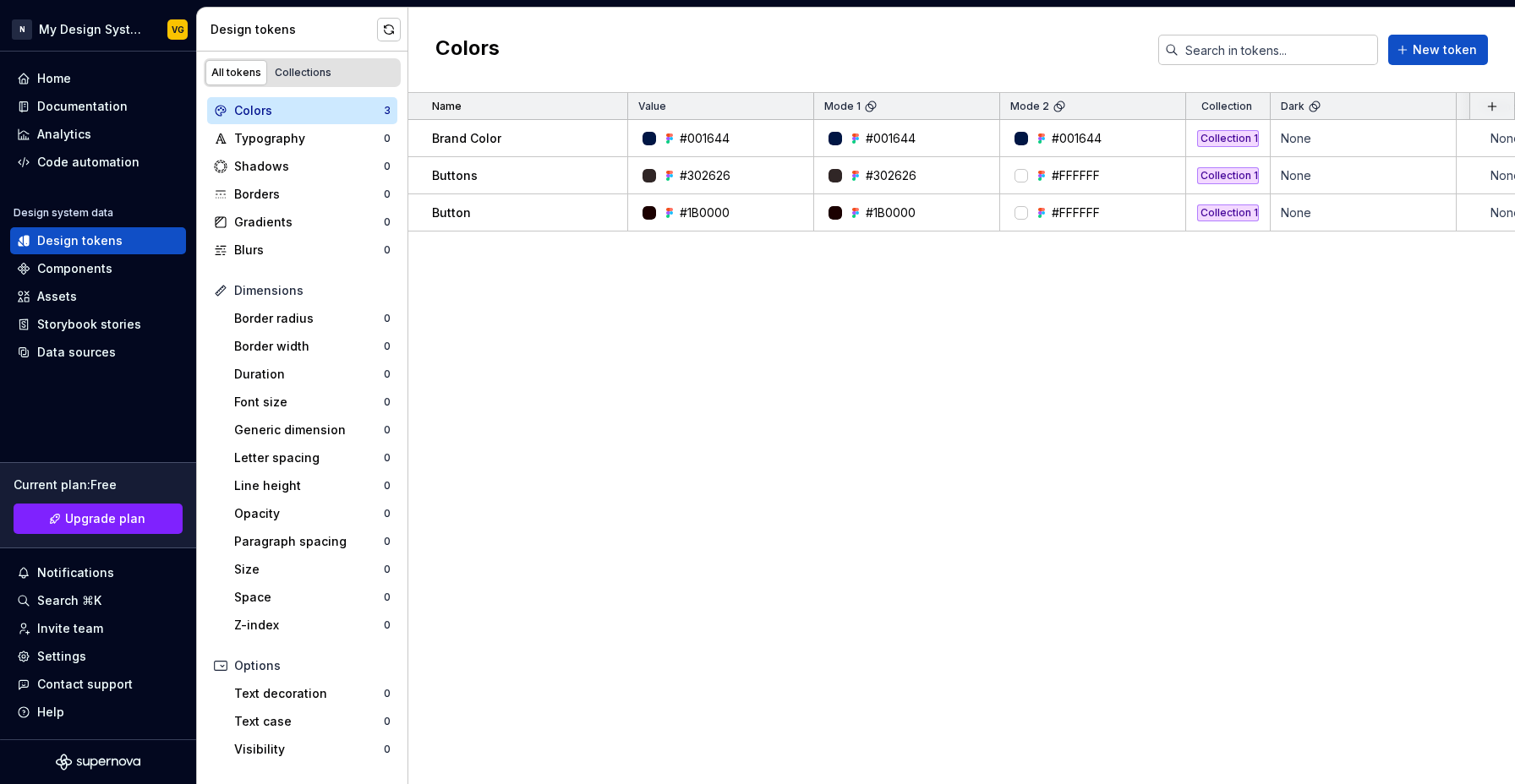
click at [681, 399] on div "Name Value Mode 1 Mode 2 Collection Dark Token set Description Last updated Bra…" at bounding box center [961, 438] width 1107 height 691
click at [93, 266] on div "Components" at bounding box center [74, 268] width 75 height 17
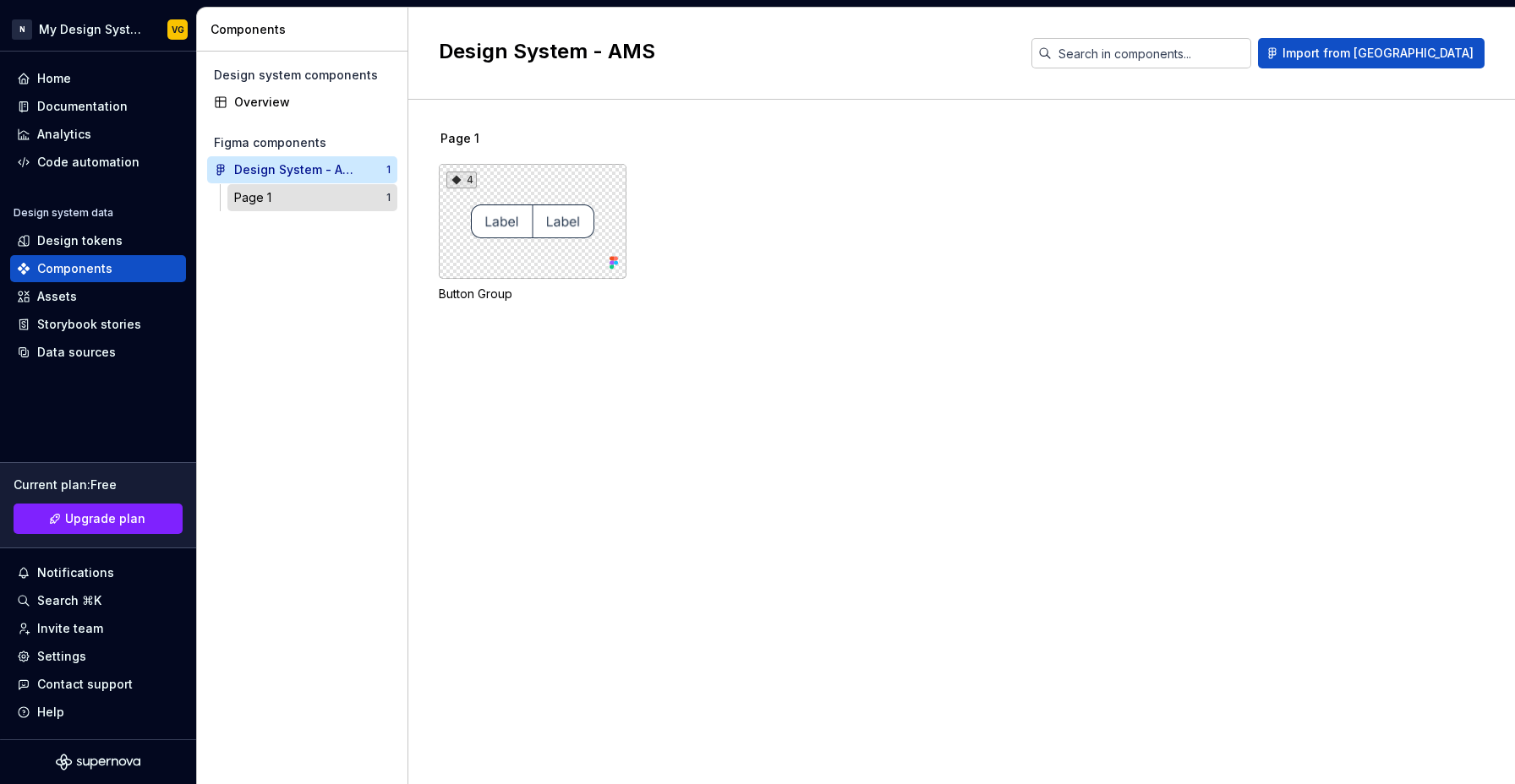
click at [277, 201] on div "Page 1" at bounding box center [310, 197] width 152 height 17
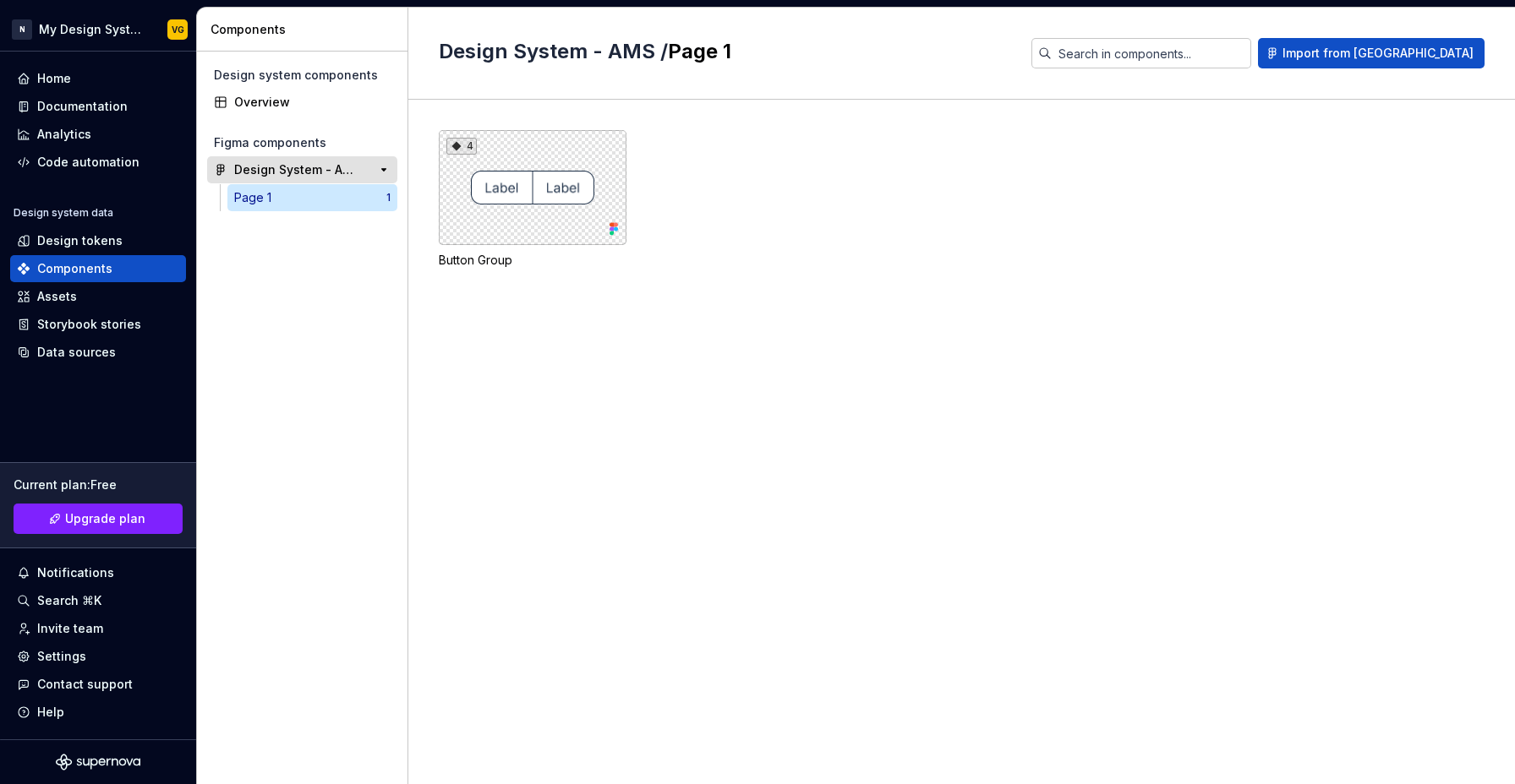
click at [303, 176] on div "Design System - AMS" at bounding box center [297, 169] width 126 height 17
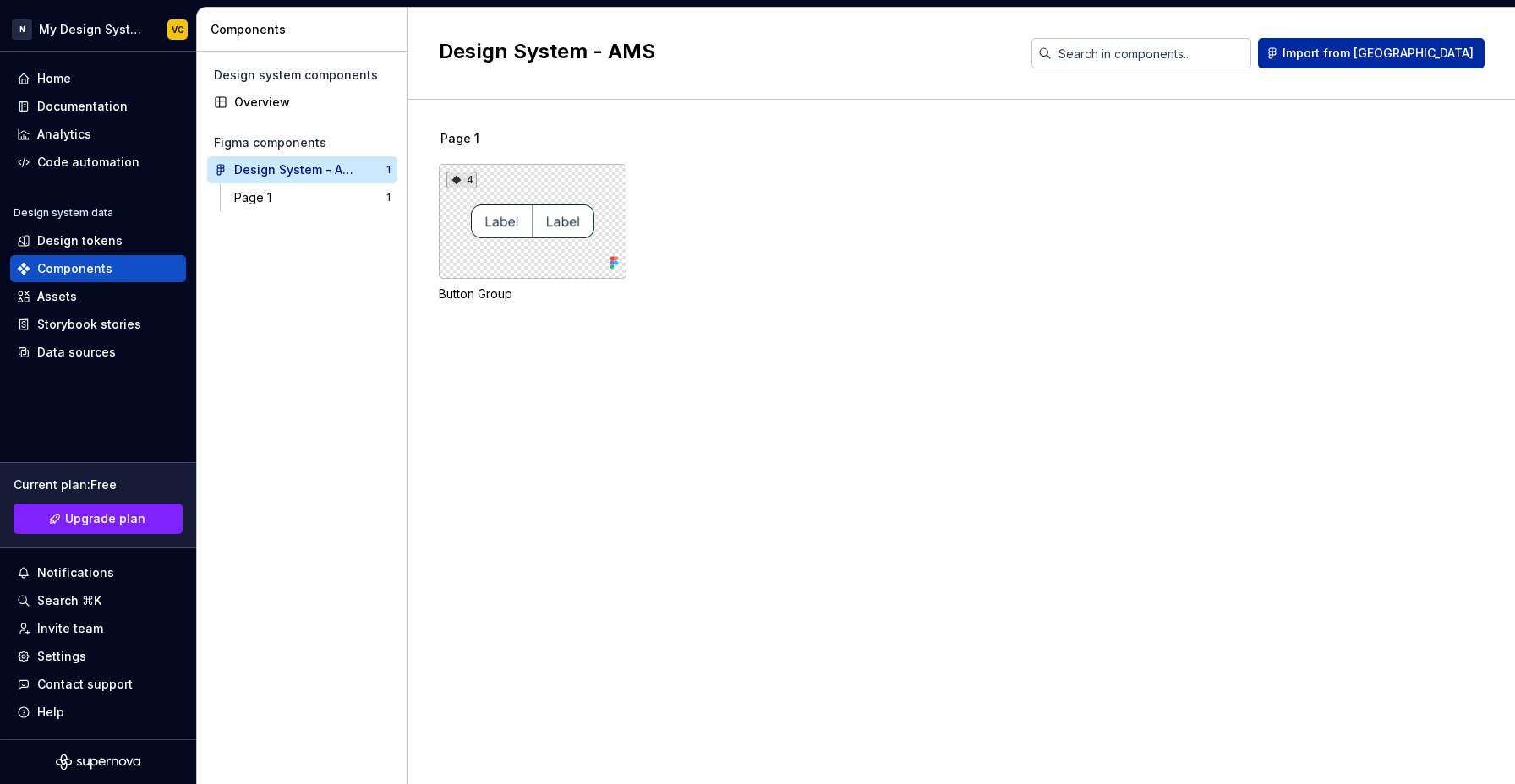
click at [1428, 57] on span "Import from [GEOGRAPHIC_DATA]" at bounding box center [1377, 53] width 191 height 17
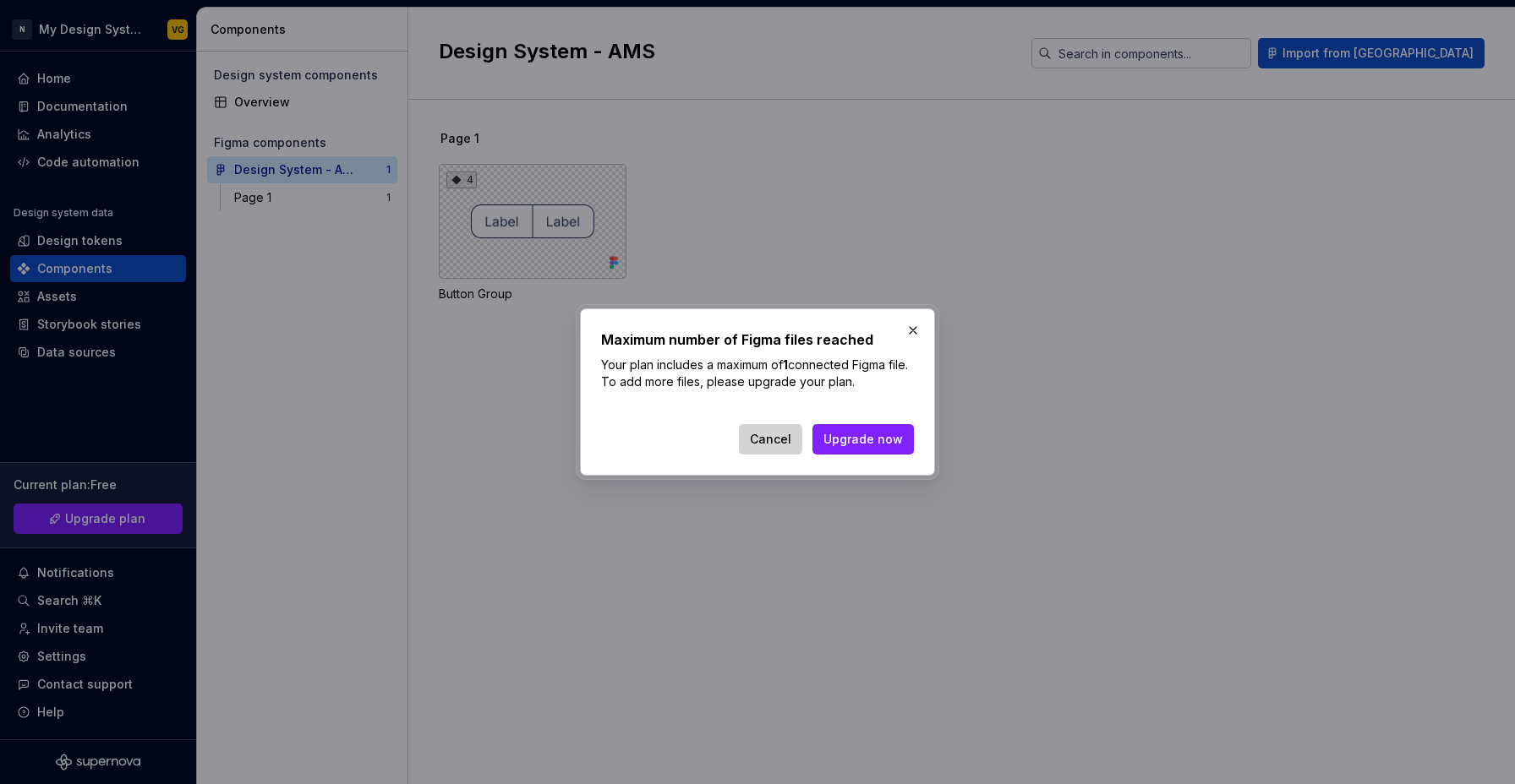
click at [777, 438] on span "Cancel" at bounding box center [770, 439] width 41 height 17
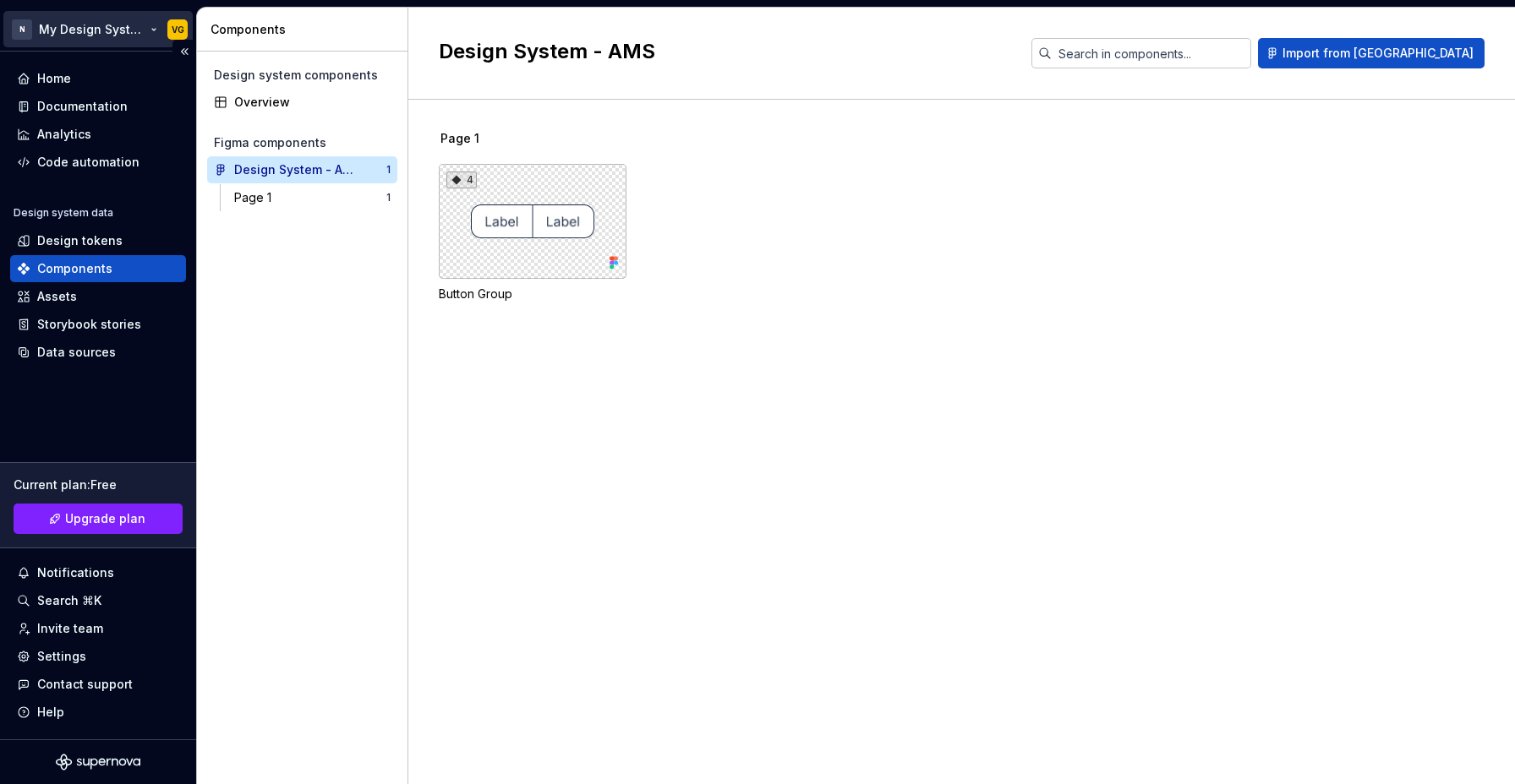
click at [87, 35] on html "N My Design System VG Home Documentation Analytics Code automation Design syste…" at bounding box center [757, 392] width 1515 height 784
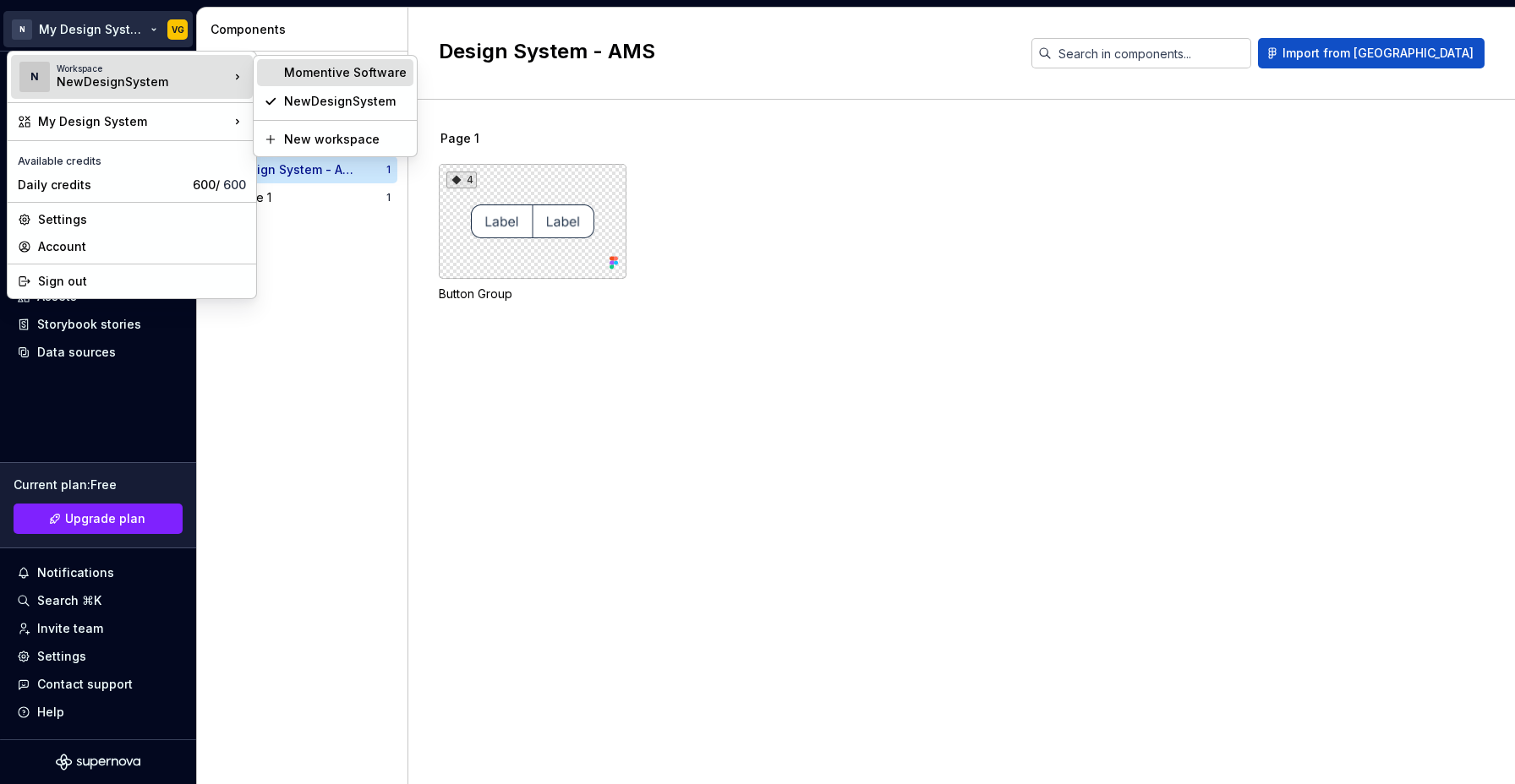
click at [328, 76] on div "Momentive Software" at bounding box center [345, 72] width 123 height 17
